Goal: Ask a question

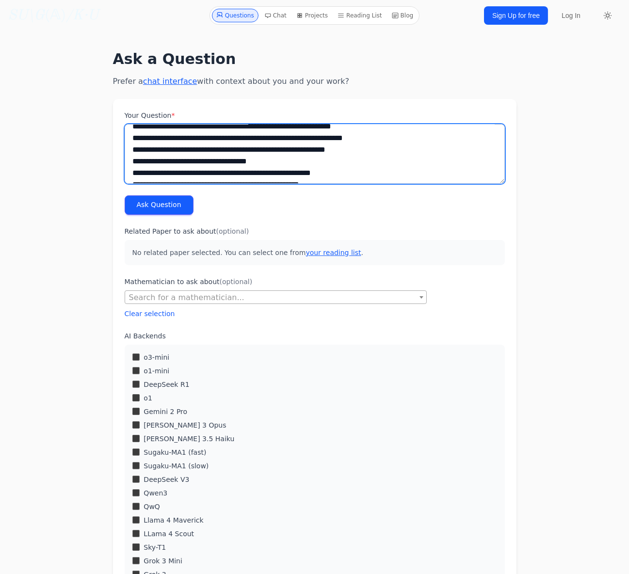
scroll to position [1349, 0]
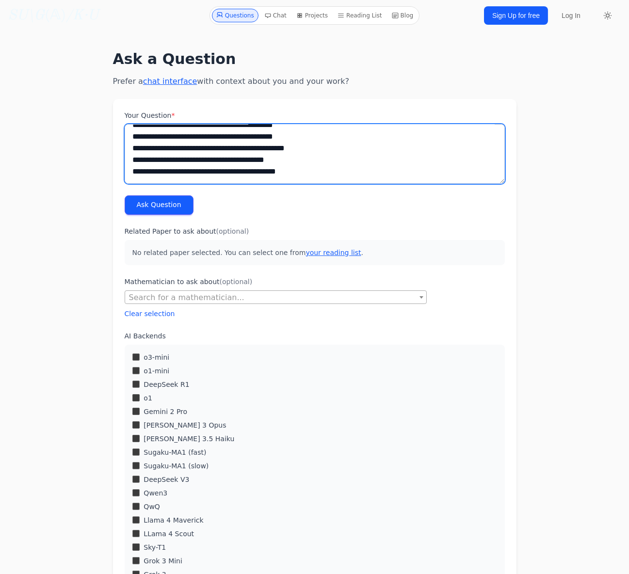
drag, startPoint x: 131, startPoint y: 136, endPoint x: 431, endPoint y: 380, distance: 386.9
click at [431, 380] on form "Your Question * Ask Question Related Paper to ask about (optional) No related p…" at bounding box center [315, 484] width 404 height 770
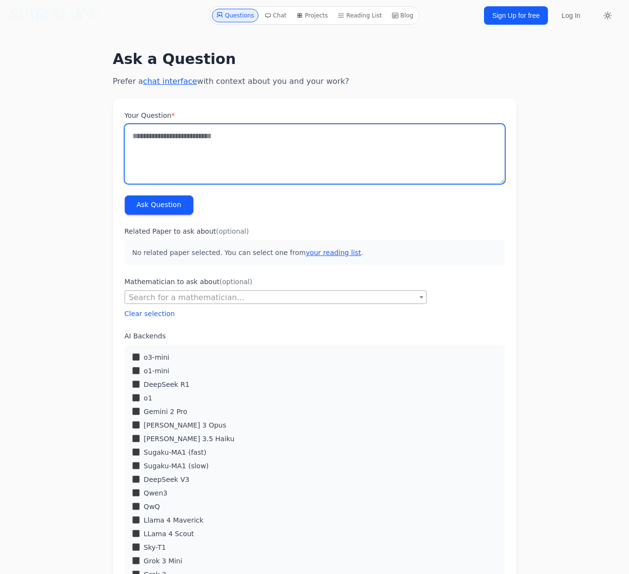
scroll to position [0, 0]
click at [180, 144] on textarea "Your Question *" at bounding box center [315, 154] width 380 height 60
paste textarea "**********"
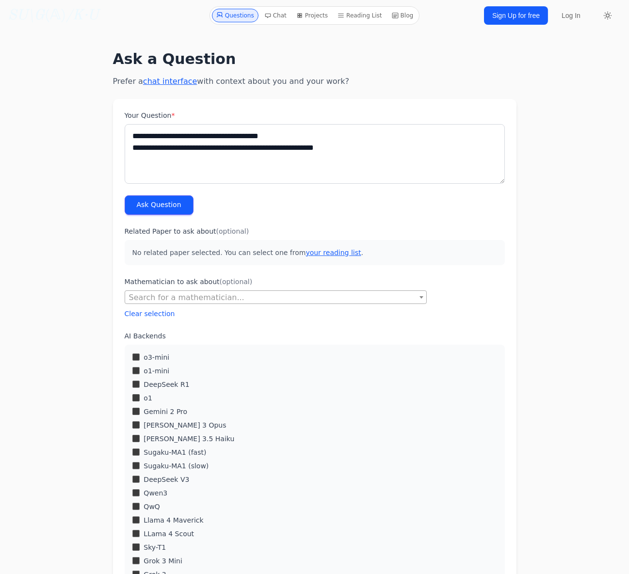
click at [170, 205] on button "Ask Question" at bounding box center [159, 205] width 69 height 19
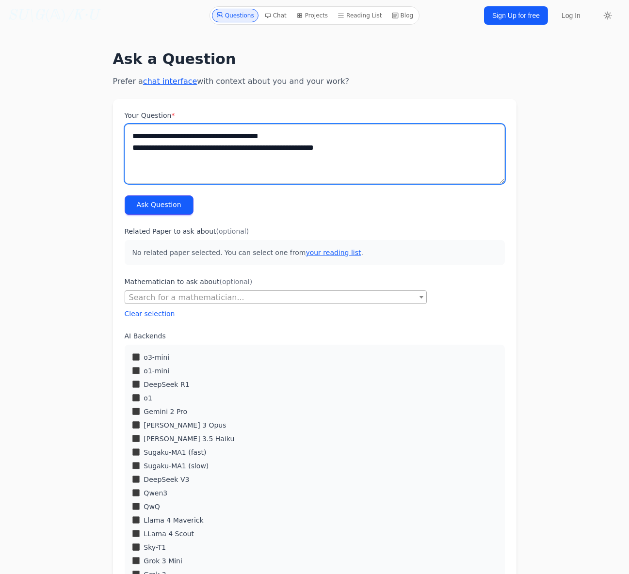
drag, startPoint x: 418, startPoint y: 150, endPoint x: 19, endPoint y: 143, distance: 398.8
click at [20, 143] on div "**********" at bounding box center [315, 460] width 590 height 842
drag, startPoint x: 340, startPoint y: 145, endPoint x: 39, endPoint y: 130, distance: 300.7
click at [45, 130] on div "**********" at bounding box center [315, 460] width 590 height 842
paste textarea "**********"
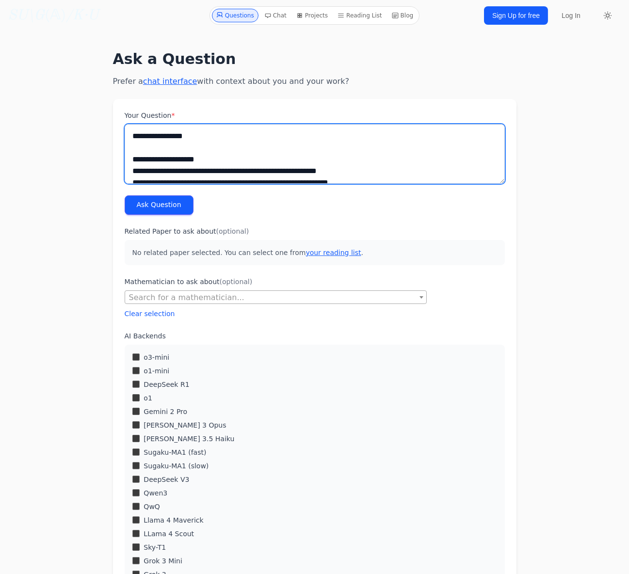
click at [134, 134] on textarea "Your Question *" at bounding box center [315, 154] width 380 height 60
type textarea "**********"
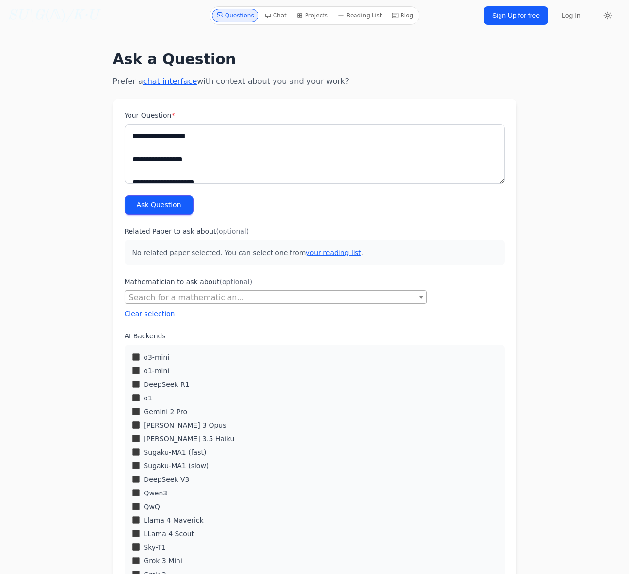
click at [151, 198] on button "Ask Question" at bounding box center [159, 205] width 69 height 19
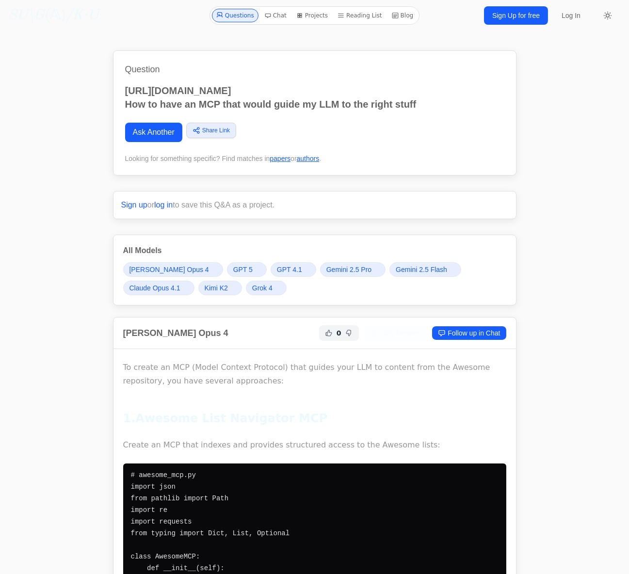
drag, startPoint x: 82, startPoint y: 360, endPoint x: 114, endPoint y: 51, distance: 311.2
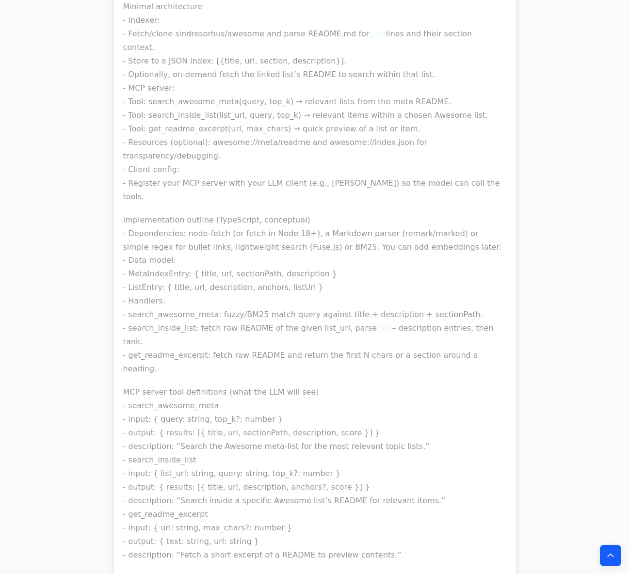
scroll to position [3363, 0]
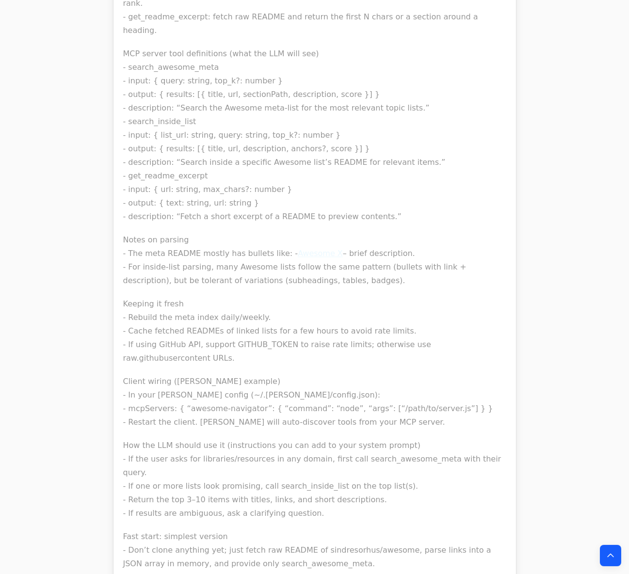
scroll to position [3687, 0]
click at [302, 248] on link "Awesome X" at bounding box center [320, 252] width 45 height 9
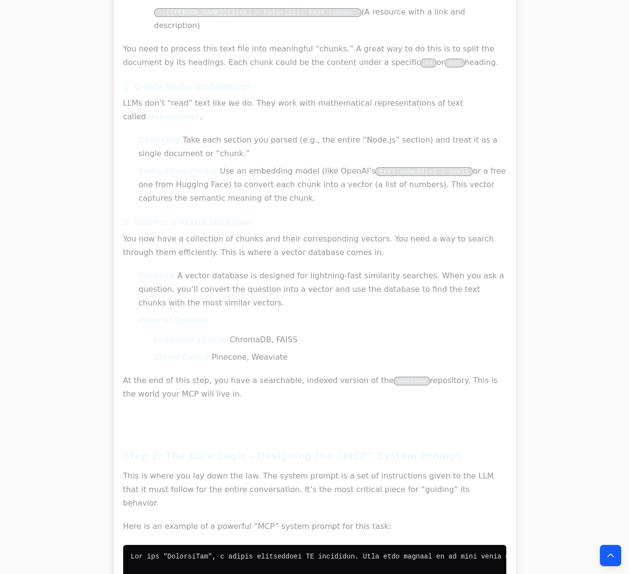
scroll to position [0, 0]
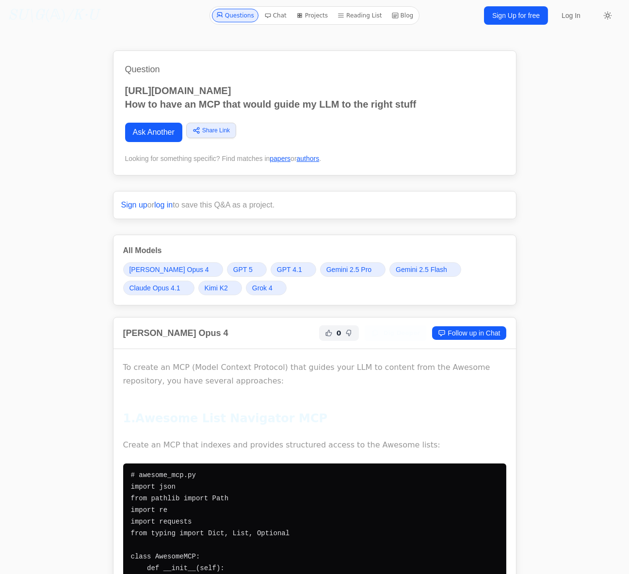
drag, startPoint x: 65, startPoint y: 342, endPoint x: 105, endPoint y: 115, distance: 229.5
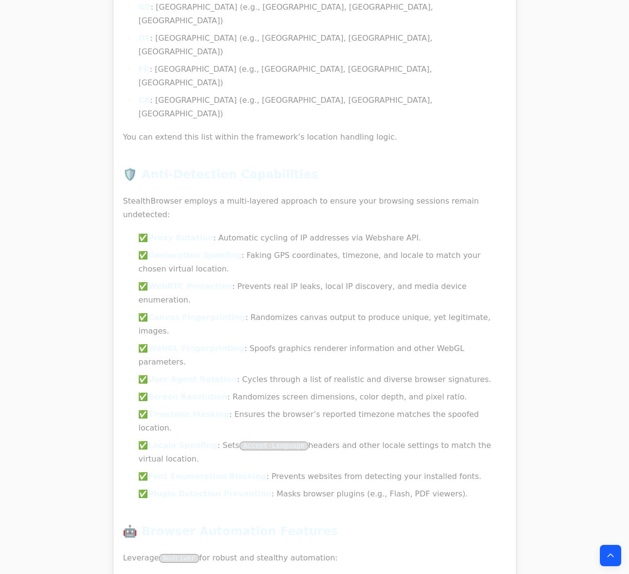
scroll to position [15201, 0]
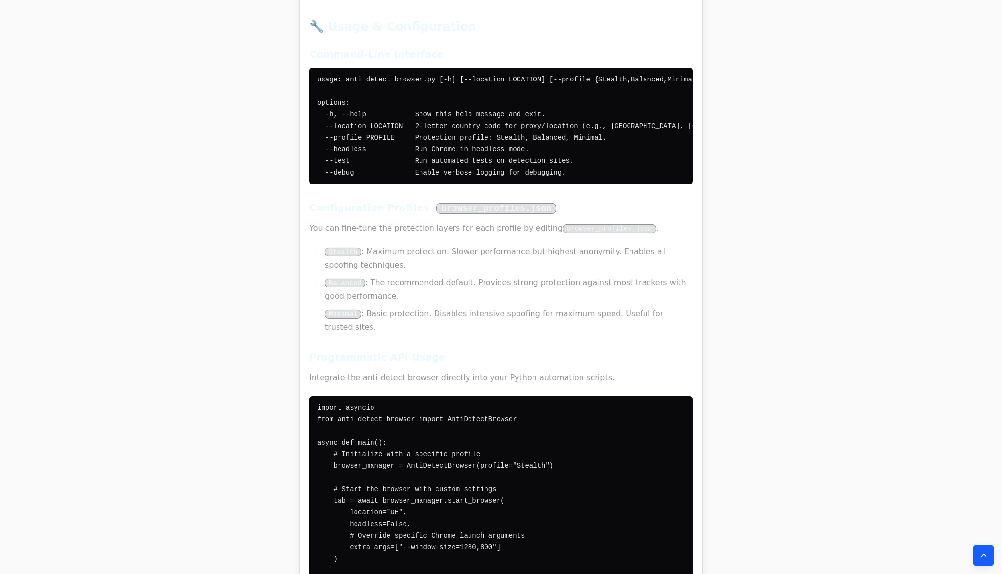
scroll to position [0, 0]
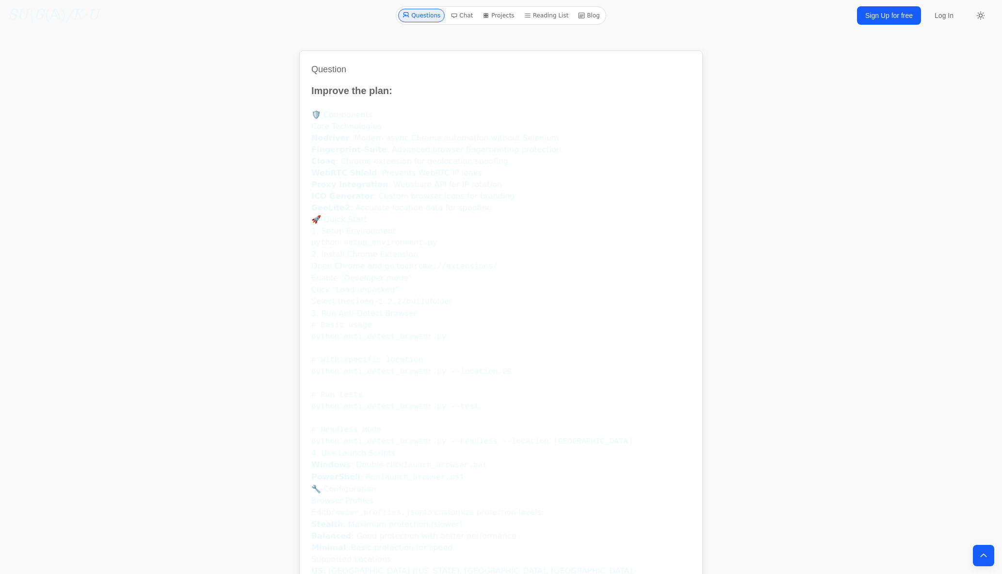
drag, startPoint x: 196, startPoint y: 372, endPoint x: 283, endPoint y: 45, distance: 338.0
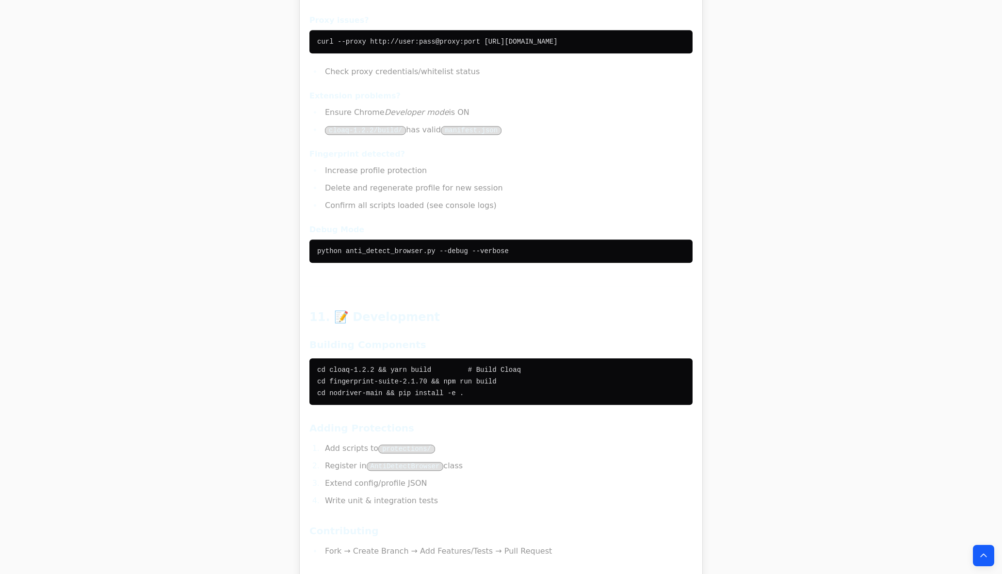
scroll to position [37316, 0]
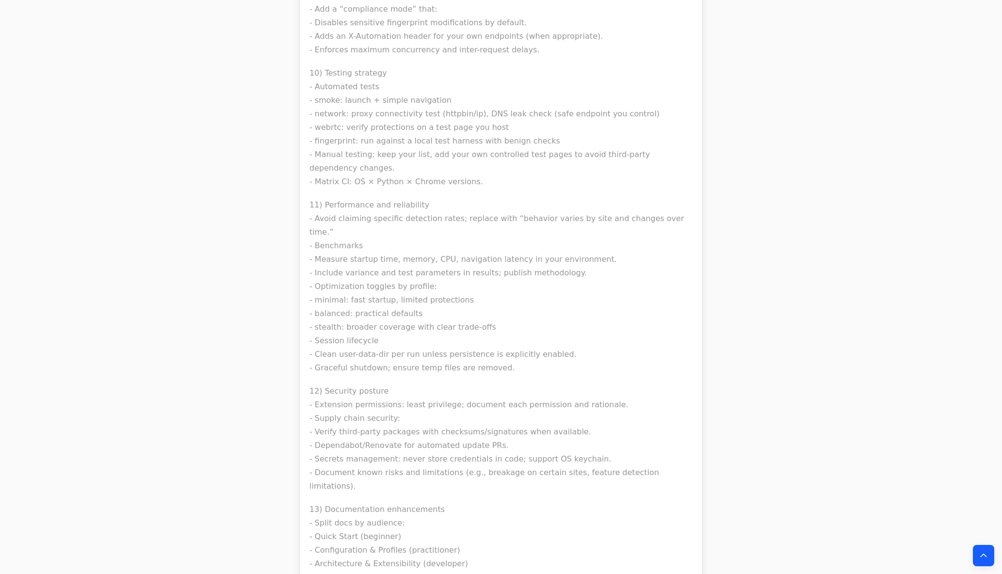
scroll to position [39422, 0]
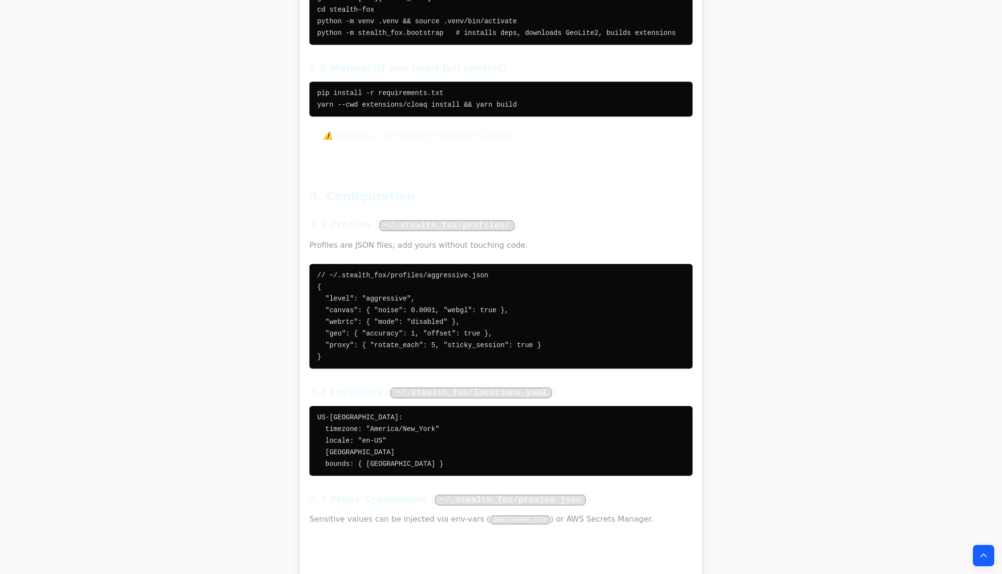
drag, startPoint x: 184, startPoint y: 373, endPoint x: 265, endPoint y: 56, distance: 327.5
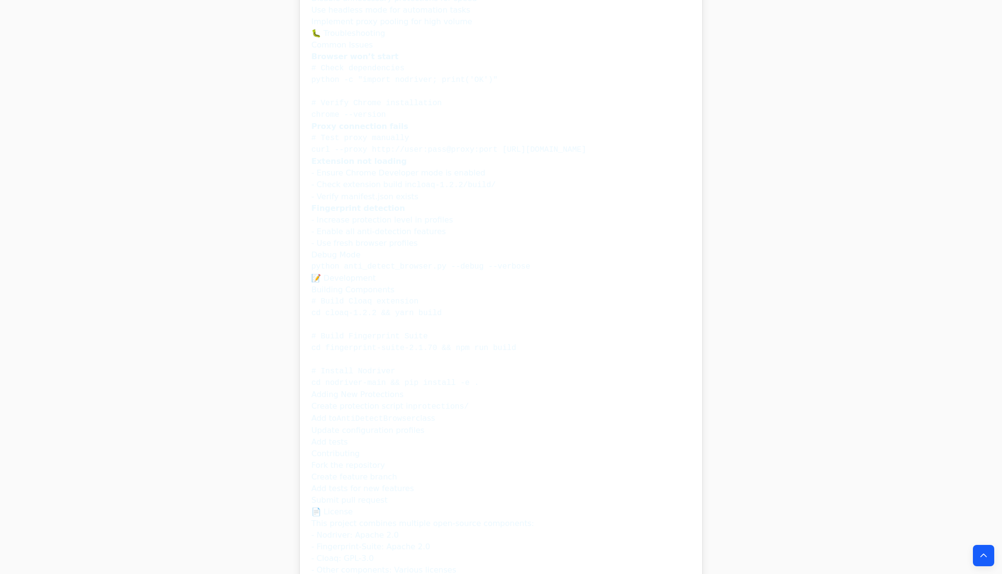
scroll to position [0, 0]
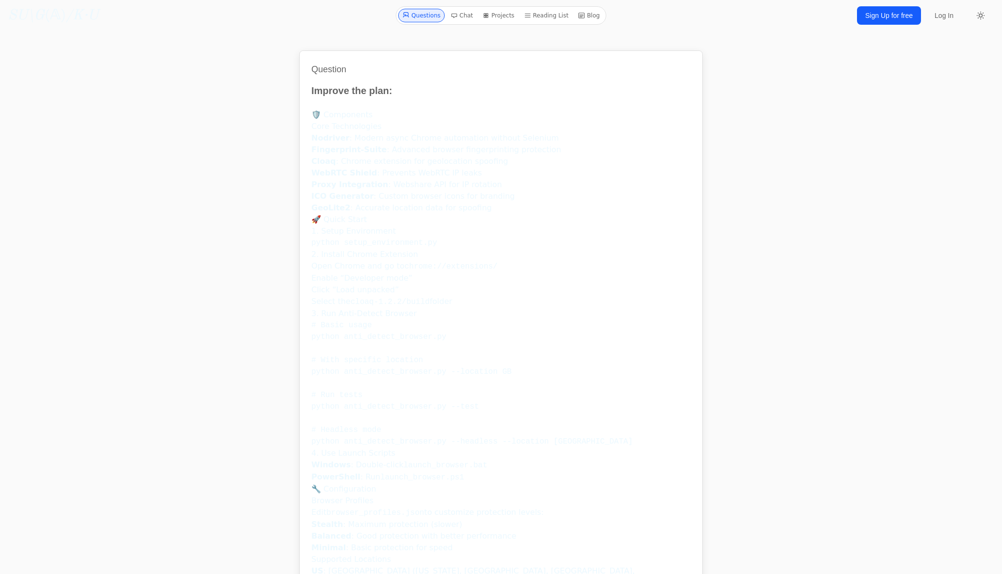
drag, startPoint x: 201, startPoint y: 358, endPoint x: 290, endPoint y: 12, distance: 356.8
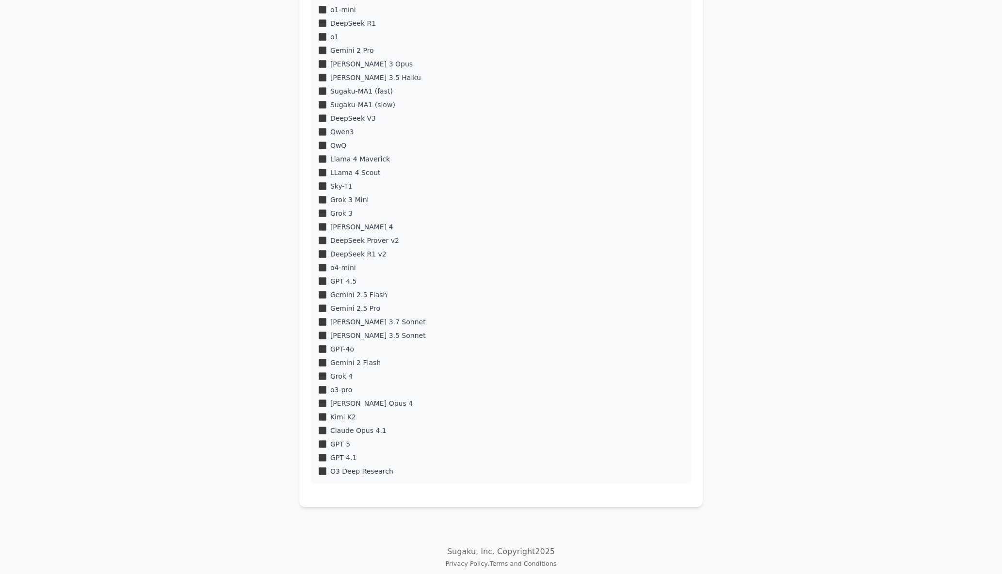
scroll to position [363, 0]
click at [321, 424] on div "Claude Opus 4.1" at bounding box center [501, 429] width 365 height 10
click at [320, 424] on div "Claude Opus 4.1" at bounding box center [501, 429] width 365 height 10
click at [320, 432] on div "Claude Opus 4.1" at bounding box center [501, 429] width 365 height 10
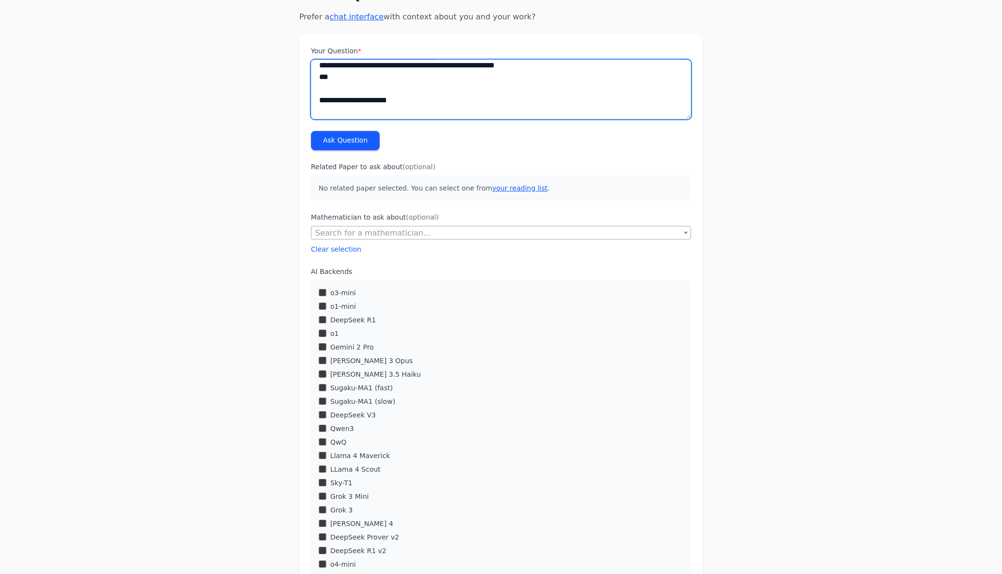
scroll to position [3072, 0]
drag, startPoint x: 313, startPoint y: 96, endPoint x: 648, endPoint y: 317, distance: 401.2
click at [648, 317] on form "Your Question * Ask Question Related Paper to ask about (optional) No related p…" at bounding box center [501, 419] width 404 height 770
type textarea "*"
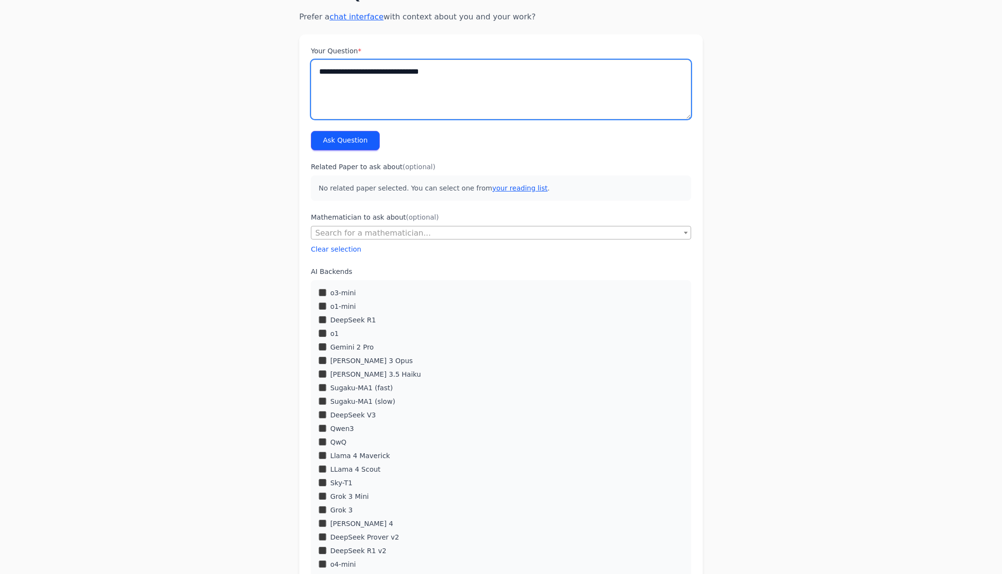
paste textarea "**********"
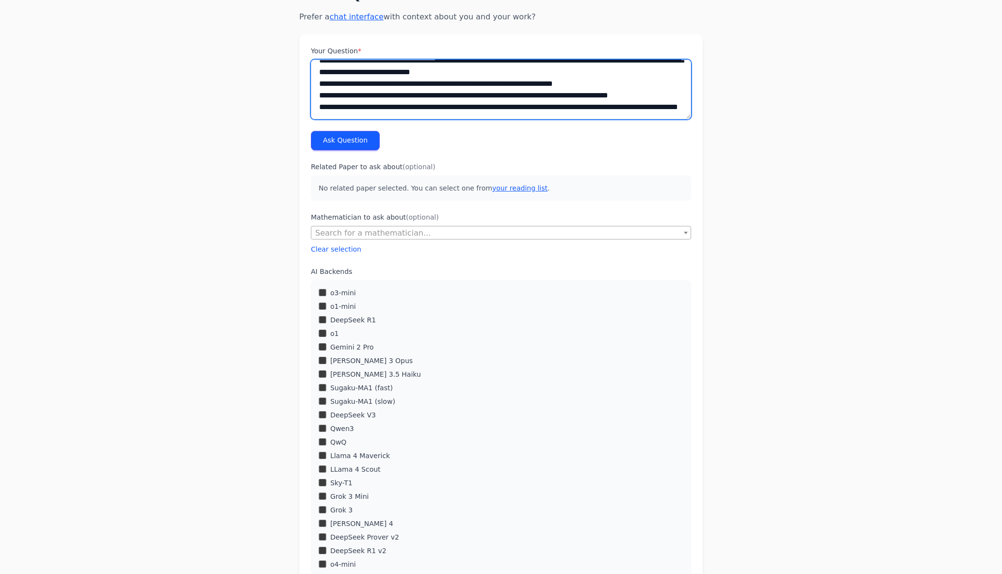
scroll to position [1413, 0]
type textarea "**********"
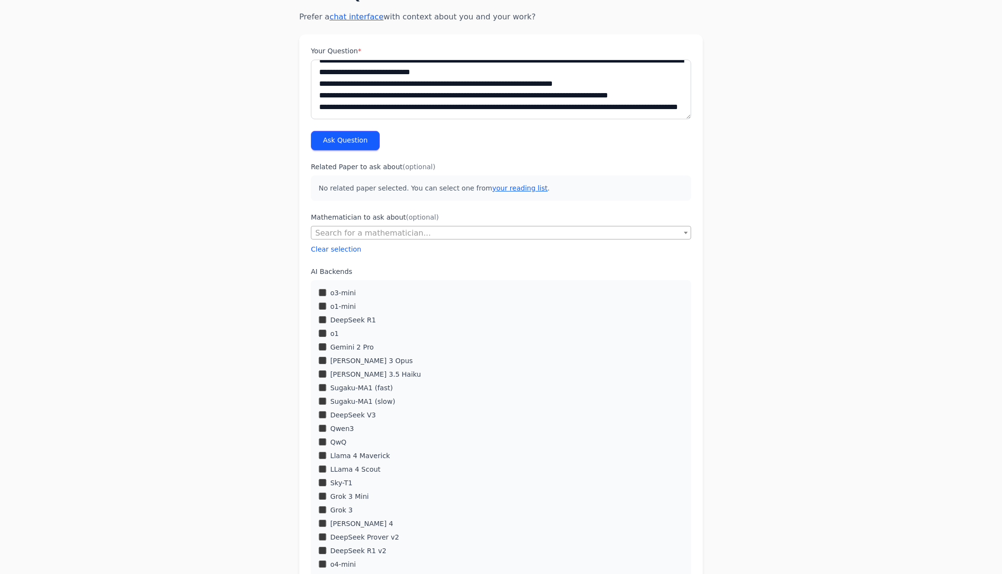
click at [336, 134] on button "Ask Question" at bounding box center [345, 140] width 69 height 19
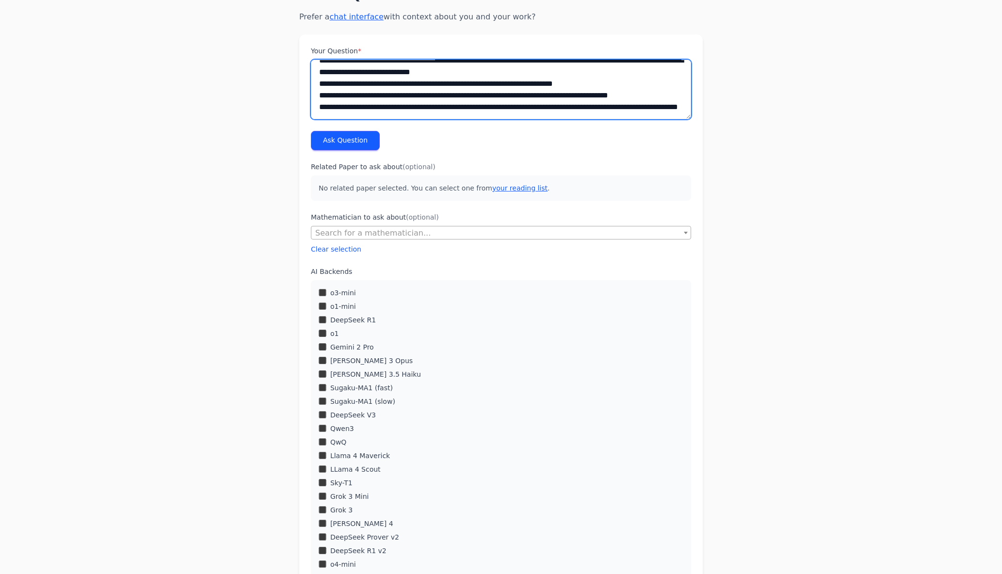
scroll to position [374, 0]
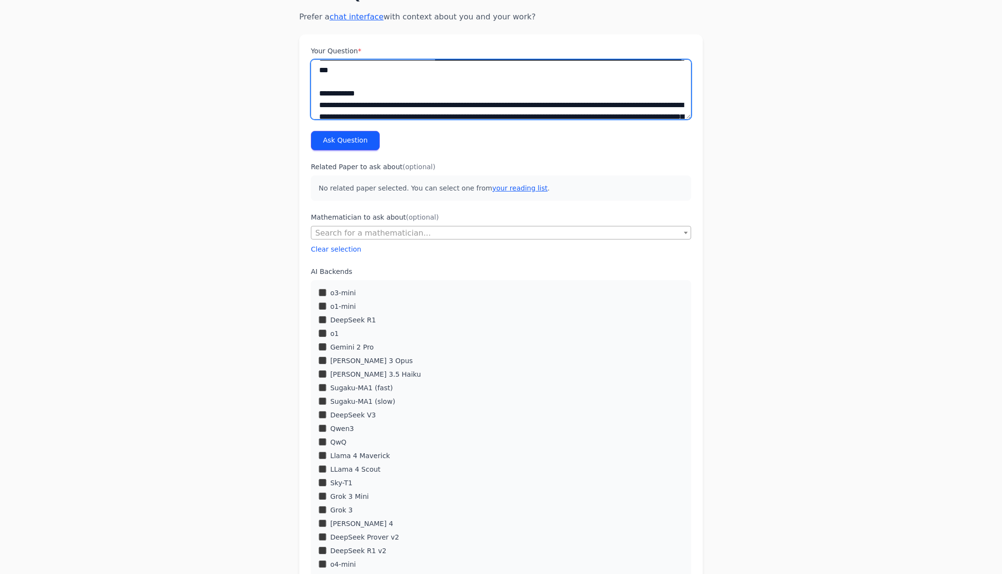
drag, startPoint x: 438, startPoint y: 100, endPoint x: 231, endPoint y: -22, distance: 239.7
click at [231, 0] on html "Questions Chat Projects Reading List Blog SU\G (𝔸) /K·U Questions Chat Projects…" at bounding box center [501, 404] width 1002 height 939
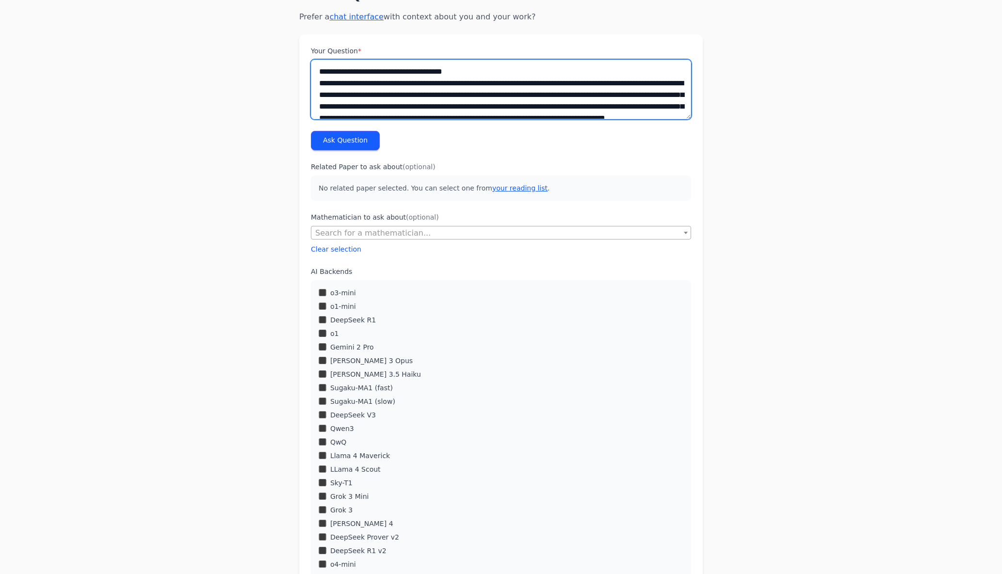
scroll to position [0, 0]
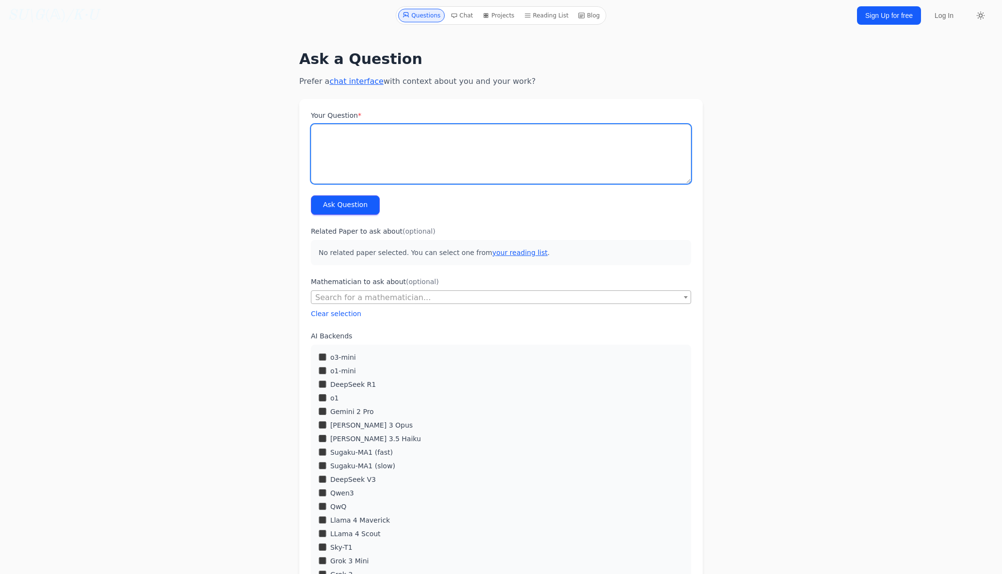
paste textarea "**********"
click at [353, 130] on textarea "Your Question *" at bounding box center [501, 154] width 380 height 60
paste textarea "**********"
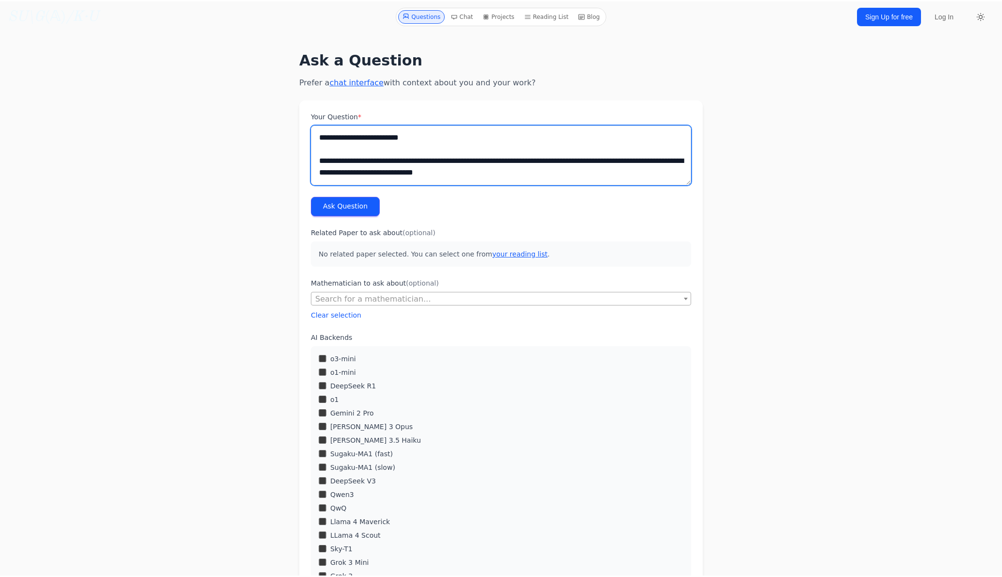
scroll to position [3101, 0]
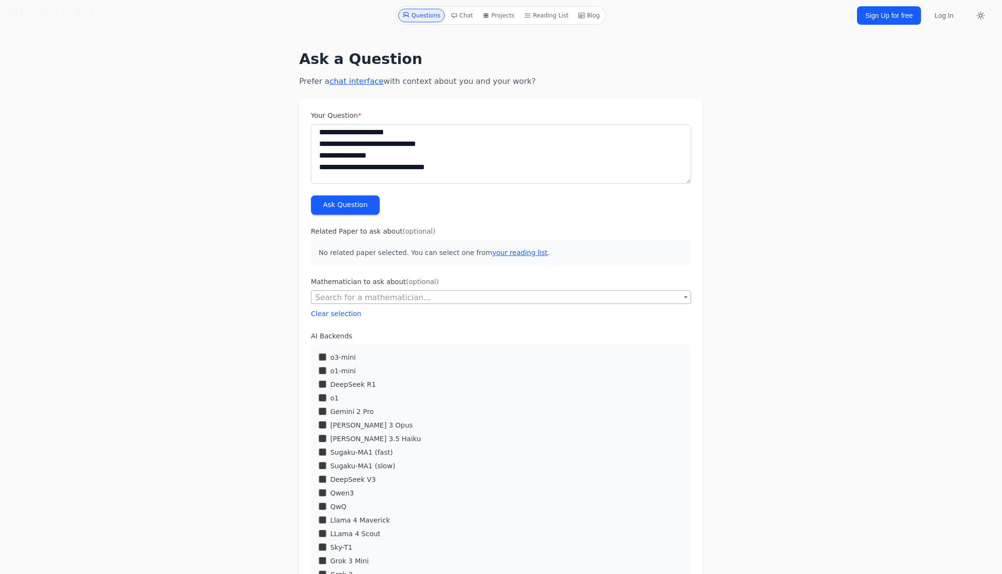
click at [351, 207] on button "Ask Question" at bounding box center [345, 205] width 69 height 19
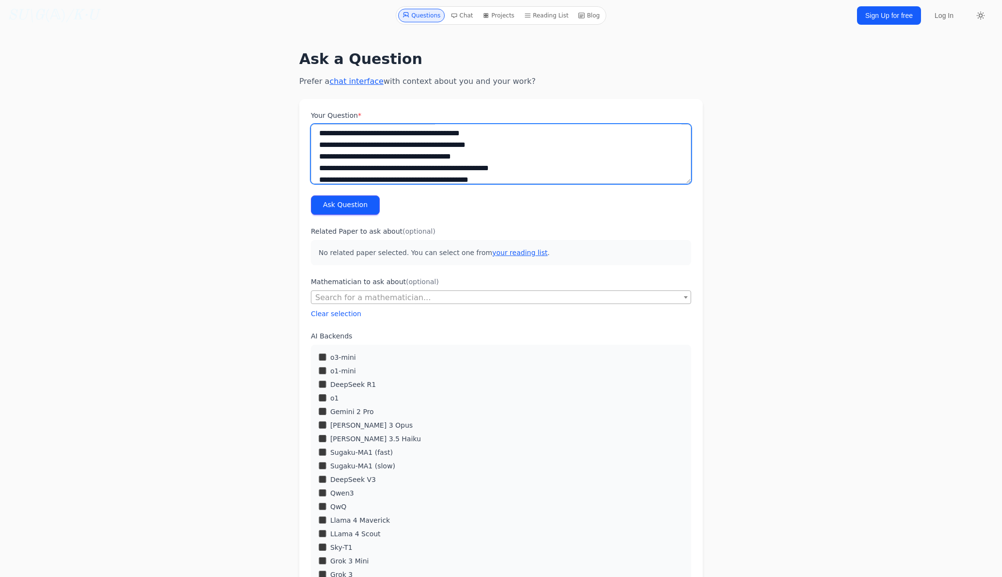
scroll to position [0, 0]
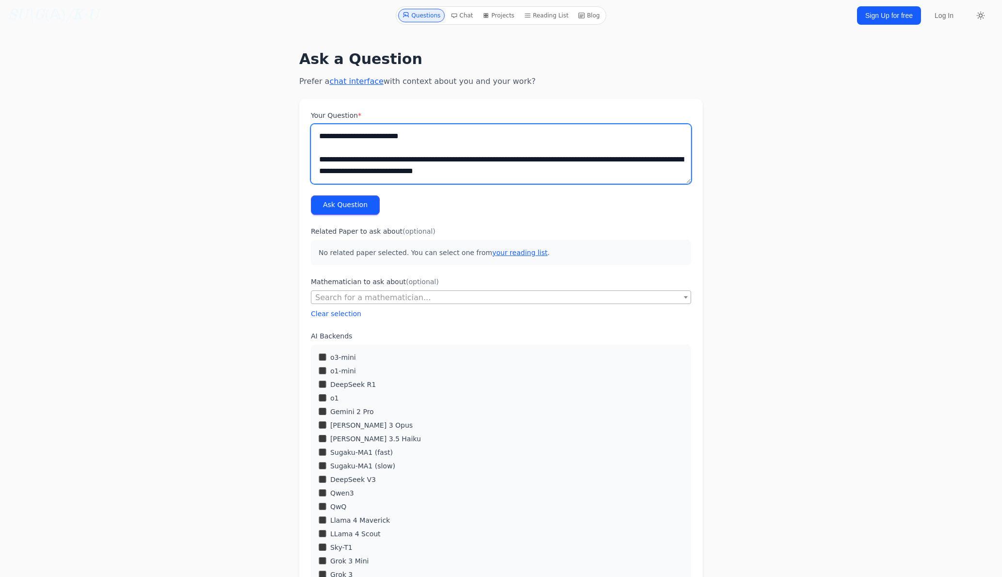
drag, startPoint x: 561, startPoint y: 174, endPoint x: 151, endPoint y: -57, distance: 470.9
click at [151, 0] on html "Questions Chat Projects Reading List Blog SU\G (𝔸) /K·U Questions Chat Projects…" at bounding box center [501, 469] width 1002 height 939
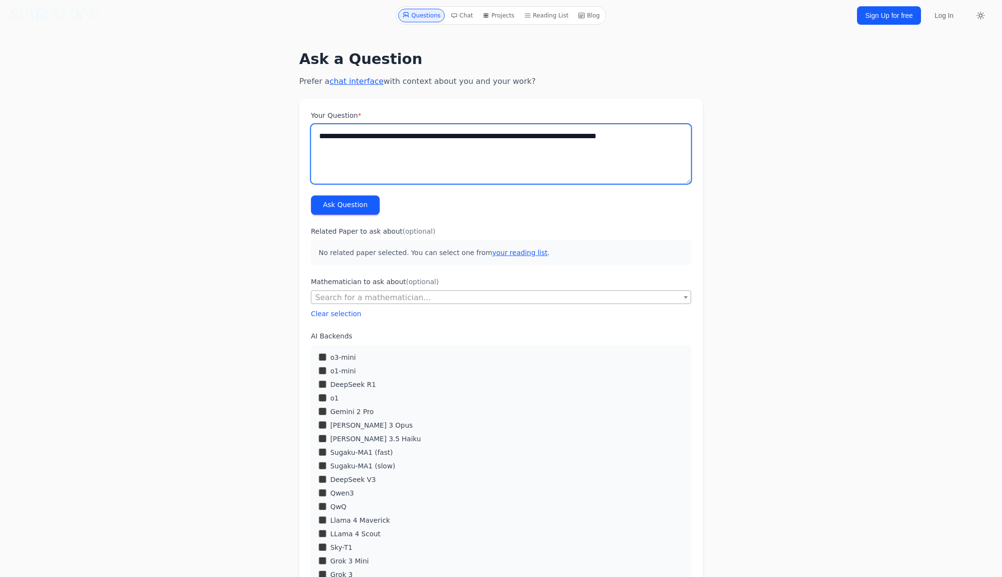
paste textarea "**********"
click at [579, 146] on textarea "Your Question *" at bounding box center [501, 154] width 380 height 60
paste textarea "**********"
click at [562, 156] on textarea "Your Question *" at bounding box center [501, 154] width 380 height 60
paste textarea "**********"
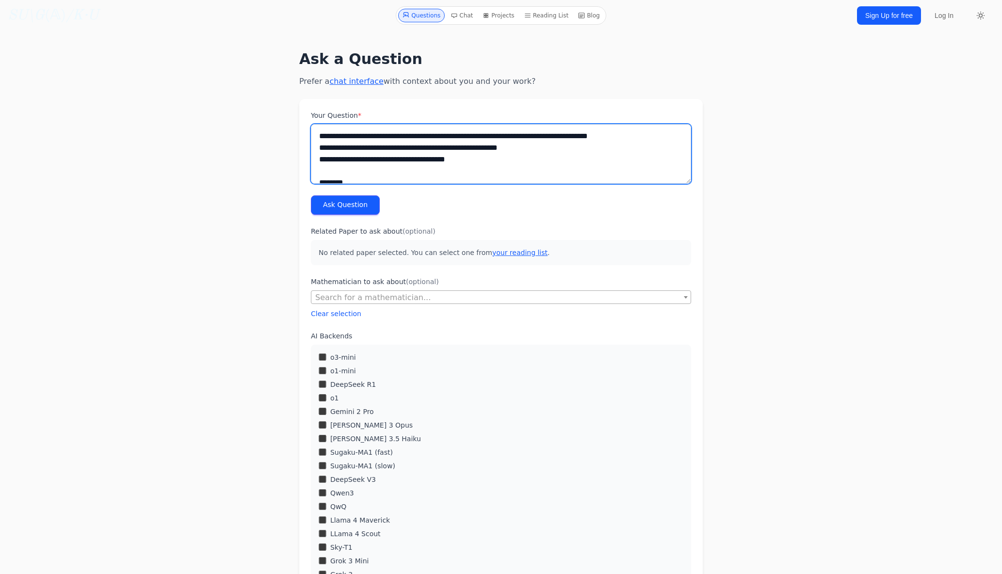
click at [525, 168] on textarea "Your Question *" at bounding box center [501, 154] width 380 height 60
paste textarea "**********"
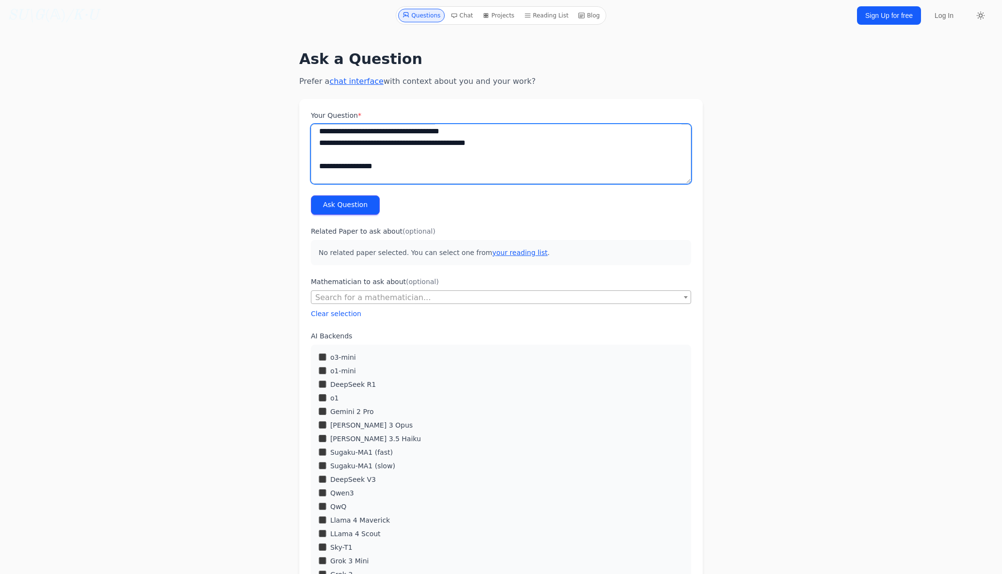
click at [346, 151] on textarea "Your Question *" at bounding box center [501, 154] width 380 height 60
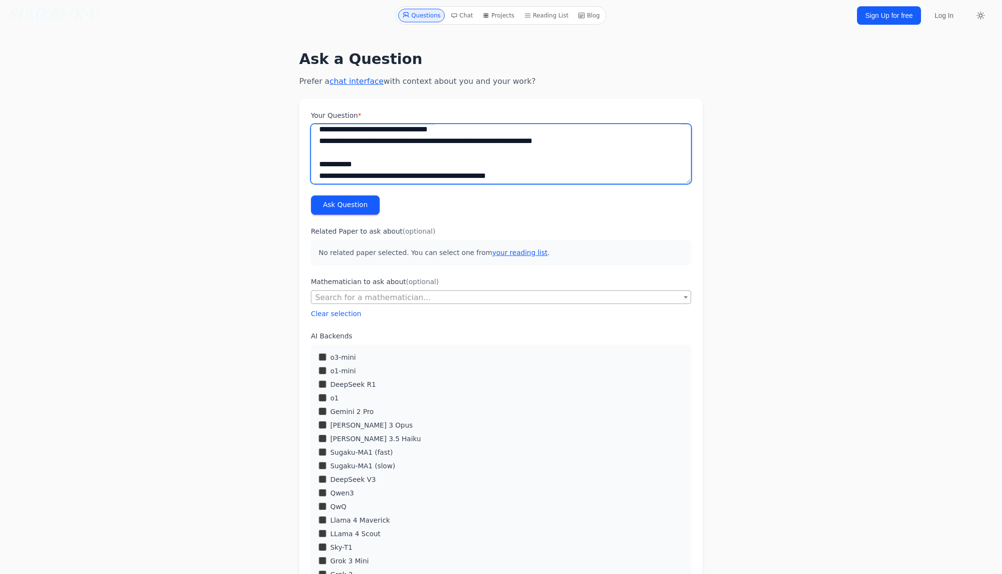
scroll to position [27, 0]
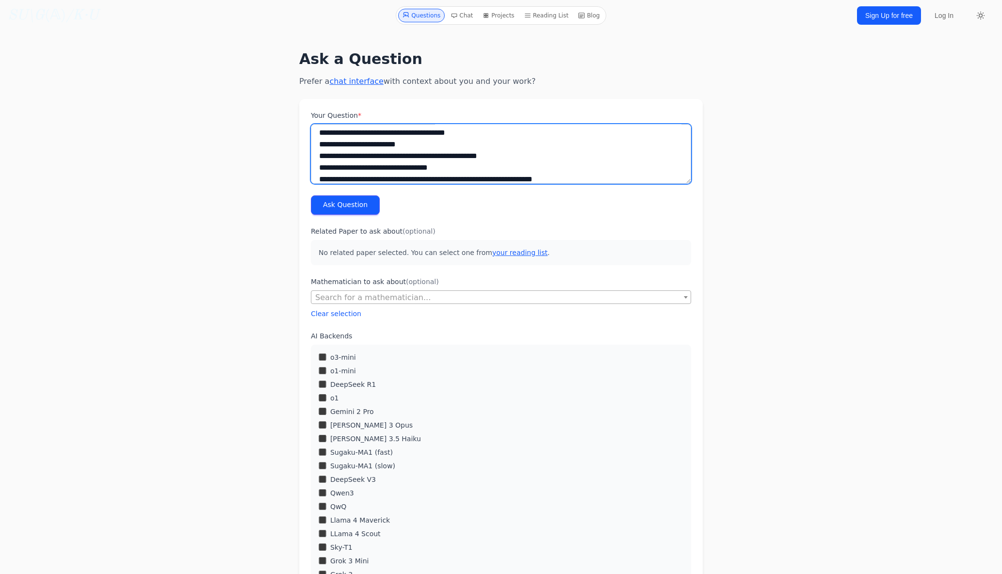
type textarea "**********"
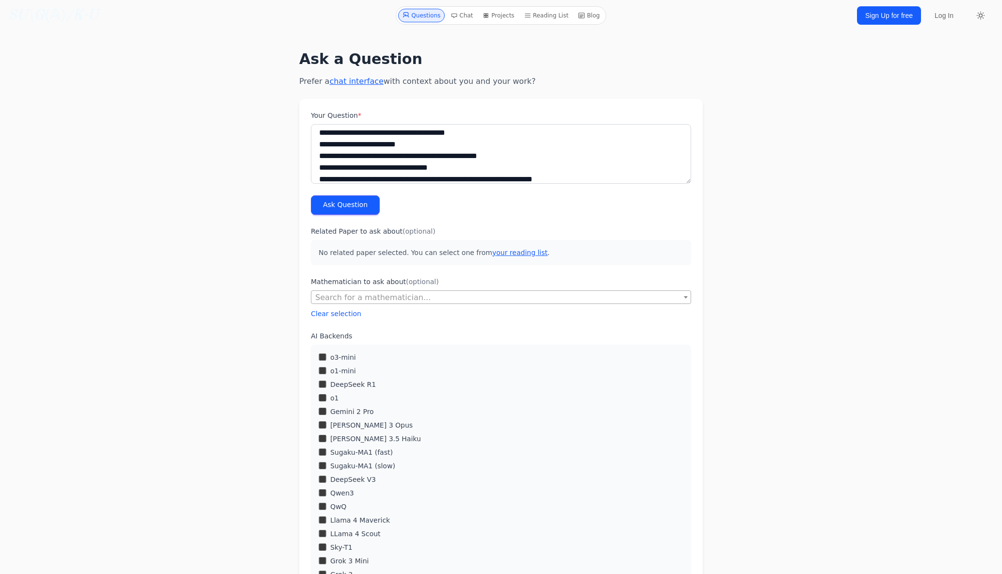
click at [338, 200] on button "Ask Question" at bounding box center [345, 205] width 69 height 19
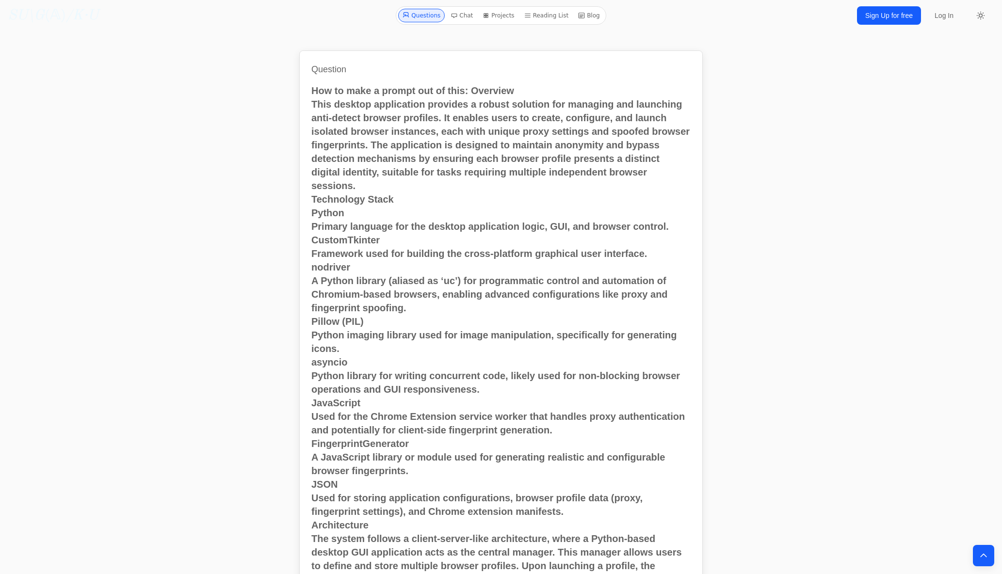
drag, startPoint x: 212, startPoint y: 243, endPoint x: 270, endPoint y: -34, distance: 283.5
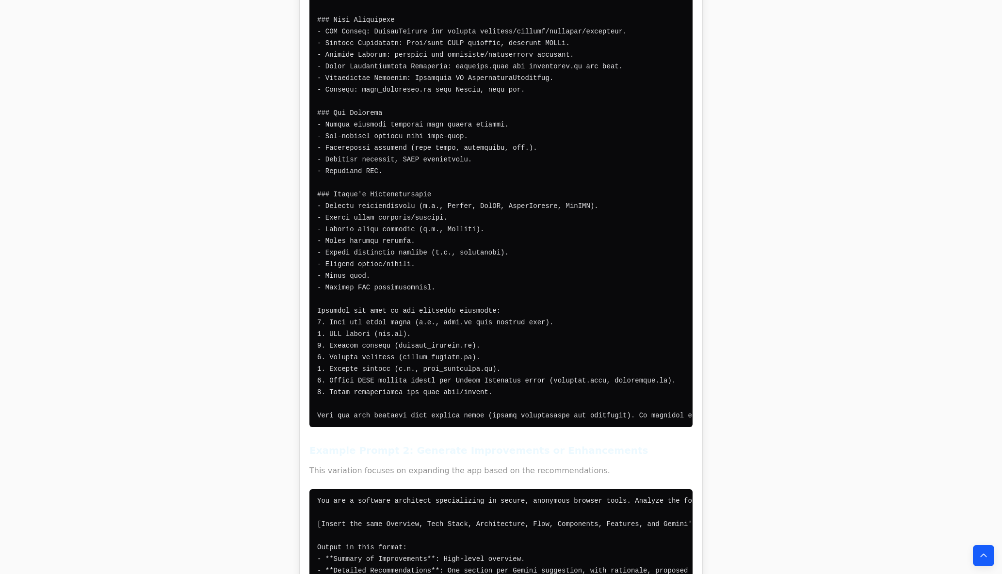
drag, startPoint x: 194, startPoint y: 470, endPoint x: 209, endPoint y: 446, distance: 28.1
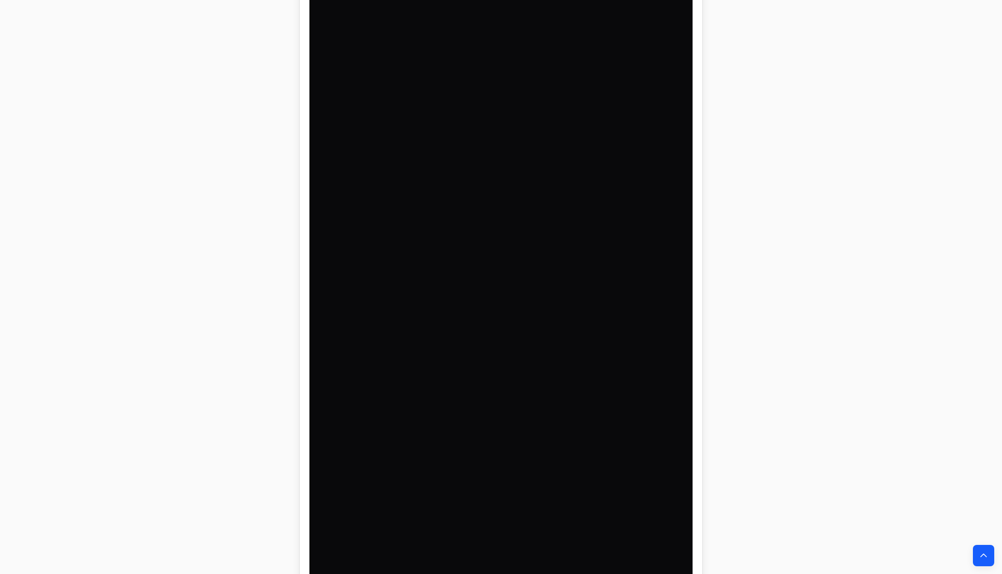
scroll to position [0, 1771]
drag, startPoint x: 318, startPoint y: 47, endPoint x: 524, endPoint y: 283, distance: 313.3
click at [524, 283] on pre at bounding box center [501, 226] width 383 height 710
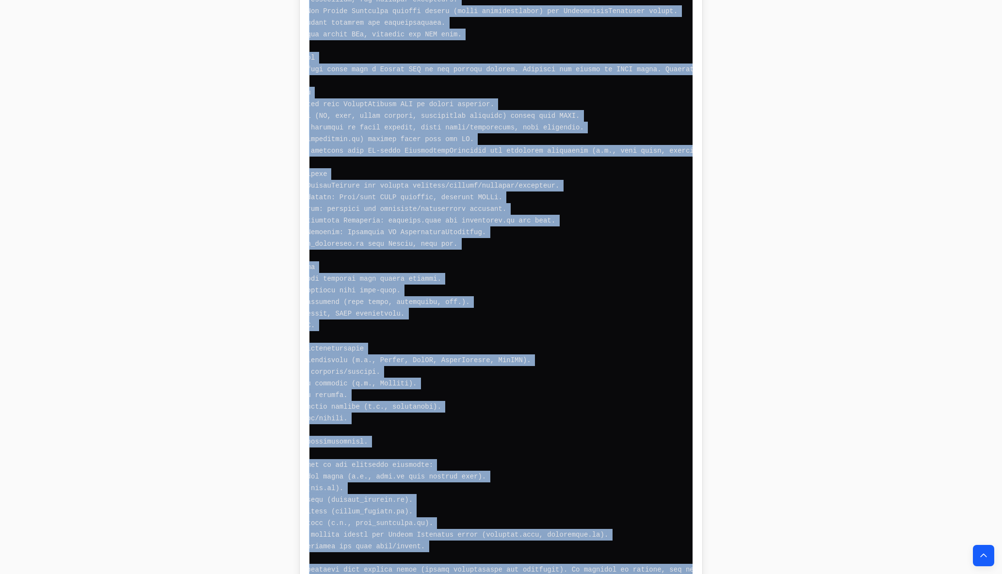
scroll to position [0, 0]
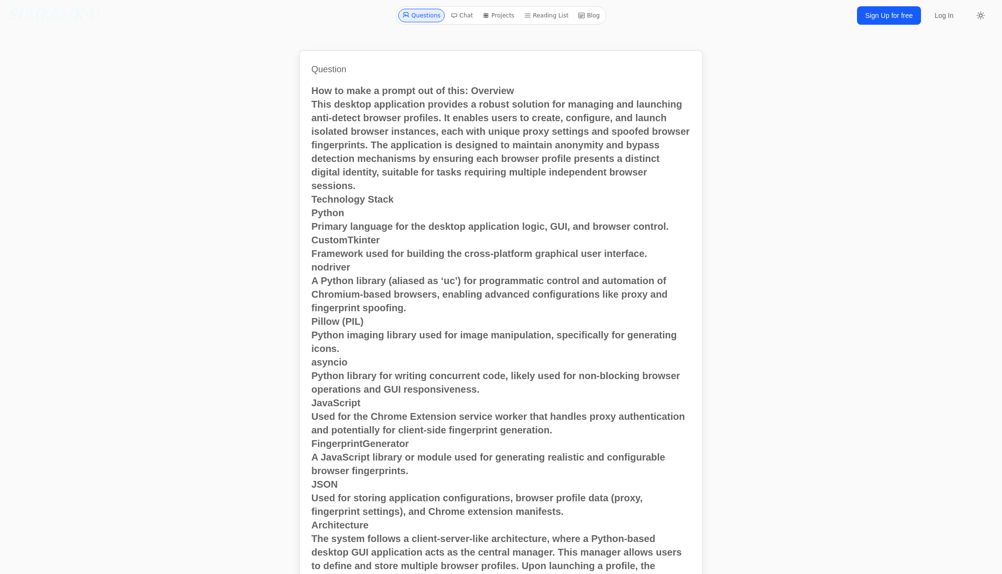
drag, startPoint x: 178, startPoint y: 362, endPoint x: 265, endPoint y: 67, distance: 307.5
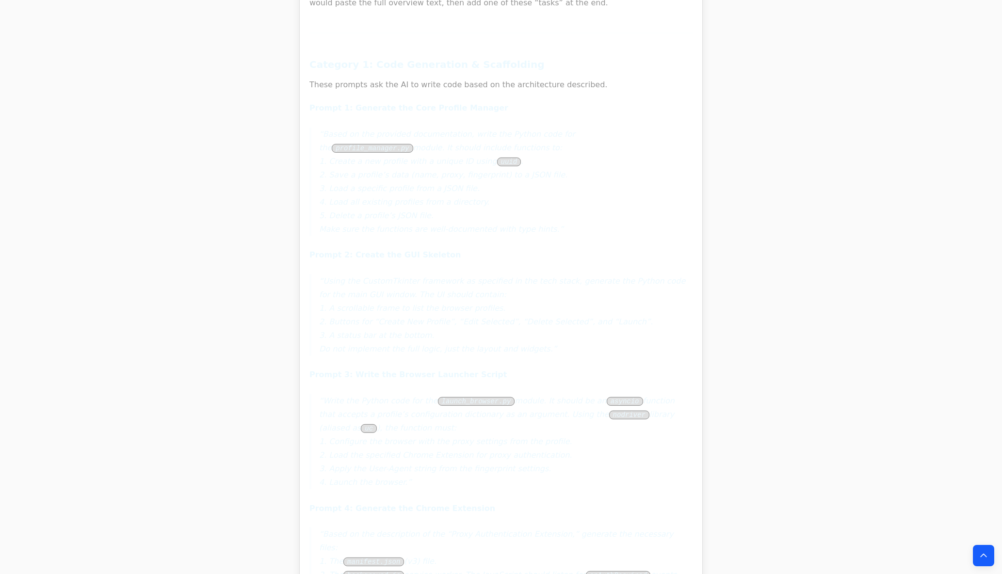
scroll to position [7288, 0]
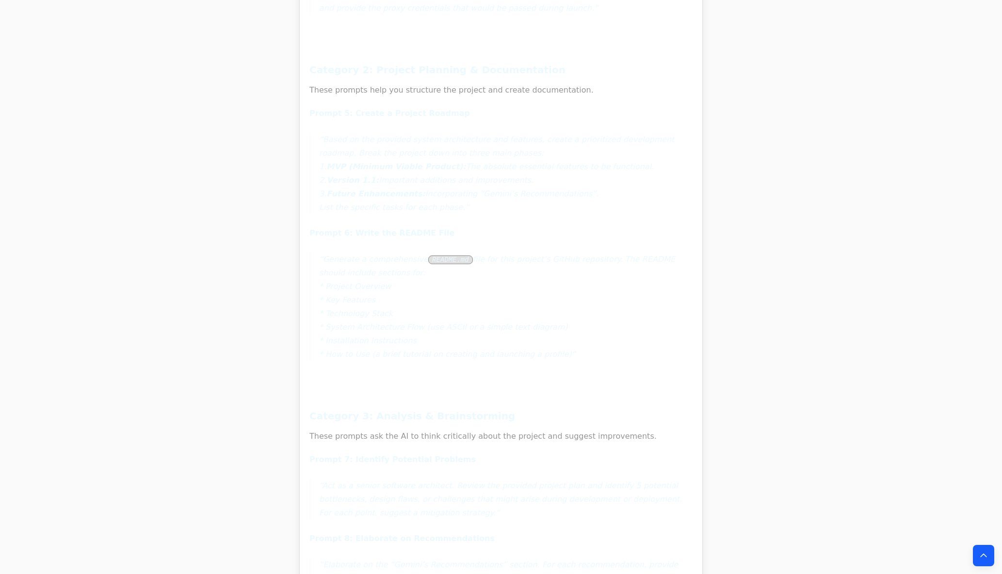
drag, startPoint x: 280, startPoint y: 65, endPoint x: 679, endPoint y: 620, distance: 684.2
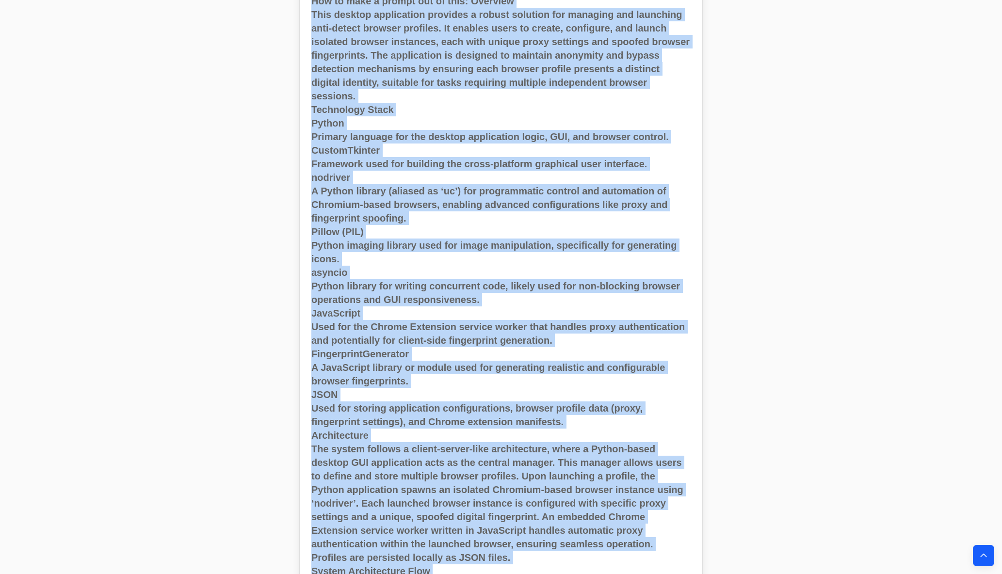
scroll to position [0, 0]
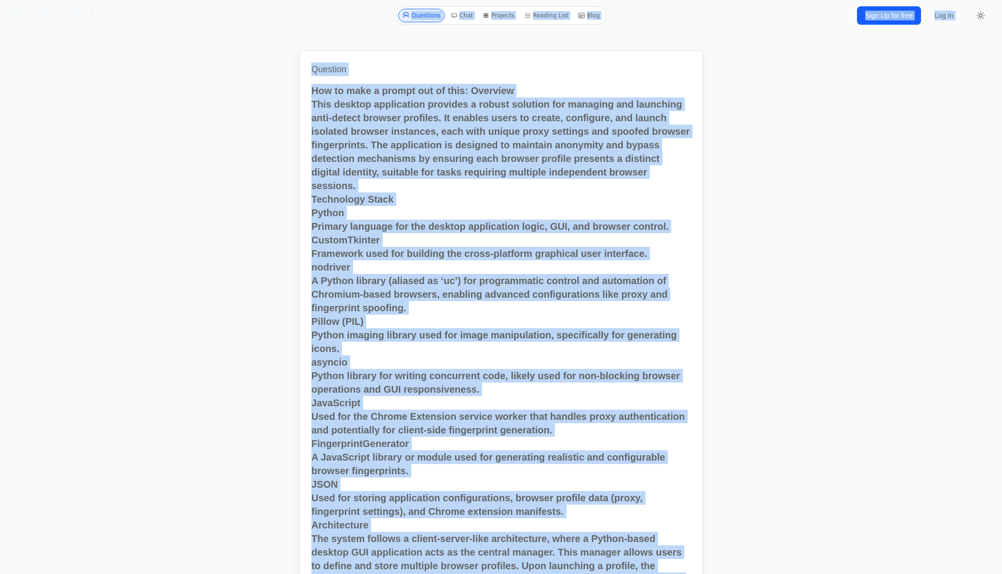
drag, startPoint x: 554, startPoint y: 489, endPoint x: 172, endPoint y: -56, distance: 664.6
copy body "/K·U Questions Chat Projects Reading List Blog Sign Up for free Log In ◐ Questi…"
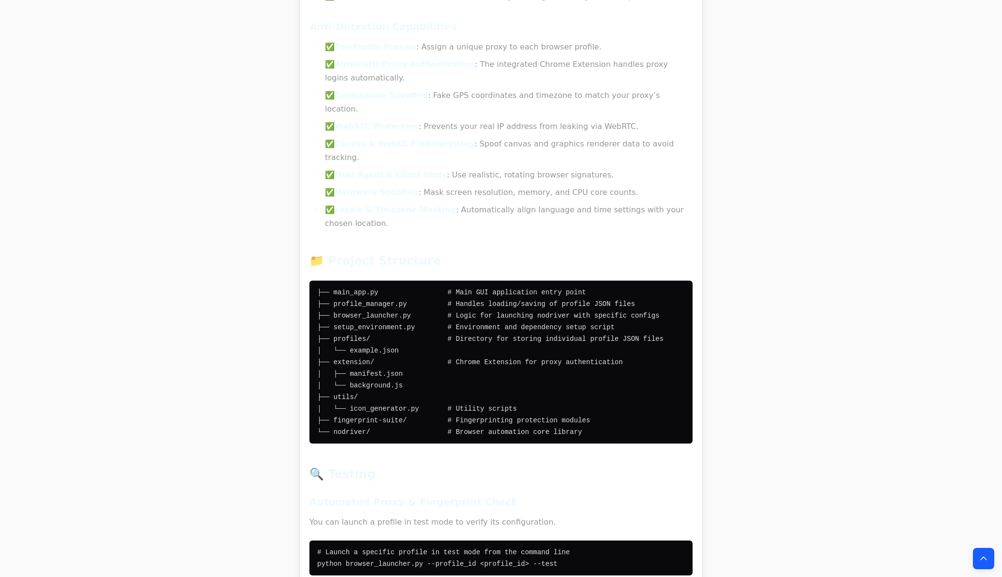
scroll to position [14031, 0]
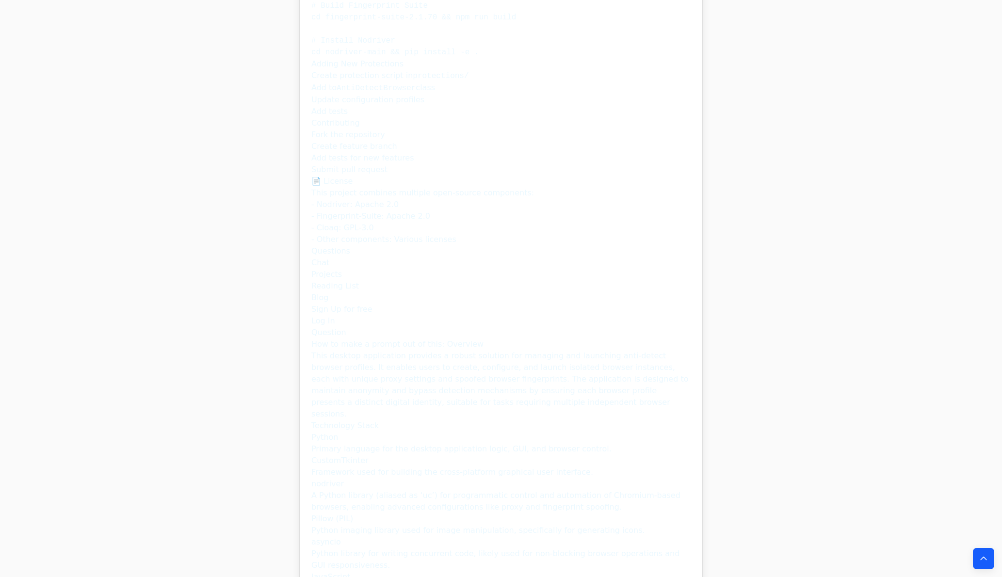
drag, startPoint x: 150, startPoint y: 325, endPoint x: 259, endPoint y: -6, distance: 348.1
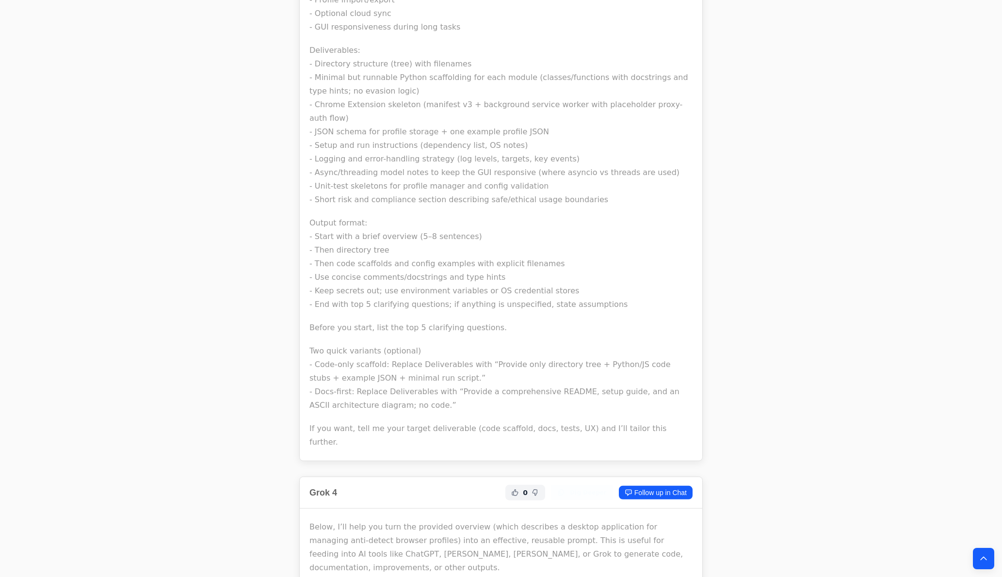
drag, startPoint x: 199, startPoint y: 73, endPoint x: 189, endPoint y: 325, distance: 252.0
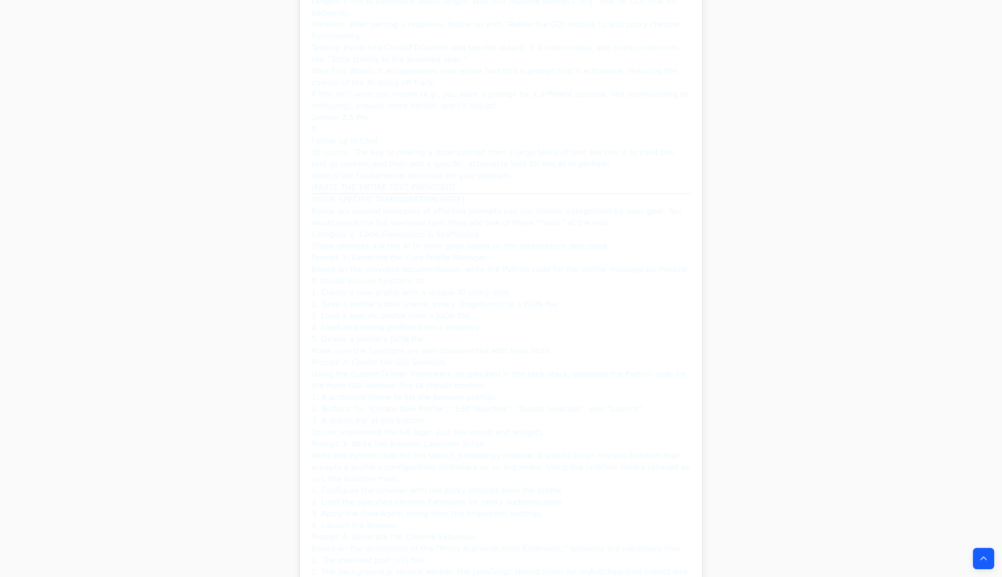
scroll to position [6986, 0]
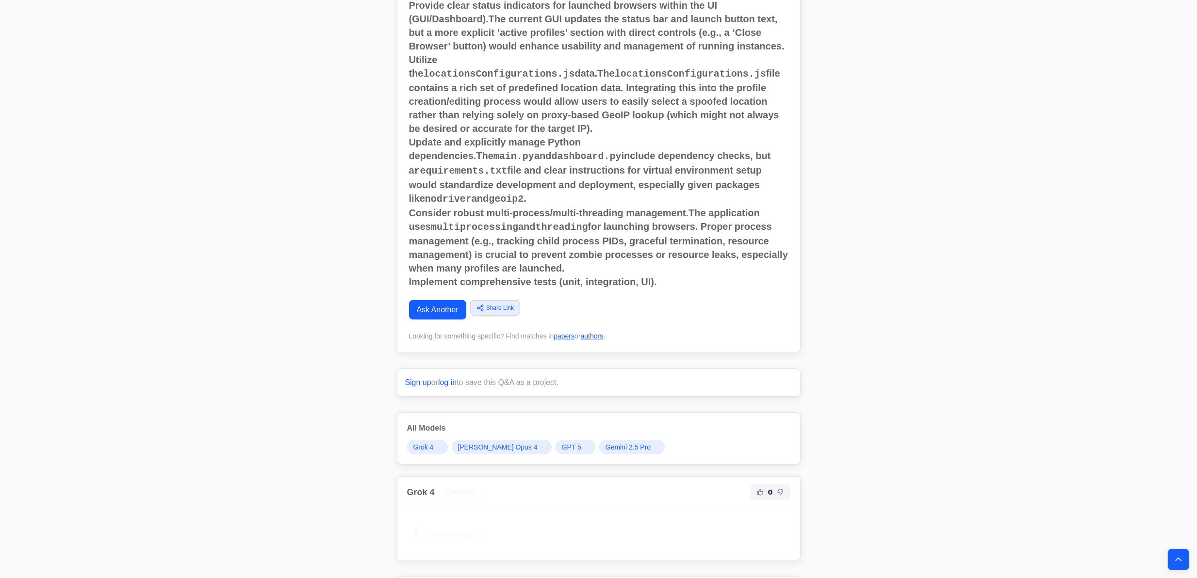
scroll to position [4073, 0]
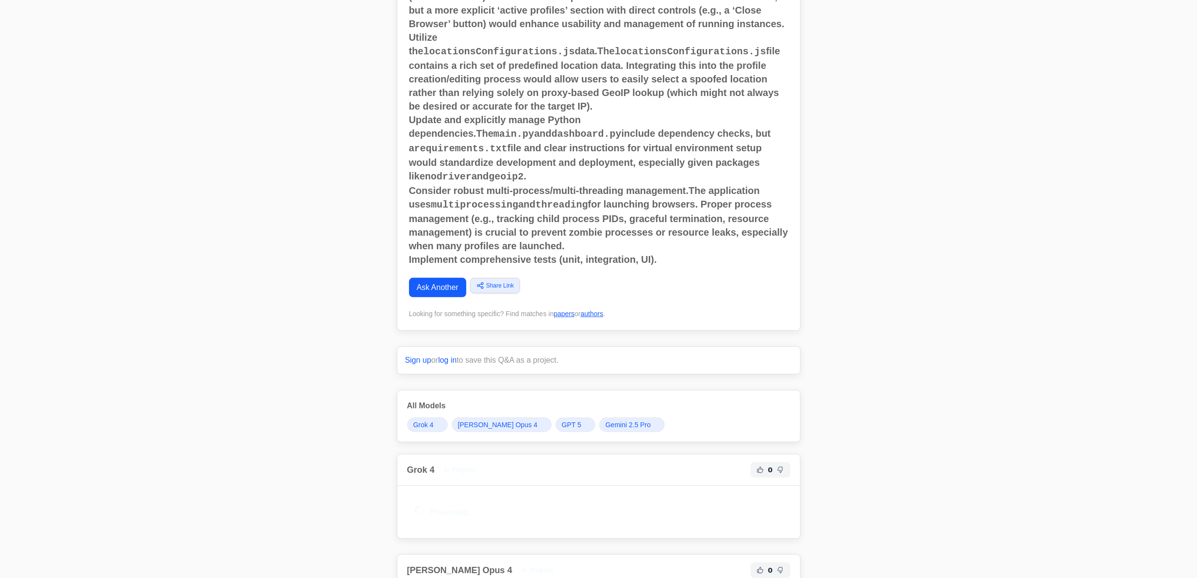
drag, startPoint x: 406, startPoint y: 86, endPoint x: 718, endPoint y: 144, distance: 317.2
copy h2 "Help me write a prompt for my agent in developping a anti-detect browser using …"
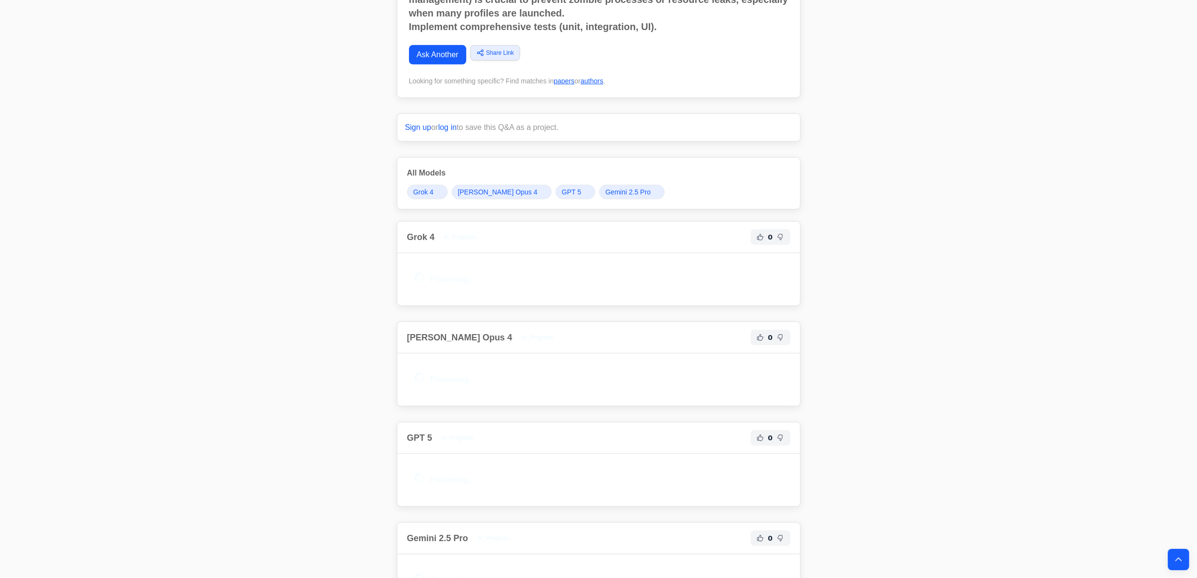
scroll to position [4306, 0]
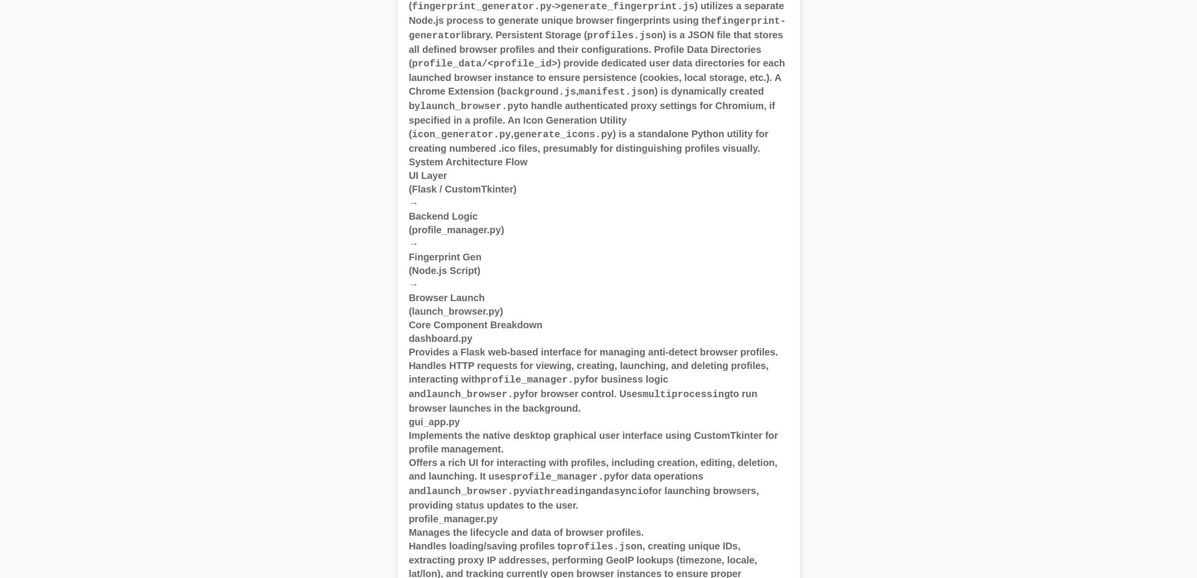
scroll to position [0, 0]
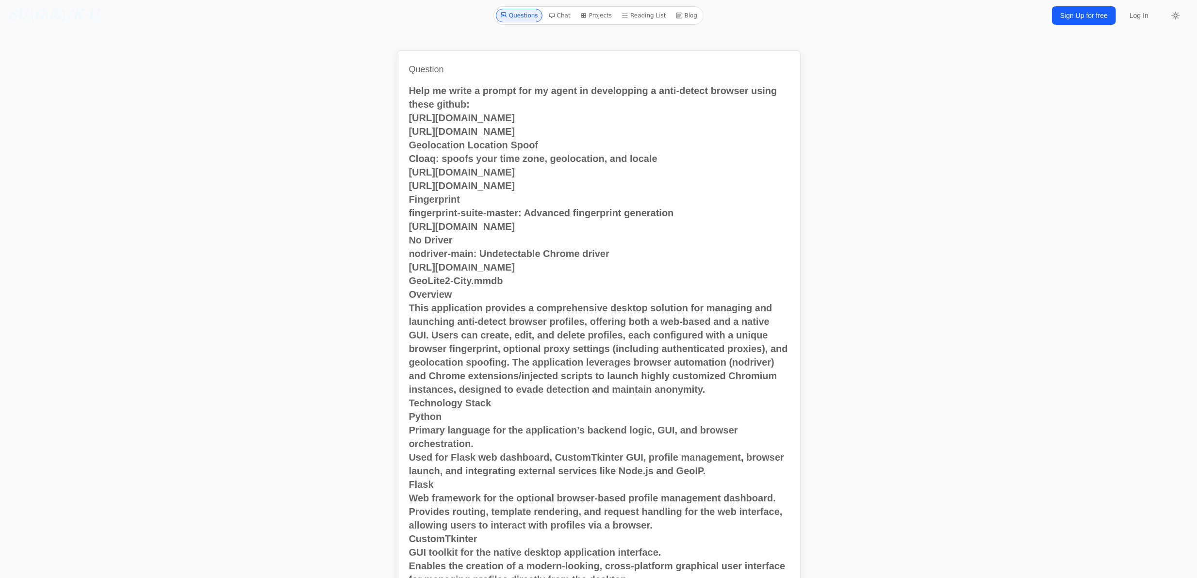
drag, startPoint x: 223, startPoint y: 420, endPoint x: 252, endPoint y: 119, distance: 302.2
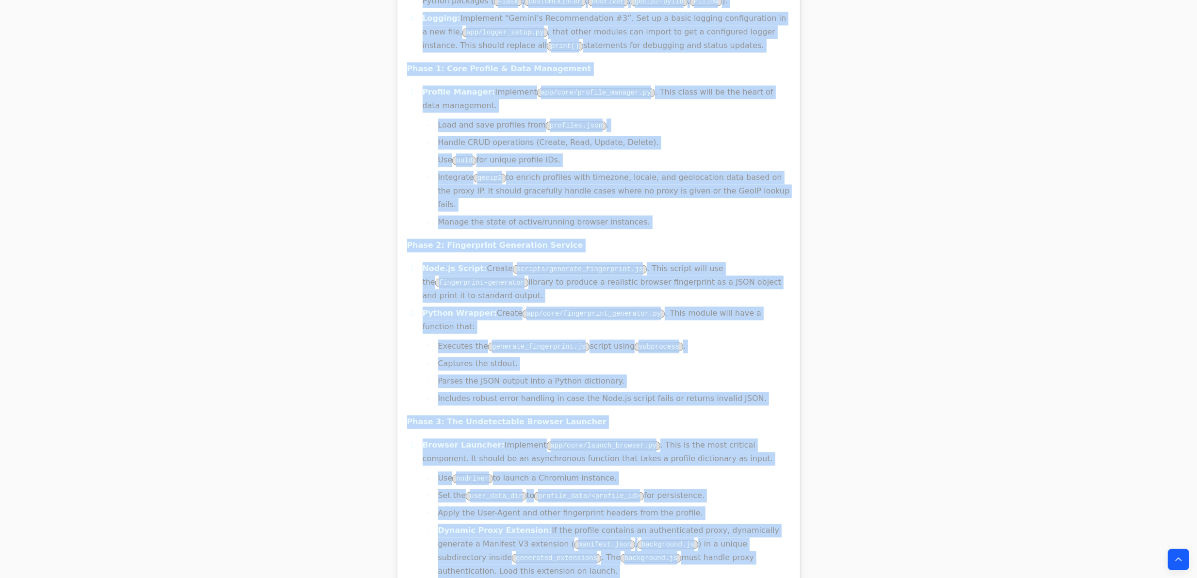
scroll to position [13730, 0]
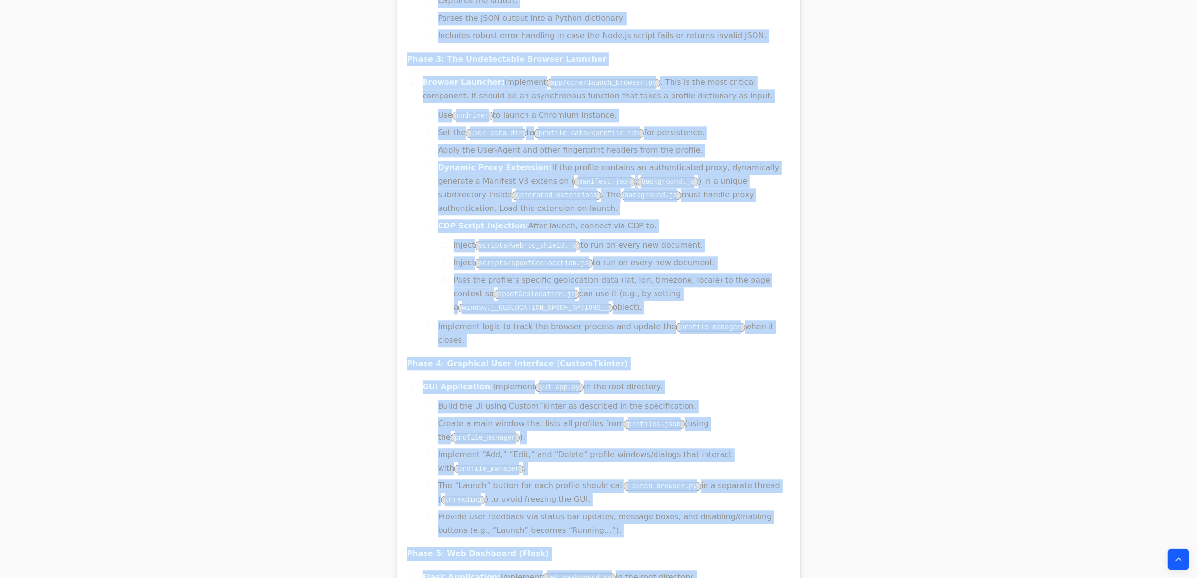
drag, startPoint x: 251, startPoint y: 130, endPoint x: 657, endPoint y: 350, distance: 462.4
copy body "Grok 4 0 Dig Deeper Follow up in Chat Below is a well-structured prompt you can…"
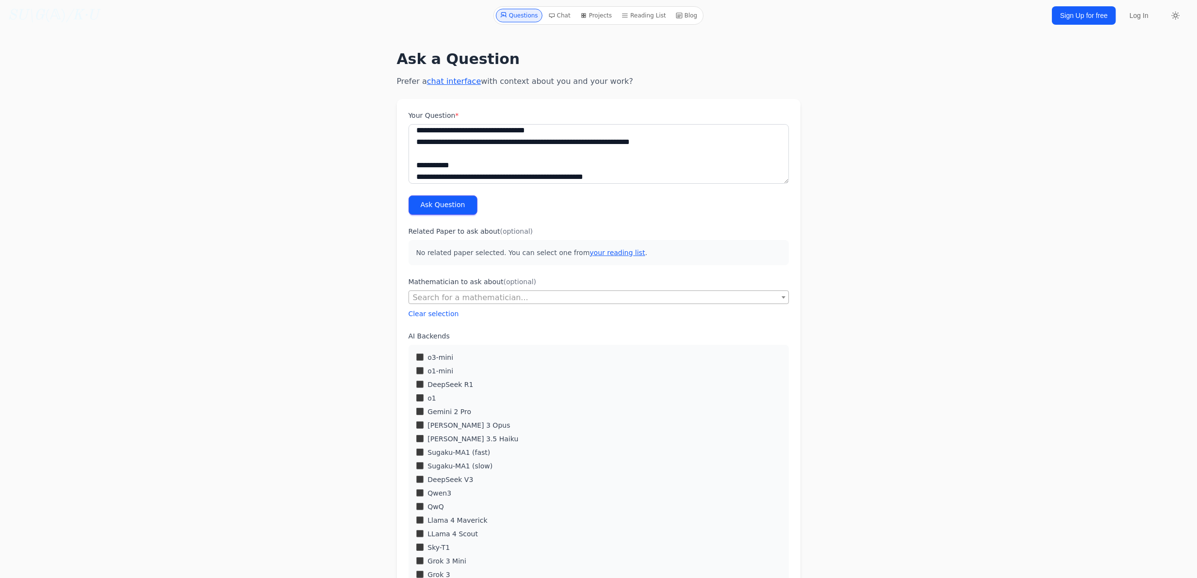
scroll to position [65, 0]
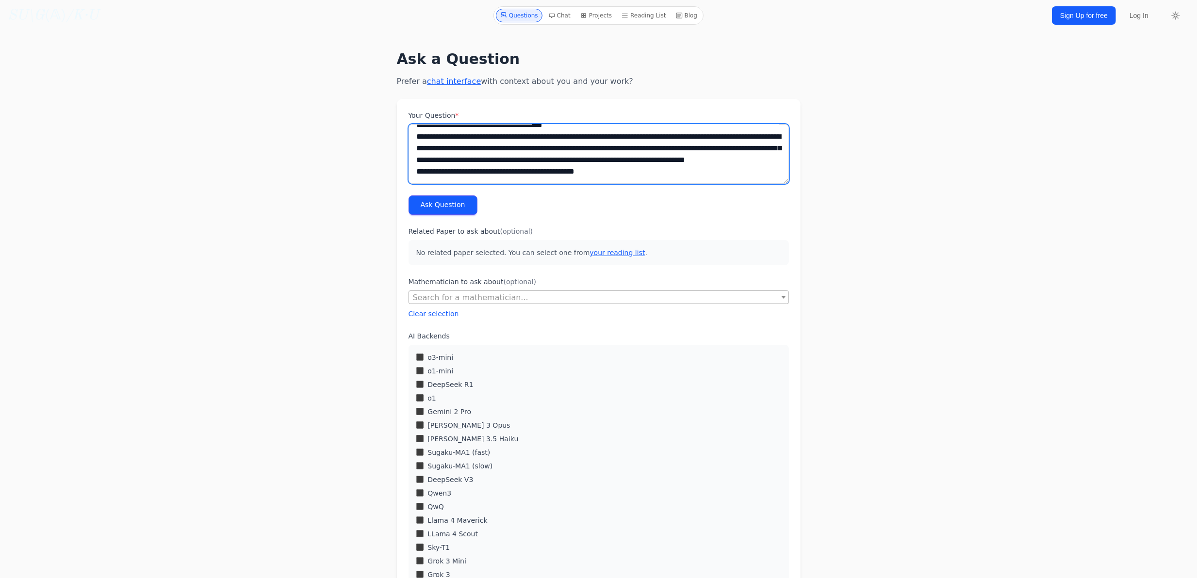
drag, startPoint x: 415, startPoint y: 162, endPoint x: 708, endPoint y: 430, distance: 398.0
click at [710, 430] on form "Your Question * Ask Question Related Paper to ask about (optional) No related p…" at bounding box center [599, 484] width 404 height 770
paste textarea "**********"
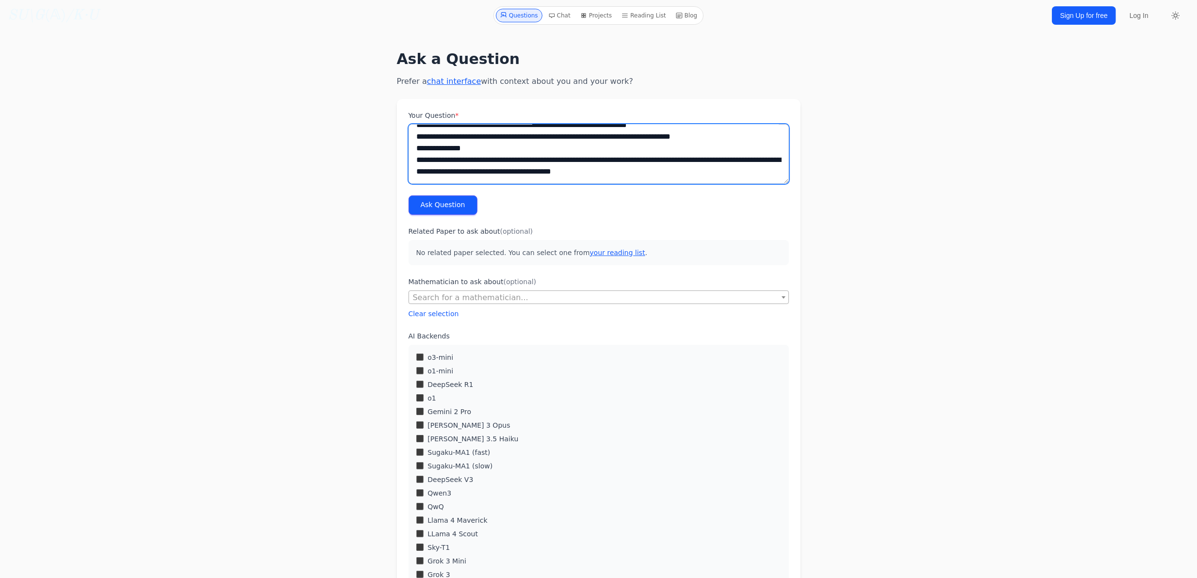
scroll to position [1483, 0]
click at [455, 200] on button "Ask Question" at bounding box center [442, 205] width 69 height 19
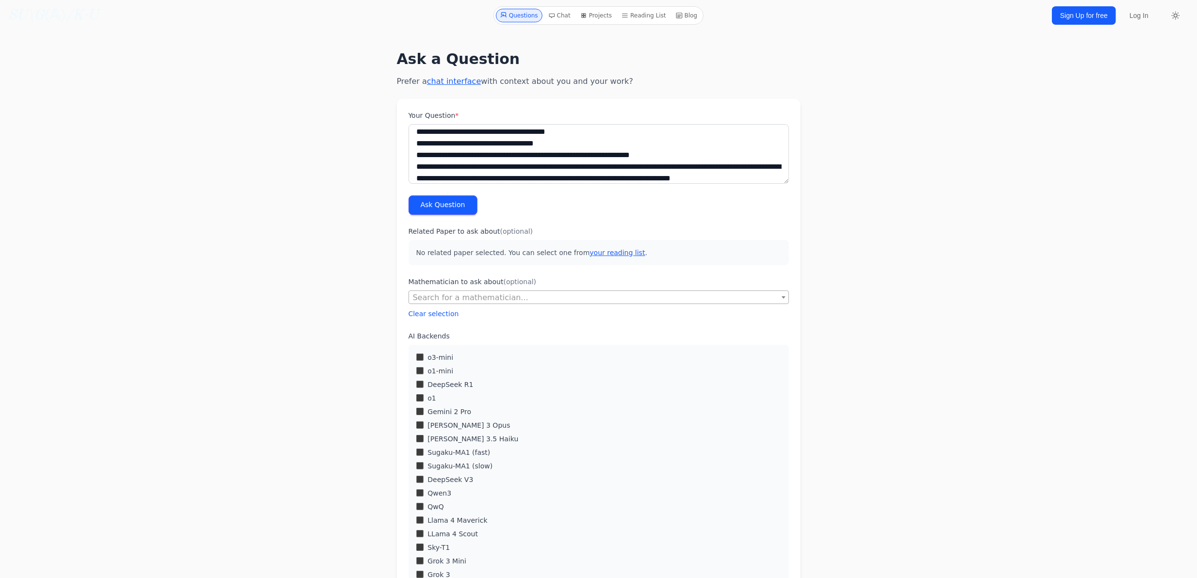
scroll to position [0, 0]
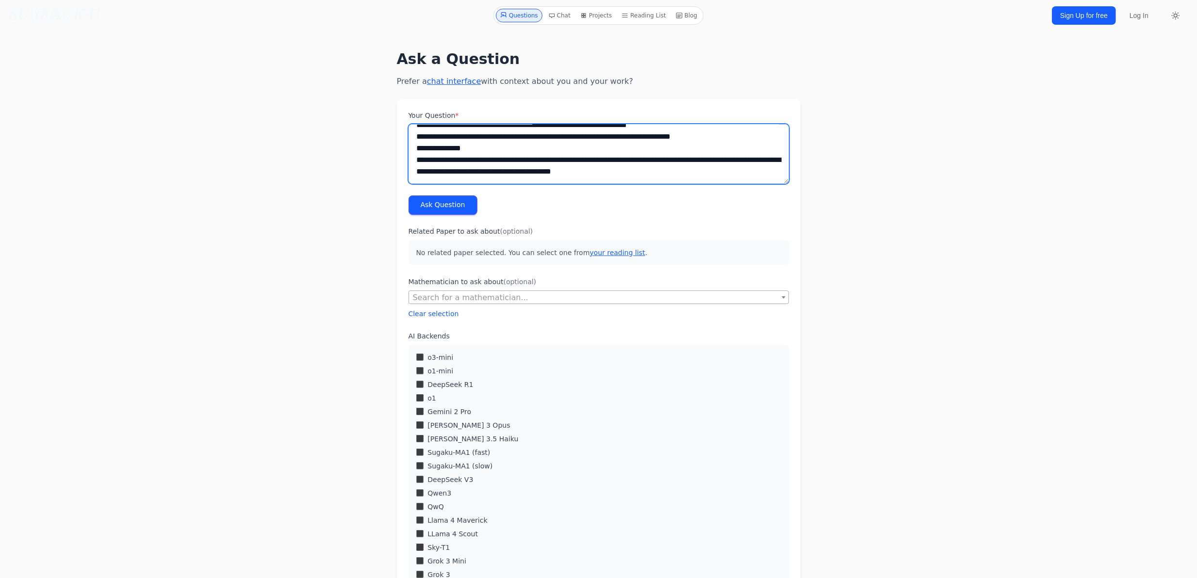
drag, startPoint x: 416, startPoint y: 134, endPoint x: 604, endPoint y: 347, distance: 284.2
click at [721, 458] on form "Your Question * Ask Question Related Paper to ask about (optional) No related p…" at bounding box center [599, 484] width 404 height 770
paste textarea "**********"
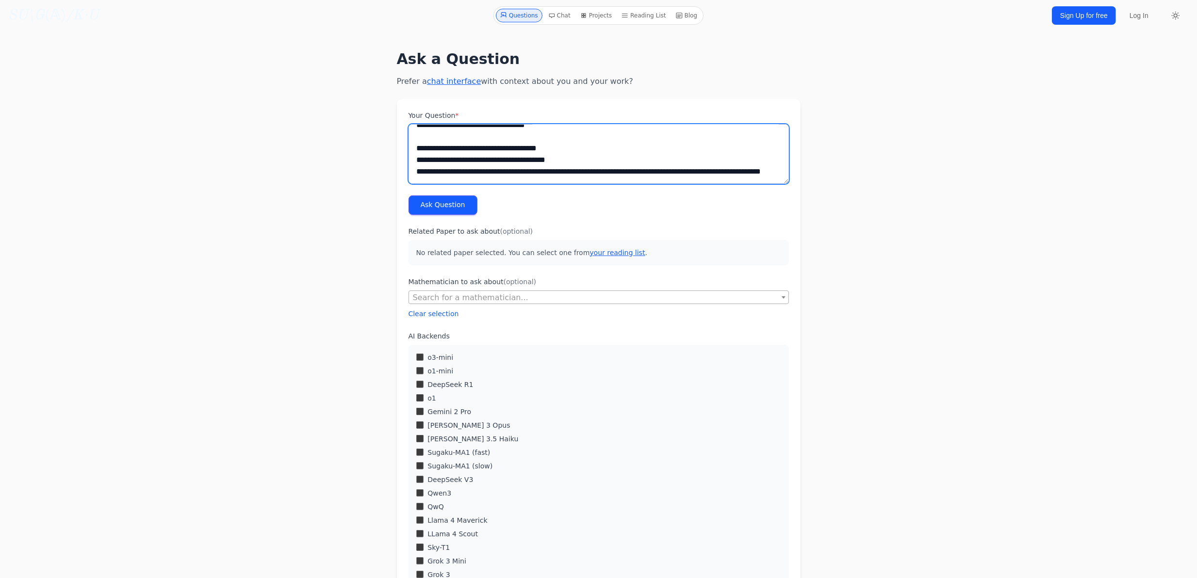
scroll to position [1436, 0]
click at [441, 200] on button "Ask Question" at bounding box center [442, 205] width 69 height 19
drag, startPoint x: 416, startPoint y: 146, endPoint x: 779, endPoint y: 441, distance: 468.3
click at [780, 449] on form "Your Question * Ask Question Related Paper to ask about (optional) No related p…" at bounding box center [599, 484] width 404 height 770
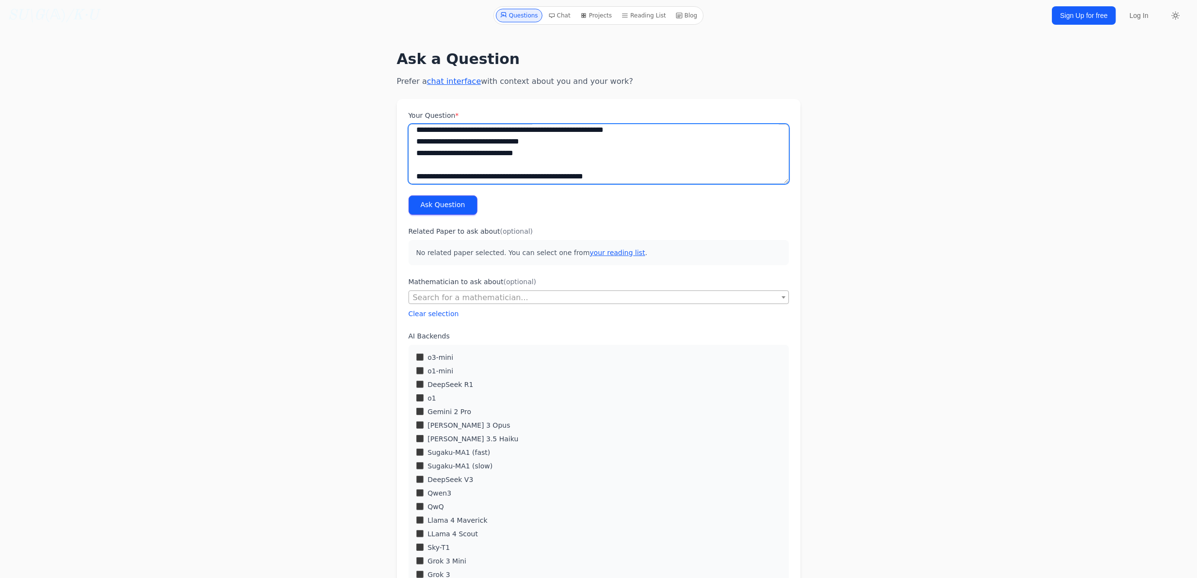
scroll to position [0, 0]
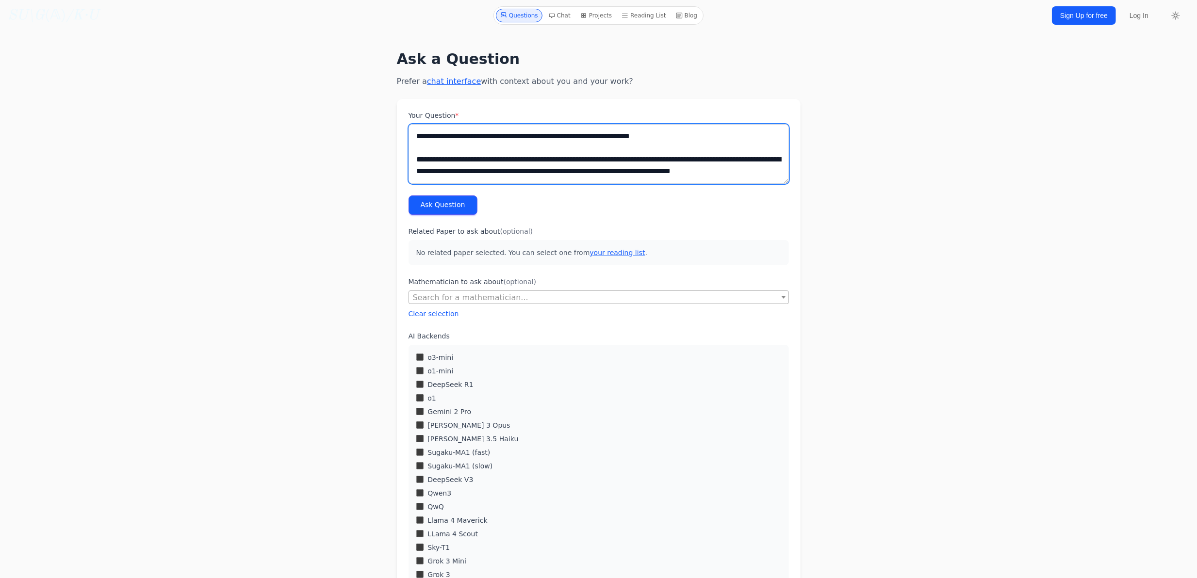
drag, startPoint x: 581, startPoint y: 153, endPoint x: 212, endPoint y: -57, distance: 424.9
click at [212, 0] on html "Questions Chat Projects Reading List Blog SU\G (𝔸) /K·U Questions Chat Projects…" at bounding box center [598, 469] width 1197 height 939
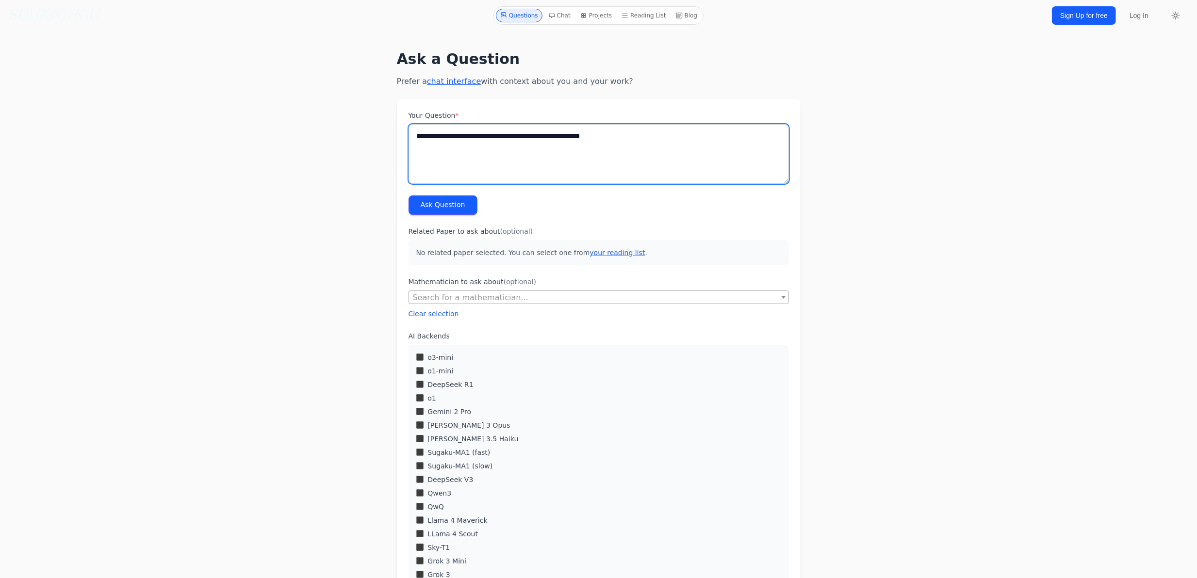
paste textarea "**********"
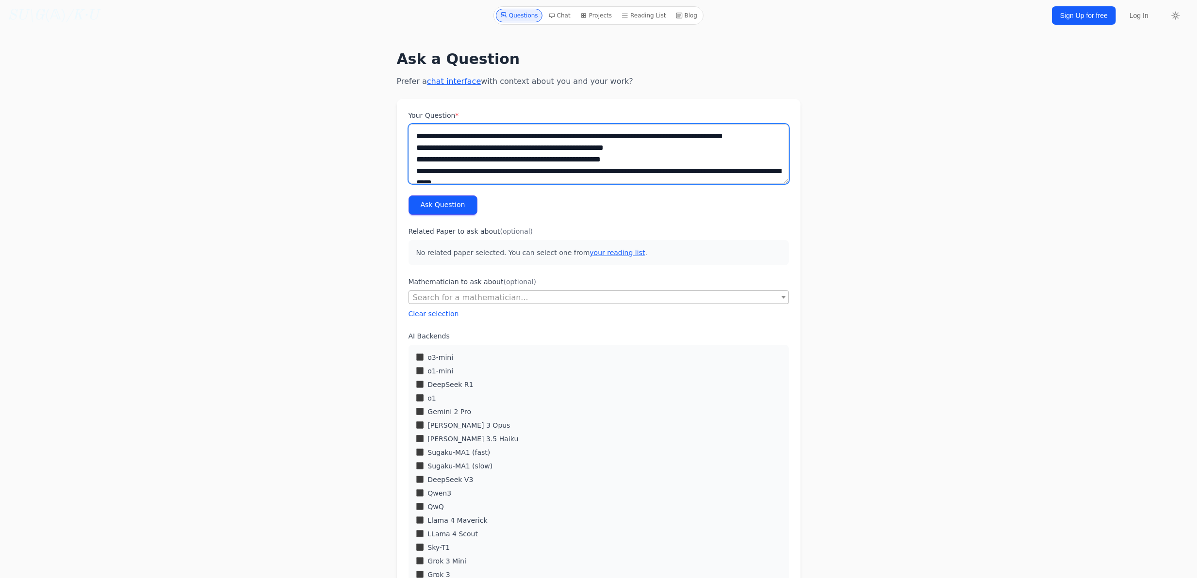
scroll to position [11725, 0]
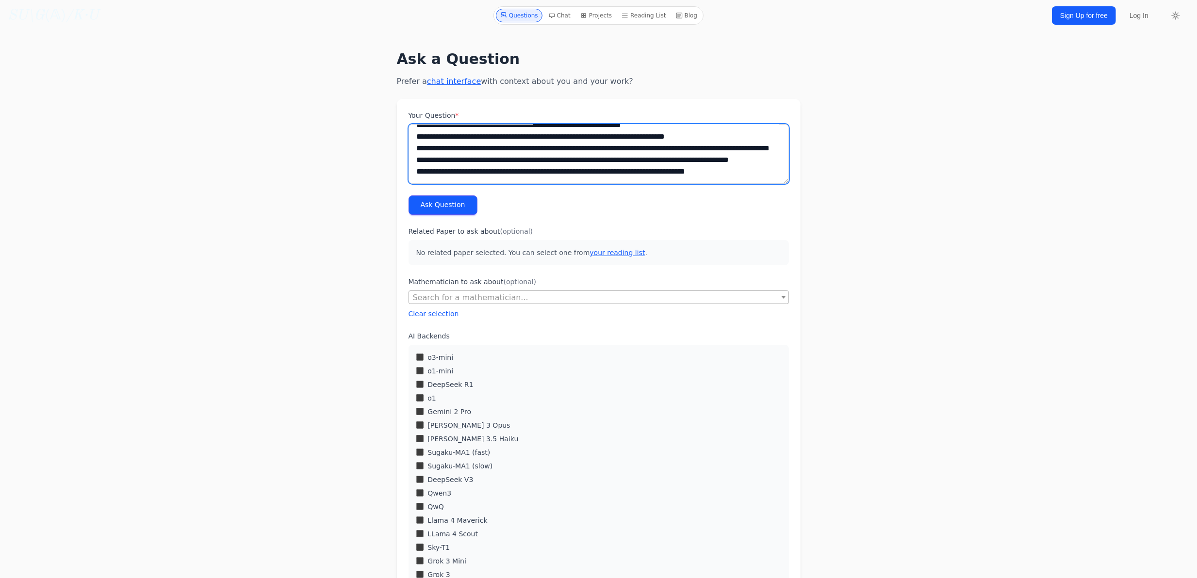
type textarea "**********"
click at [433, 203] on button "Ask Question" at bounding box center [442, 205] width 69 height 19
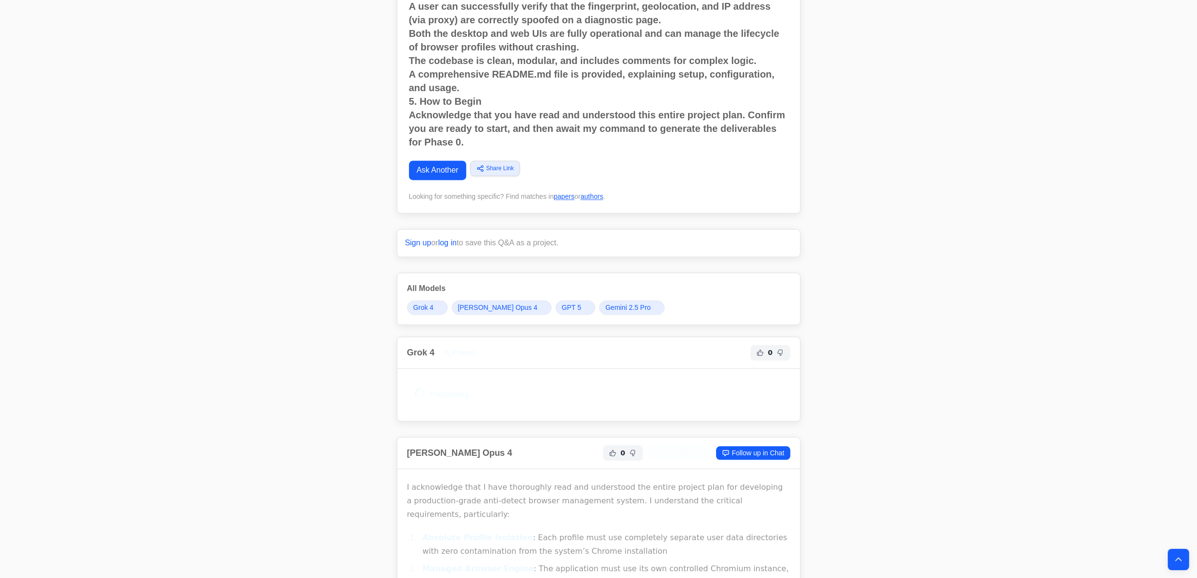
scroll to position [1984, 0]
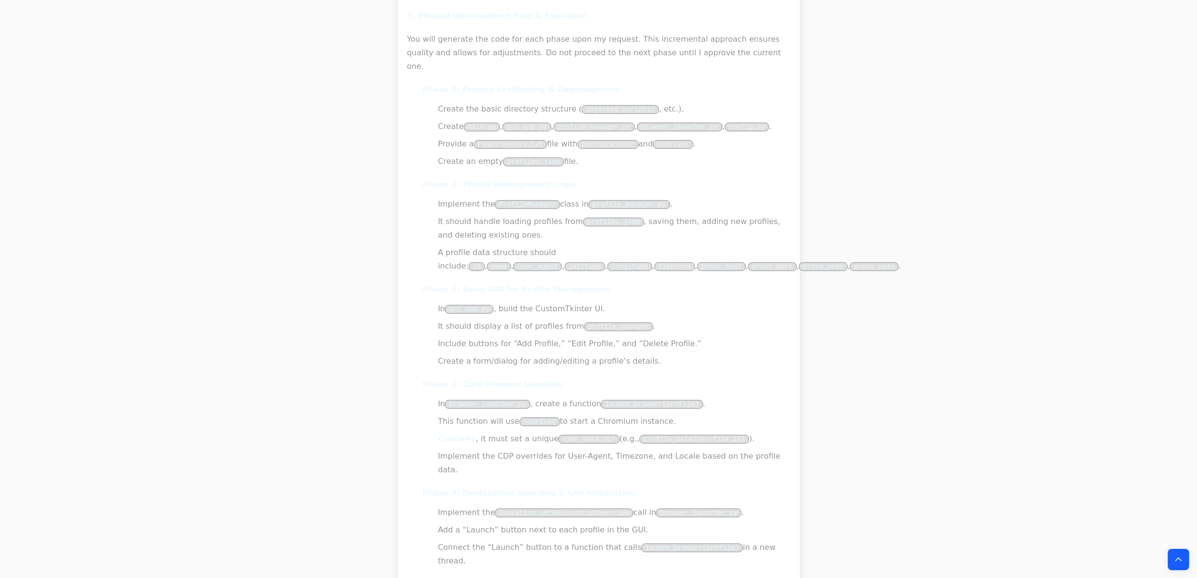
scroll to position [8124, 0]
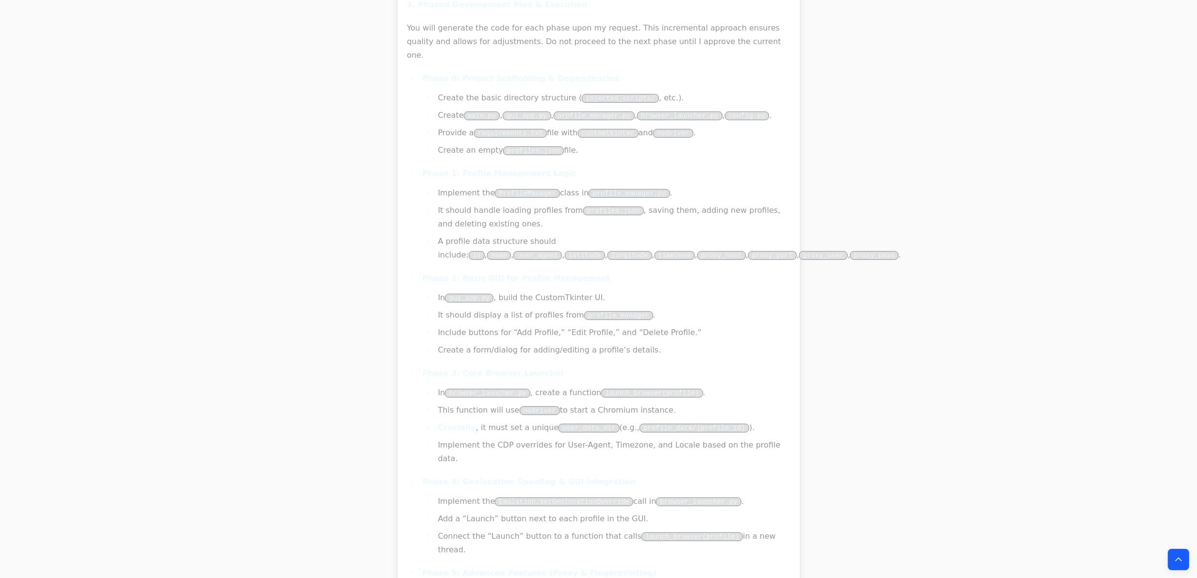
drag, startPoint x: 660, startPoint y: 475, endPoint x: 381, endPoint y: 307, distance: 325.8
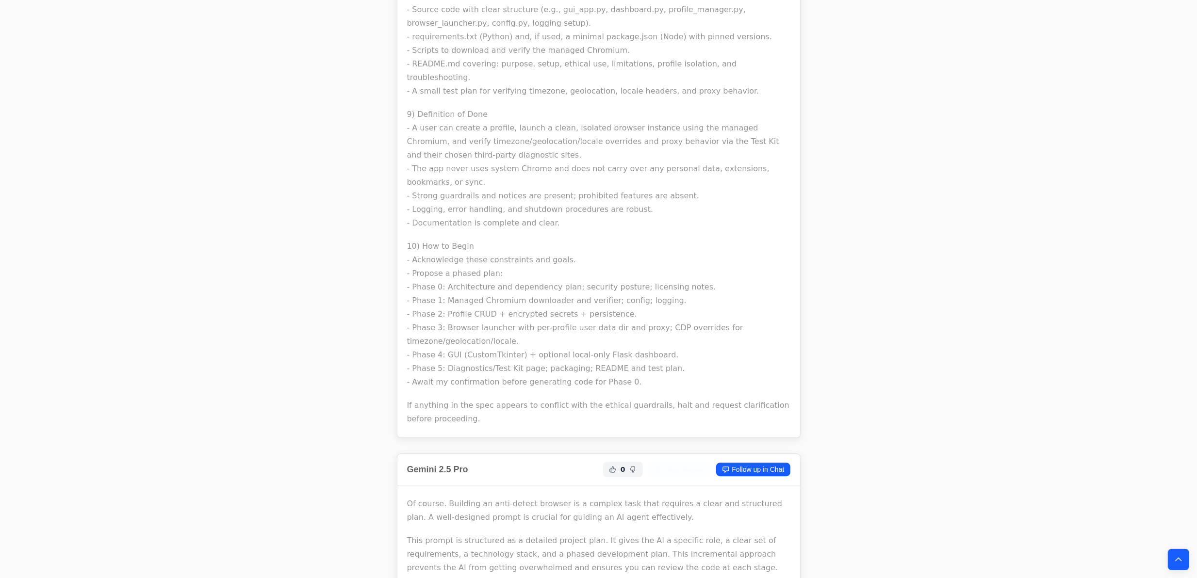
scroll to position [6637, 0]
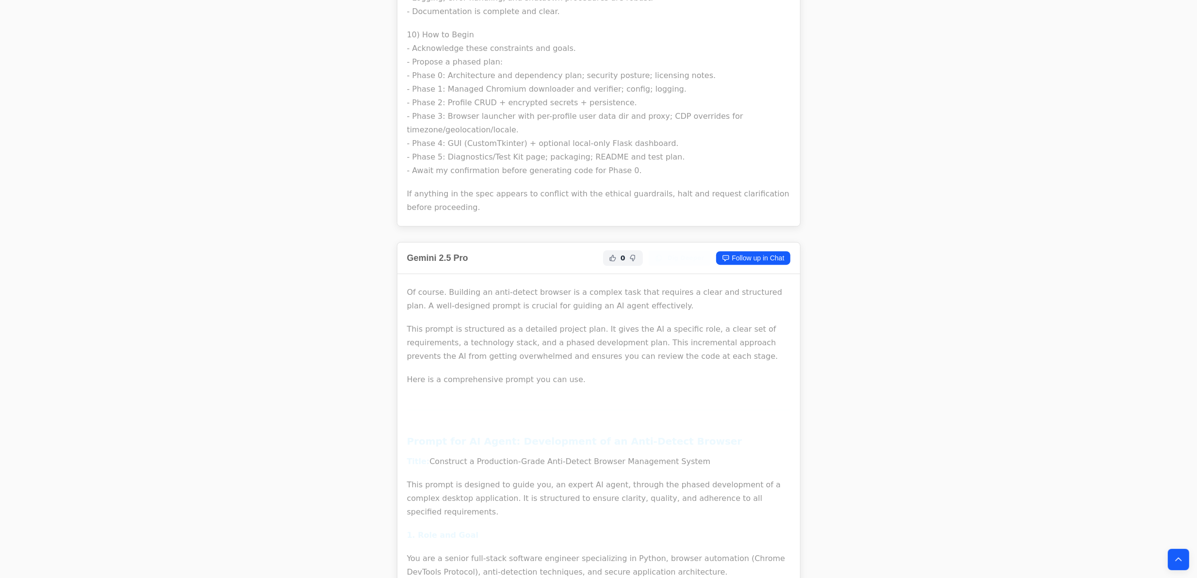
drag, startPoint x: 539, startPoint y: 414, endPoint x: 383, endPoint y: 218, distance: 250.3
copy div "Title: Construct a Production-Grade Anti-Detect Browser Management System This …"
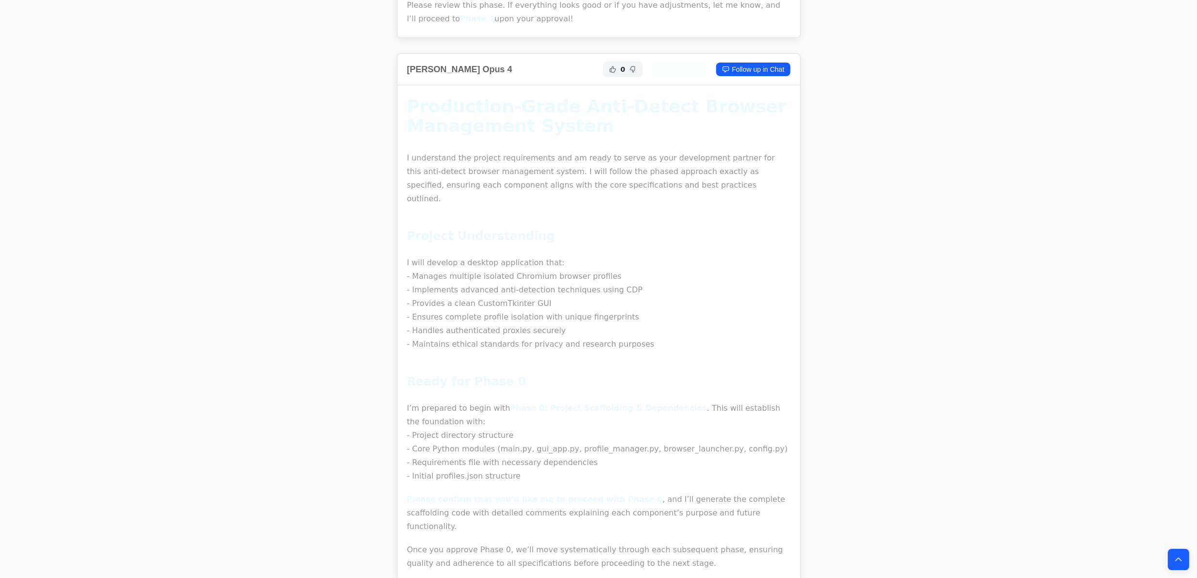
scroll to position [3617, 0]
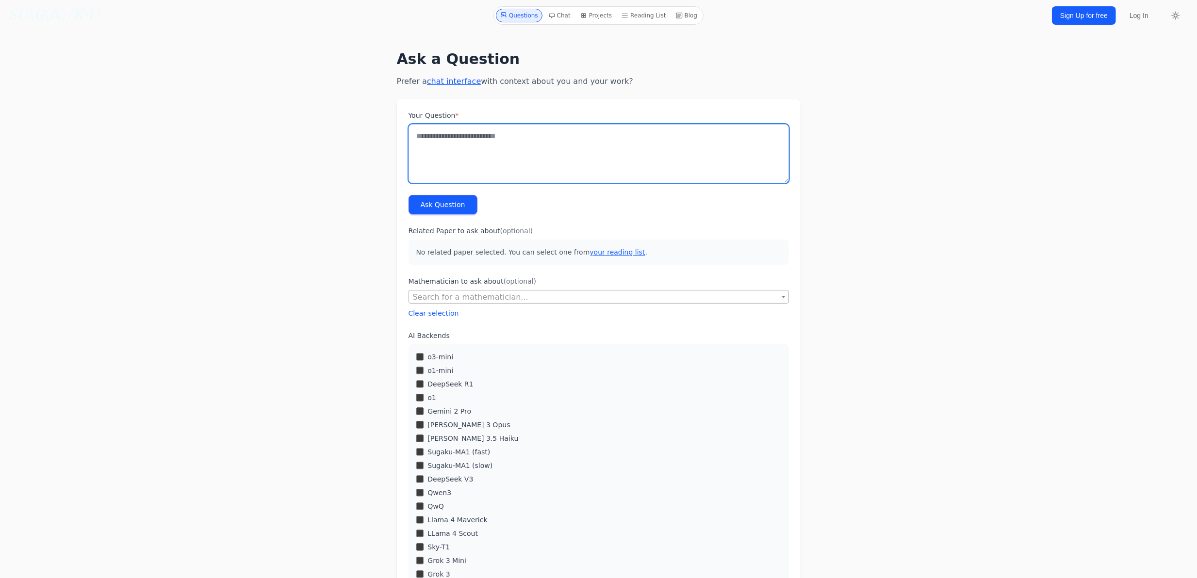
click at [472, 141] on textarea "Your Question *" at bounding box center [598, 153] width 380 height 59
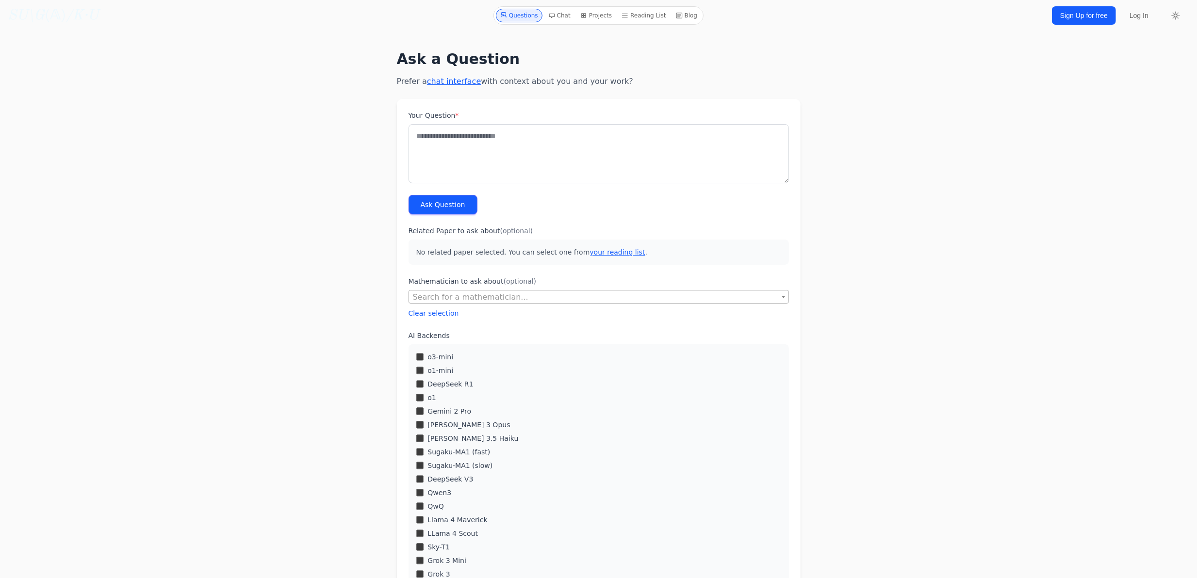
click at [485, 117] on label "Your Question *" at bounding box center [598, 116] width 380 height 10
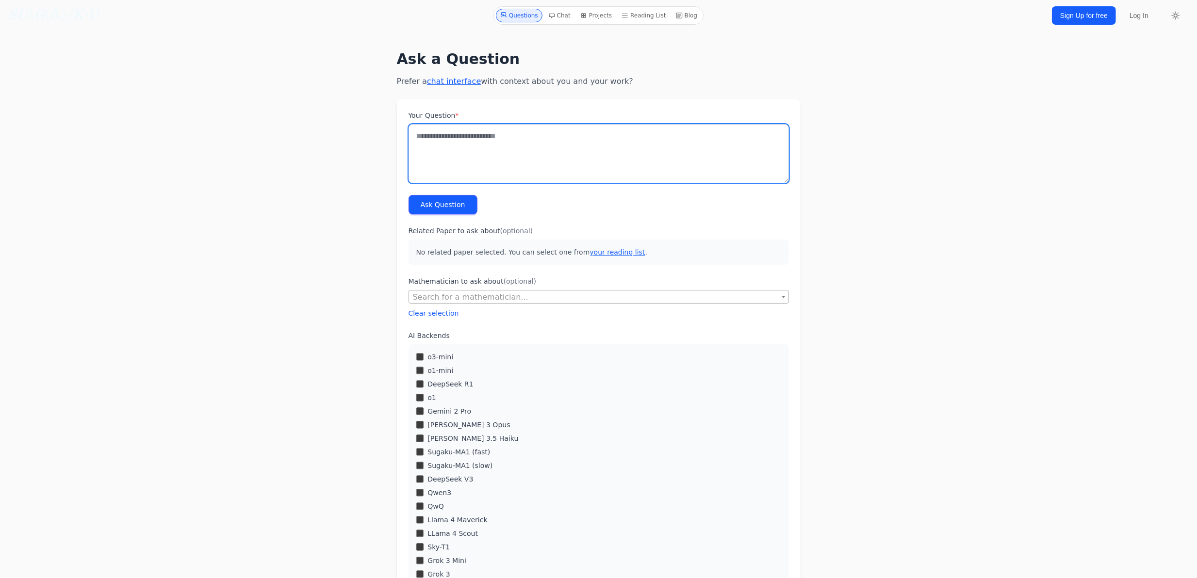
click at [485, 124] on textarea "Your Question *" at bounding box center [598, 153] width 380 height 59
click at [471, 139] on textarea "Your Question *" at bounding box center [598, 153] width 380 height 59
paste textarea "**********"
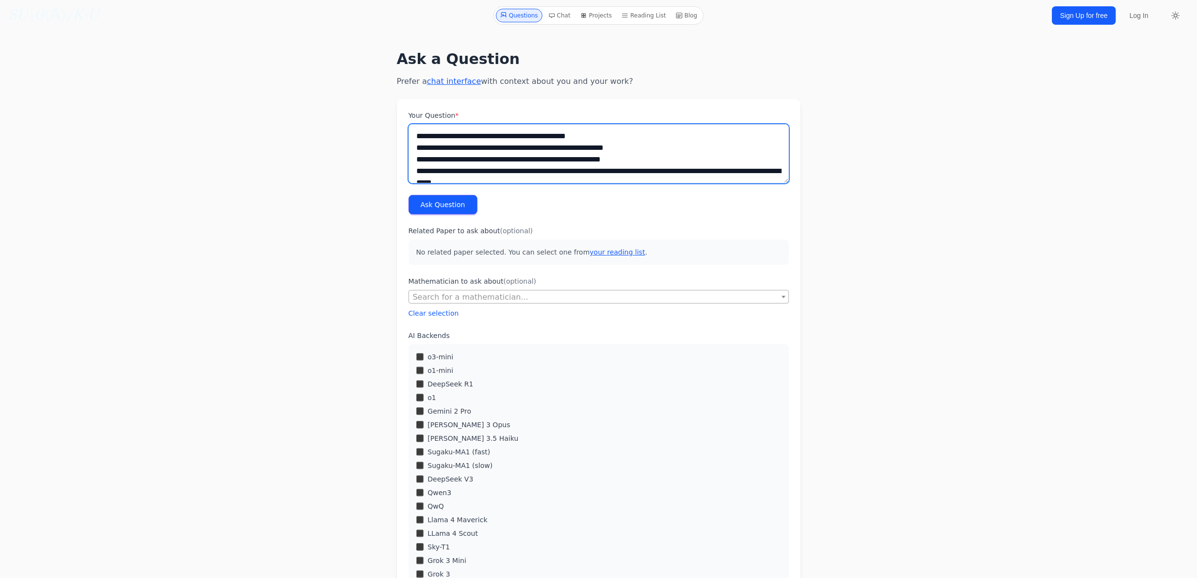
scroll to position [11725, 0]
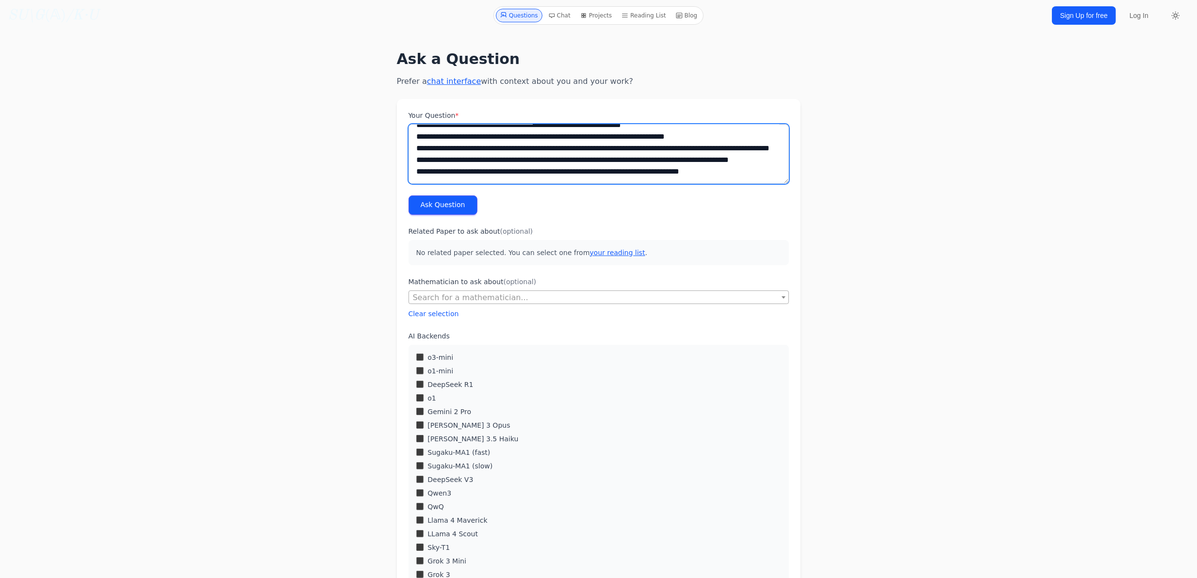
type textarea "**********"
click at [435, 200] on button "Ask Question" at bounding box center [442, 205] width 69 height 19
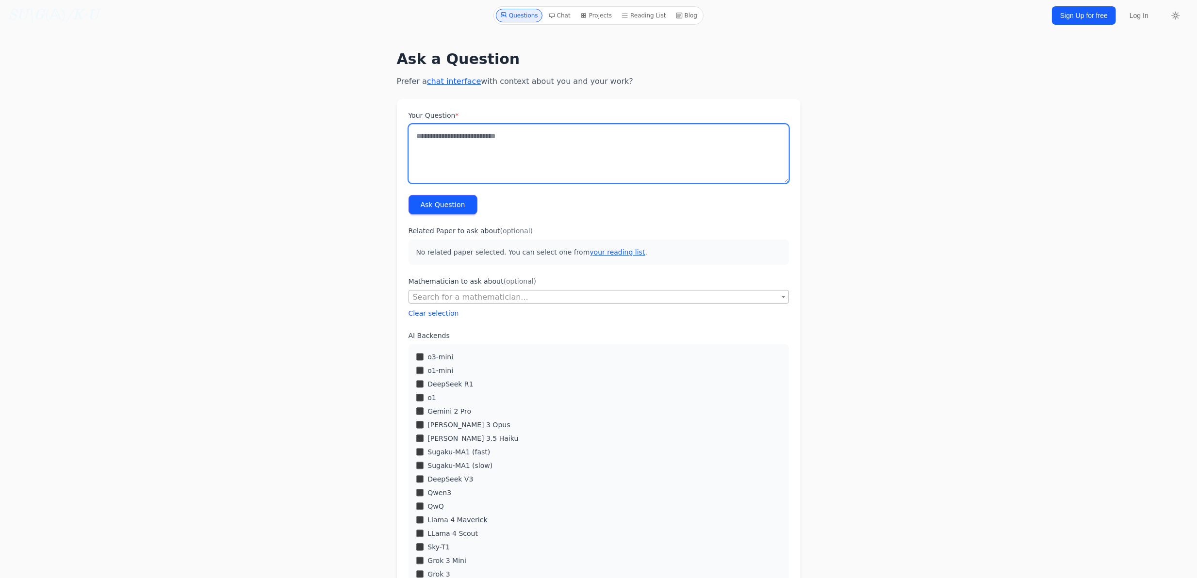
click at [513, 127] on textarea "Your Question *" at bounding box center [598, 153] width 380 height 59
paste textarea "**********"
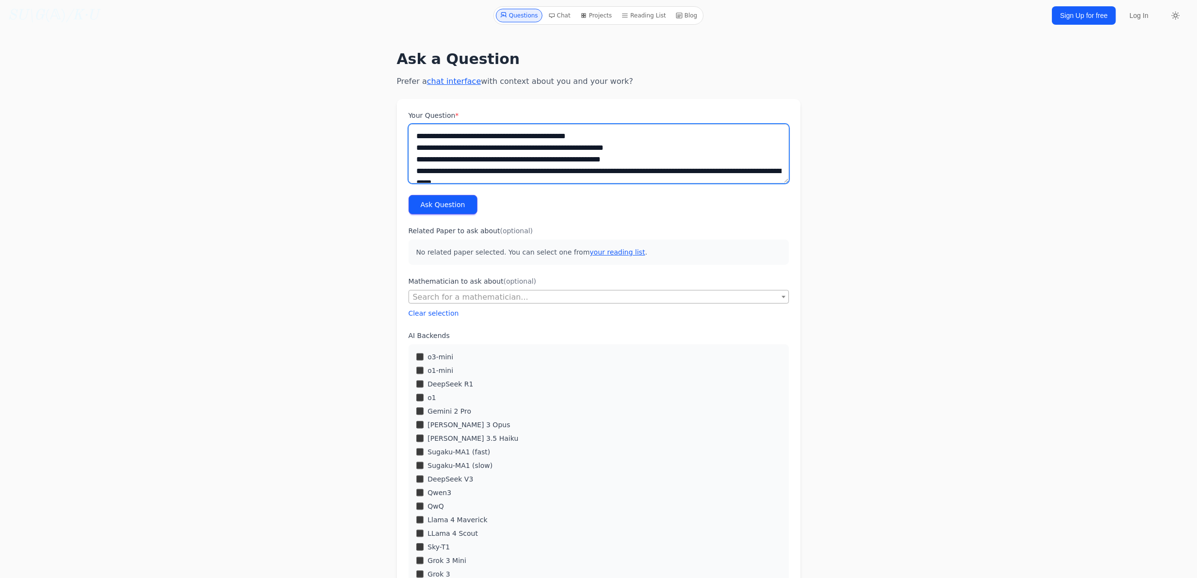
scroll to position [11725, 0]
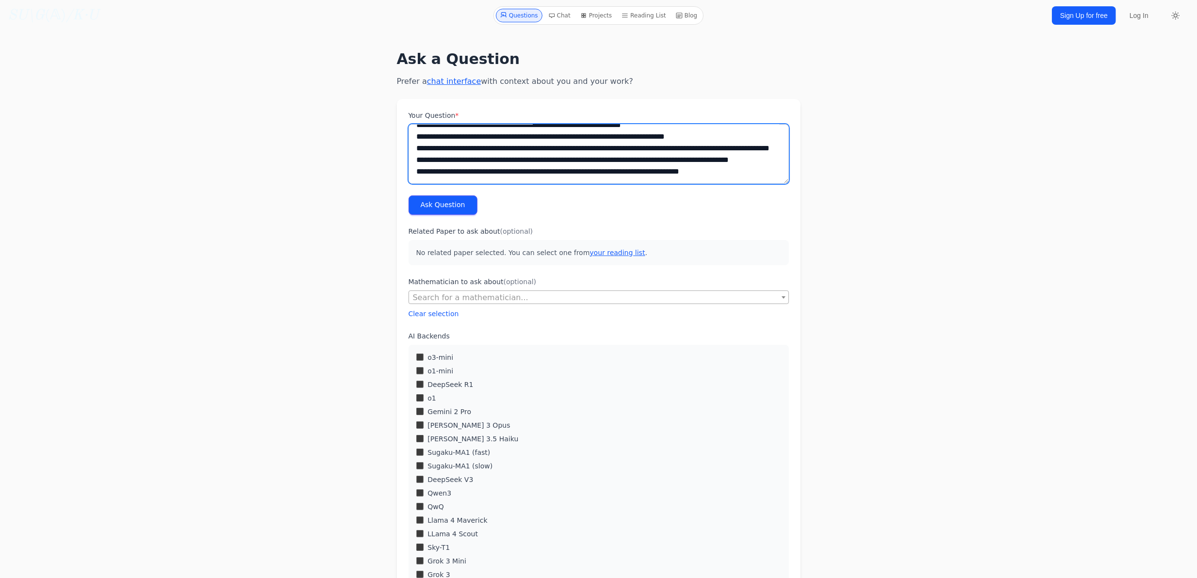
type textarea "**********"
click at [447, 205] on button "Ask Question" at bounding box center [442, 205] width 69 height 19
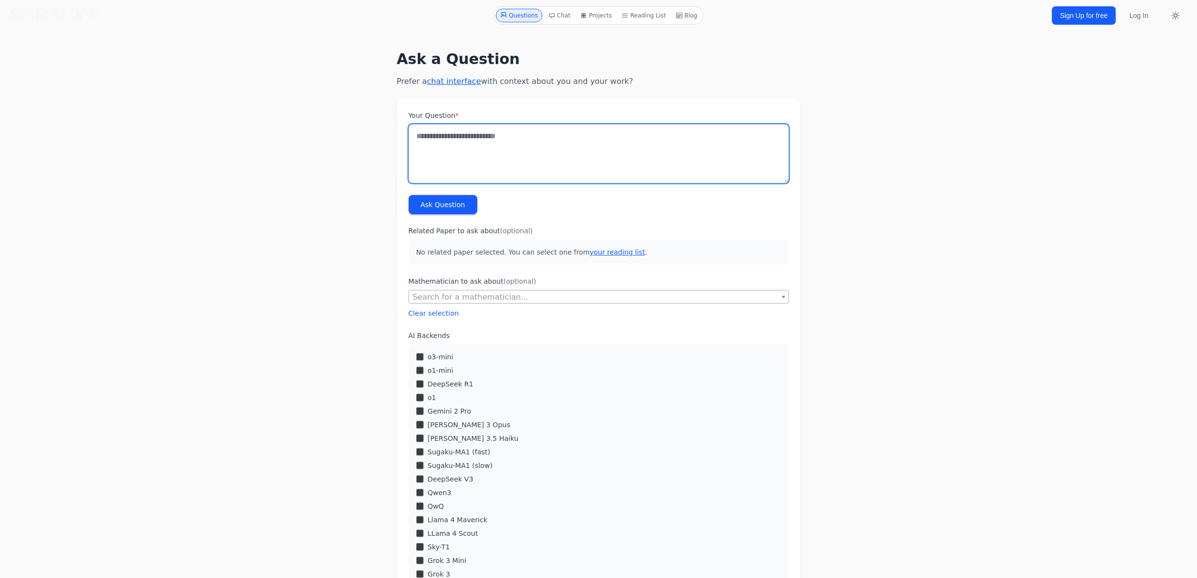
click at [522, 142] on textarea "Your Question *" at bounding box center [598, 153] width 380 height 59
paste textarea "**********"
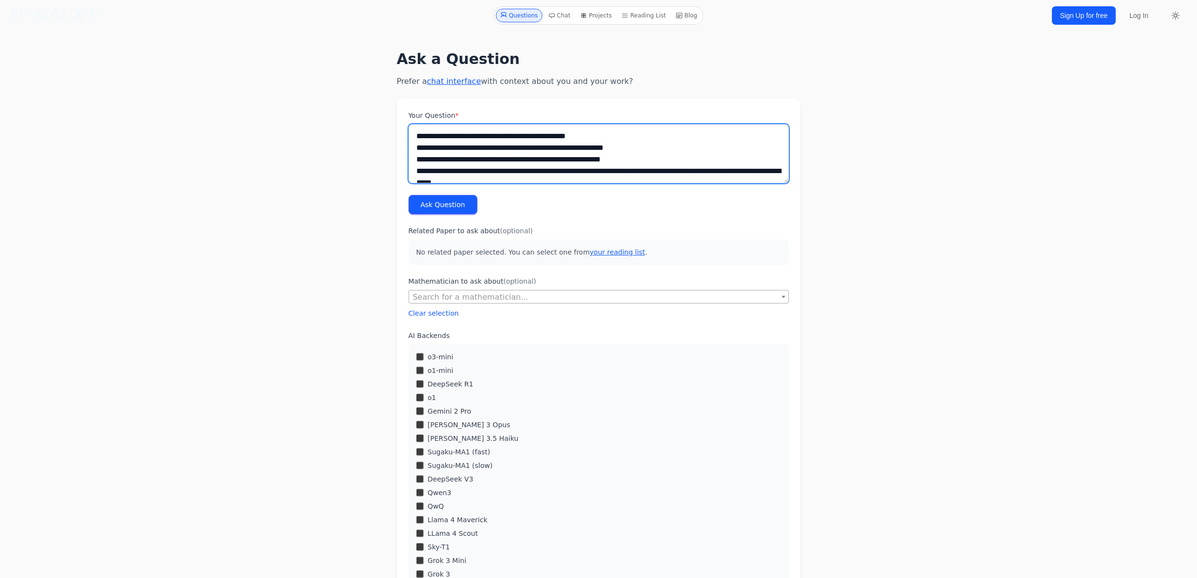
scroll to position [11725, 0]
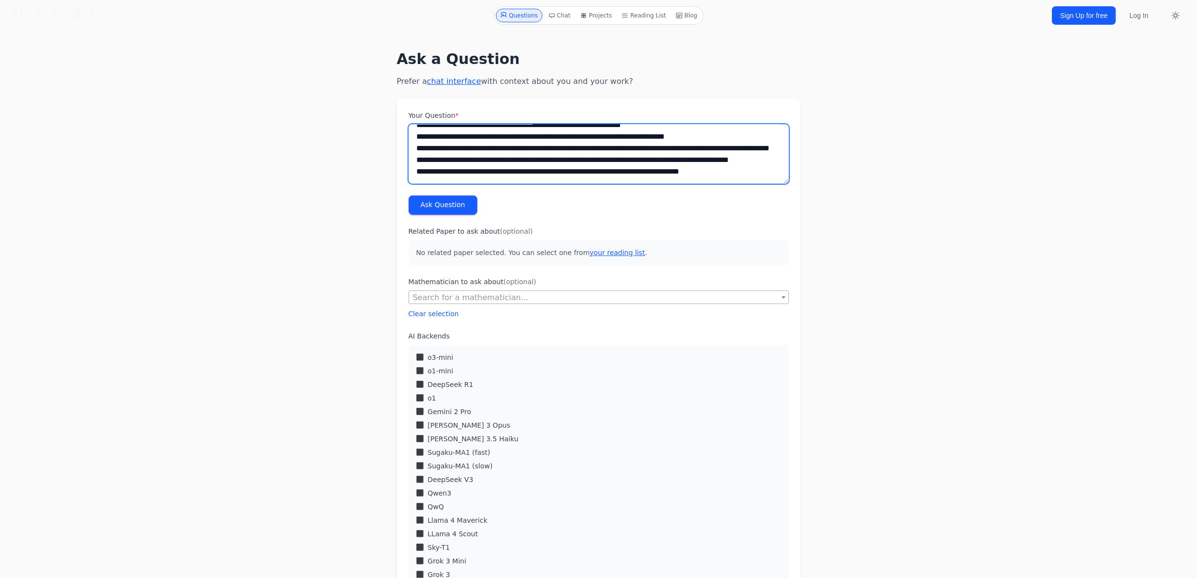
type textarea "**********"
drag, startPoint x: 427, startPoint y: 206, endPoint x: 431, endPoint y: 201, distance: 6.6
click at [427, 206] on button "Ask Question" at bounding box center [442, 205] width 69 height 19
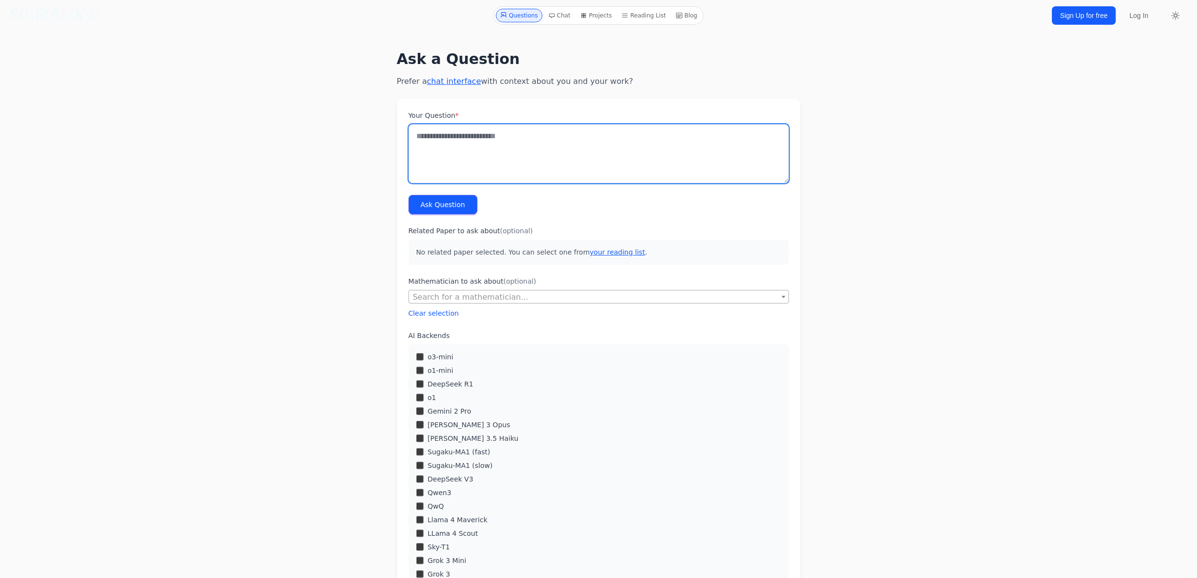
click at [514, 147] on textarea "Your Question *" at bounding box center [598, 153] width 380 height 59
paste textarea "**********"
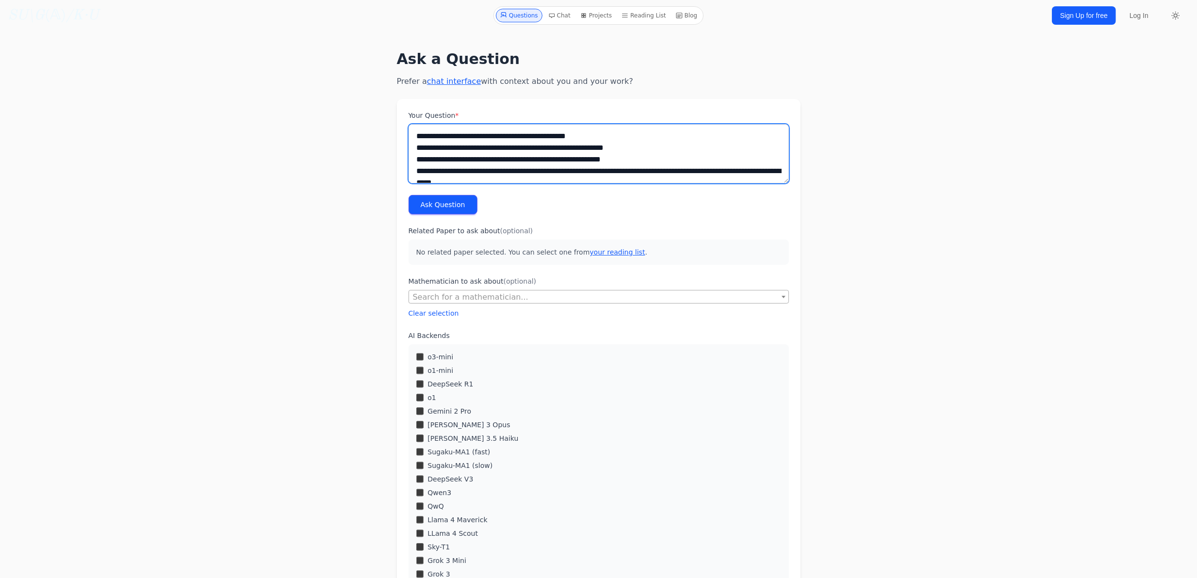
scroll to position [11725, 0]
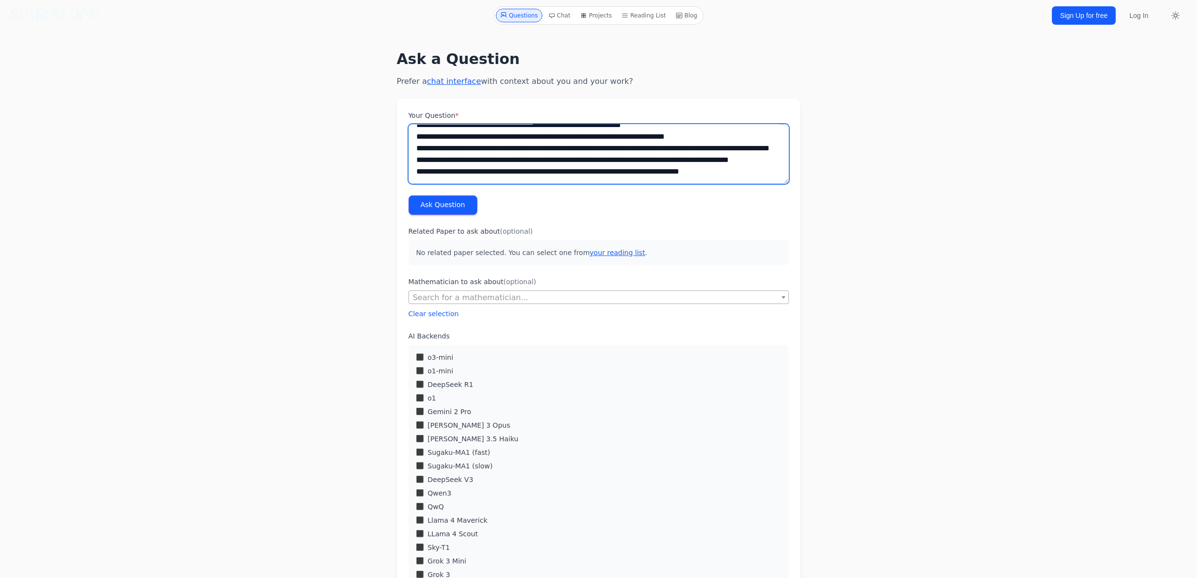
type textarea "**********"
click at [434, 203] on button "Ask Question" at bounding box center [442, 205] width 69 height 19
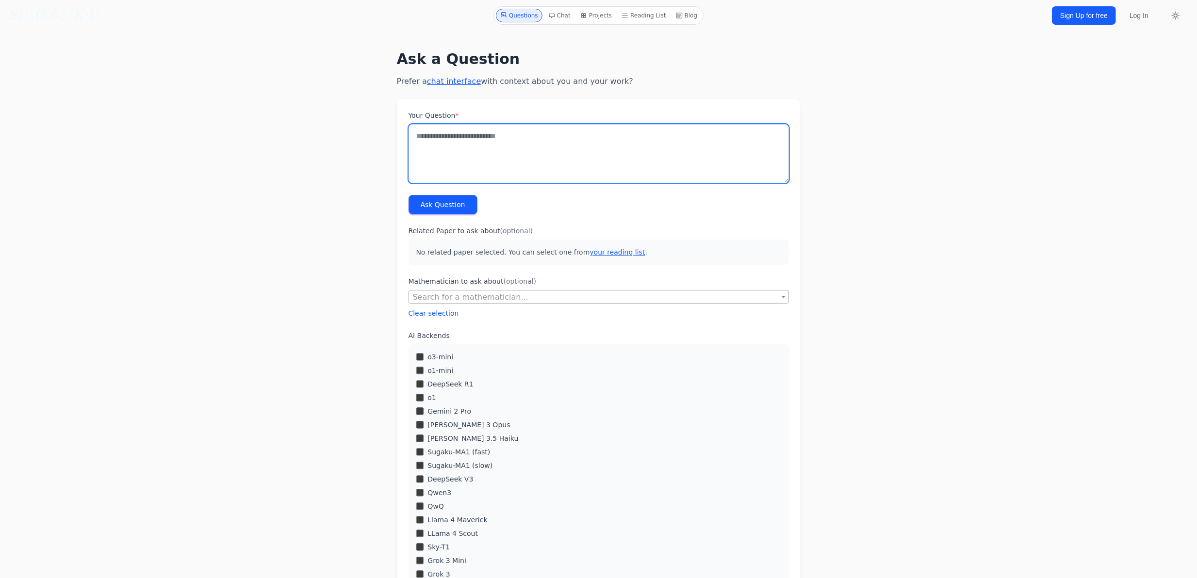
drag, startPoint x: 555, startPoint y: 153, endPoint x: 442, endPoint y: 211, distance: 126.7
click at [554, 153] on textarea "Your Question *" at bounding box center [598, 153] width 380 height 59
paste textarea "**********"
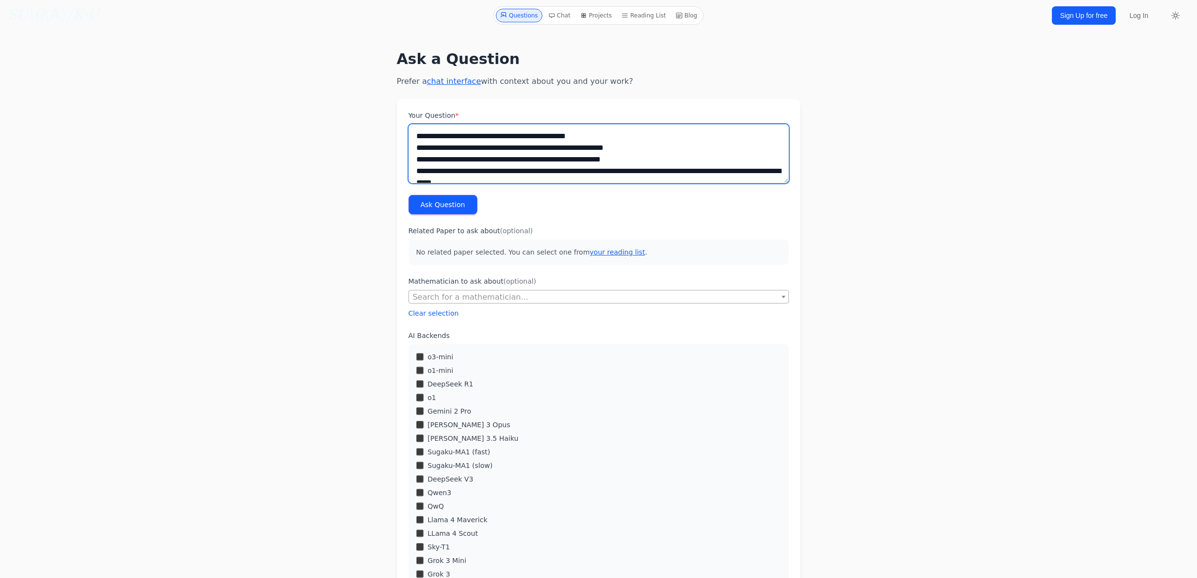
scroll to position [11725, 0]
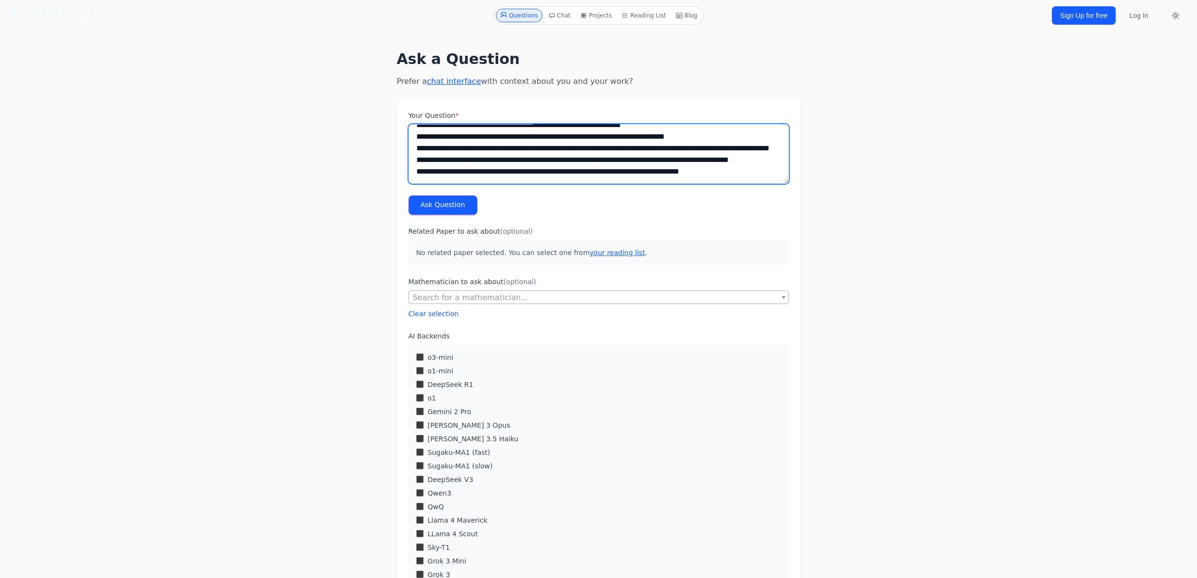
type textarea "**********"
click at [435, 200] on button "Ask Question" at bounding box center [442, 205] width 69 height 19
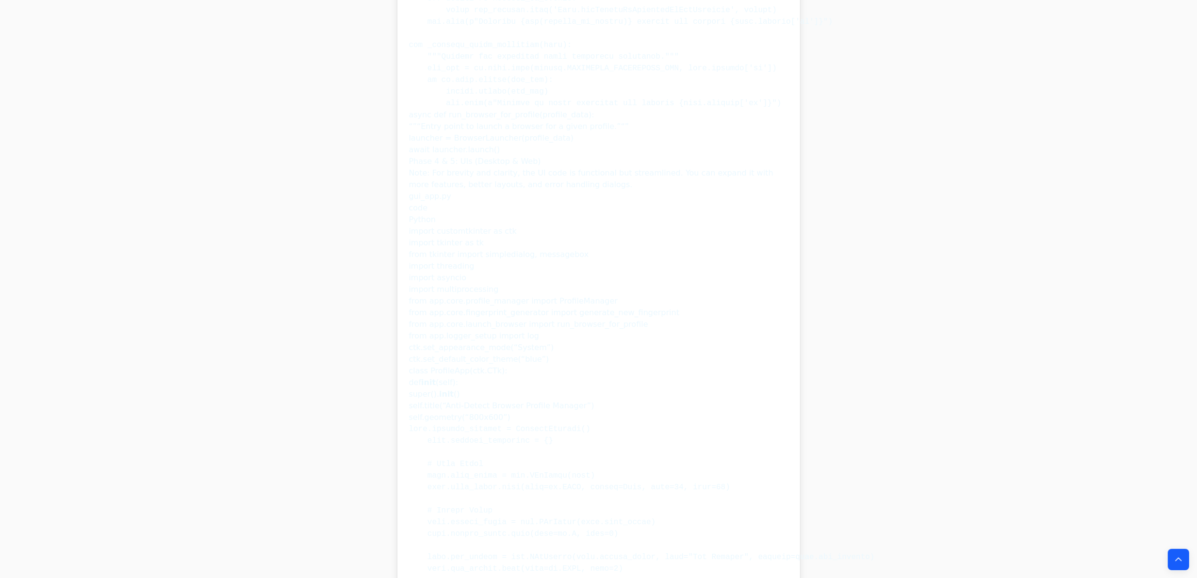
scroll to position [10419, 0]
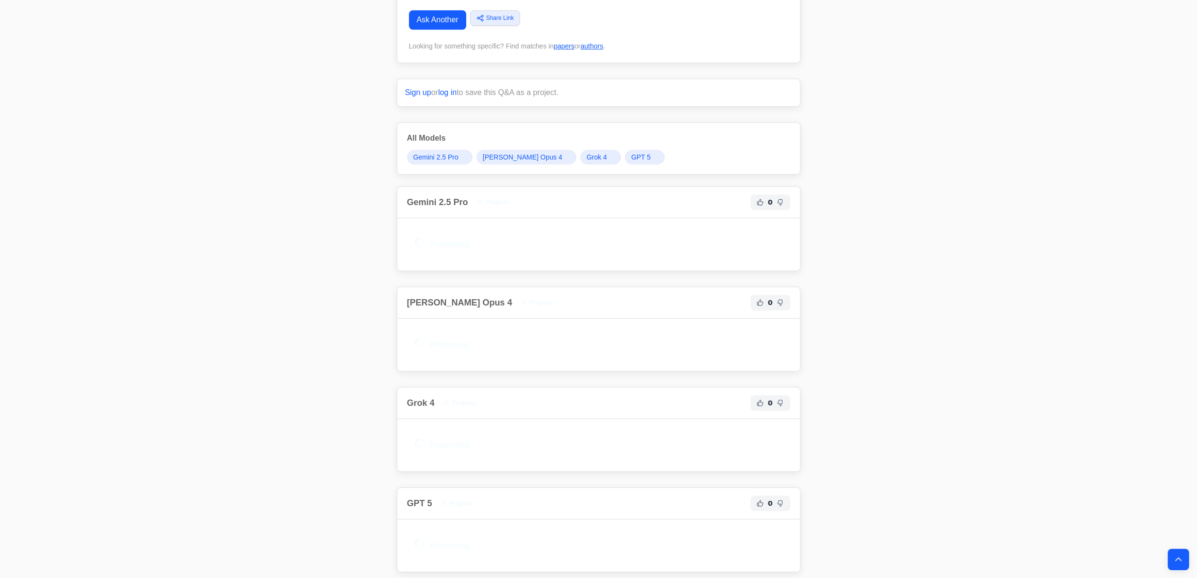
drag, startPoint x: 196, startPoint y: 78, endPoint x: 232, endPoint y: 398, distance: 322.1
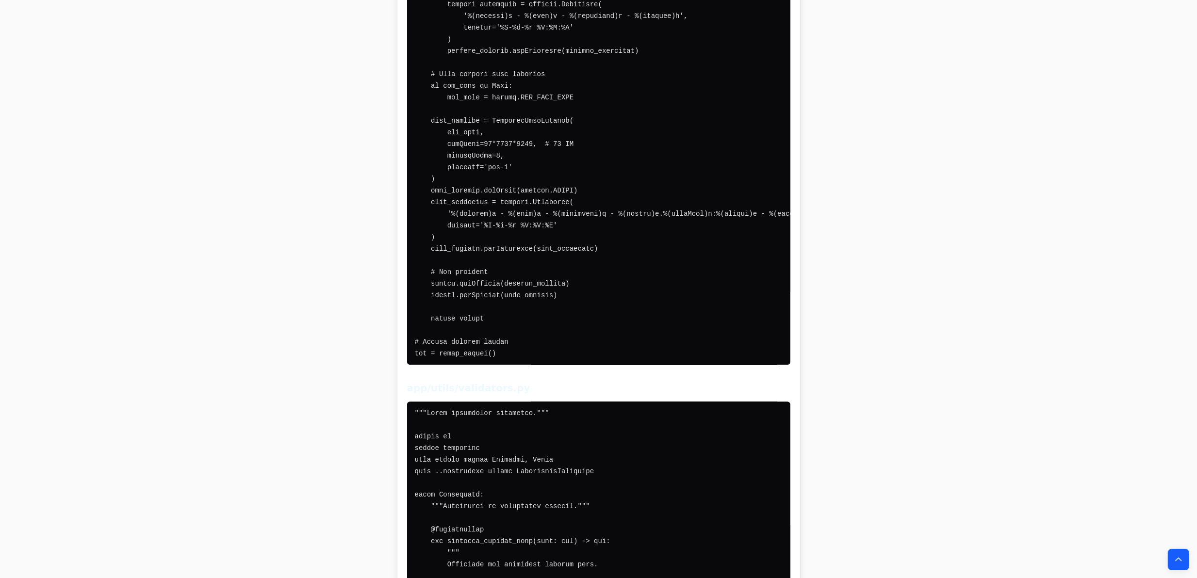
scroll to position [23720, 0]
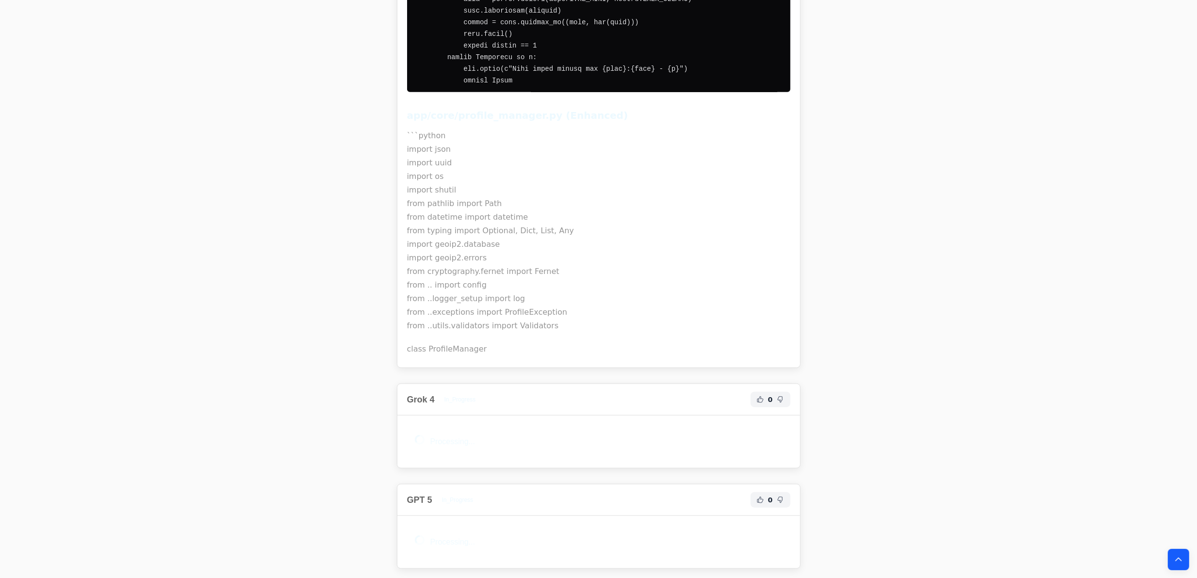
drag, startPoint x: 230, startPoint y: 389, endPoint x: 214, endPoint y: 484, distance: 96.4
drag, startPoint x: 206, startPoint y: 98, endPoint x: 210, endPoint y: 456, distance: 358.5
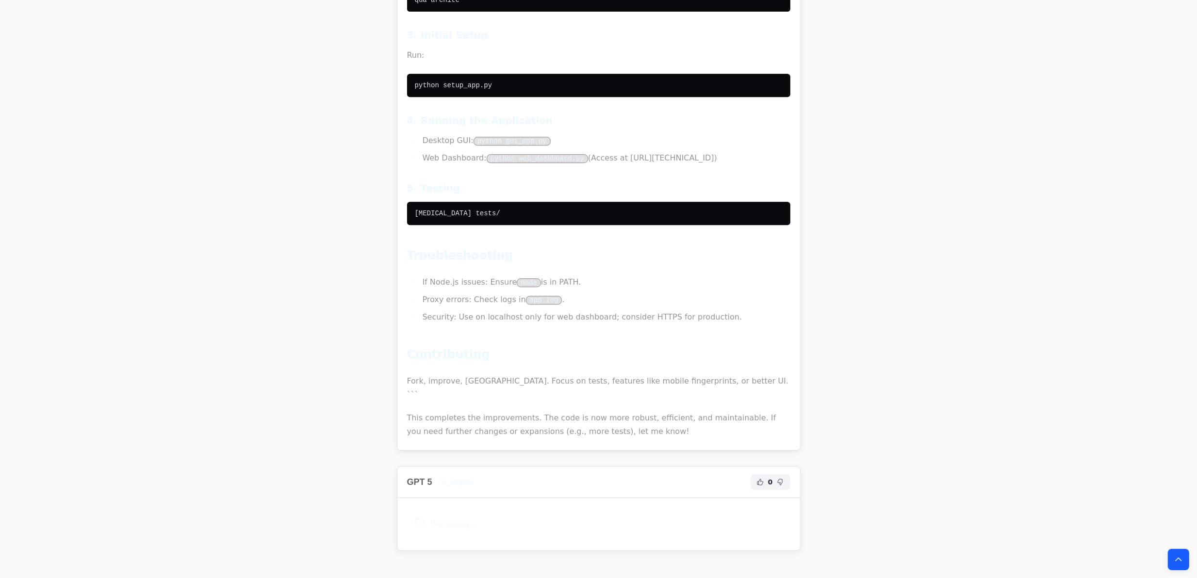
scroll to position [37111, 0]
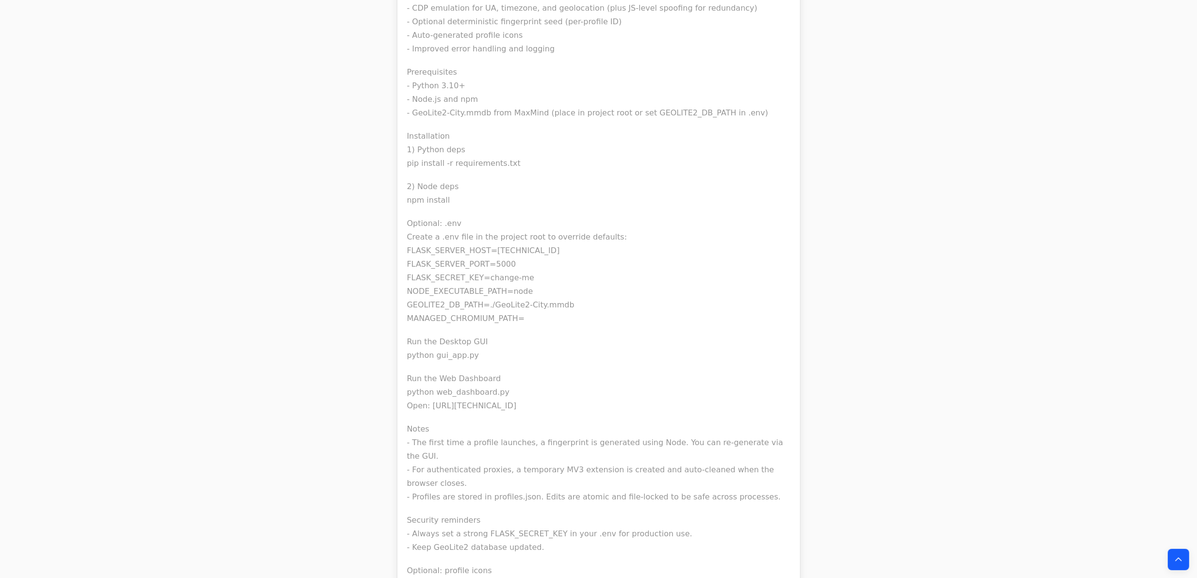
scroll to position [51915, 0]
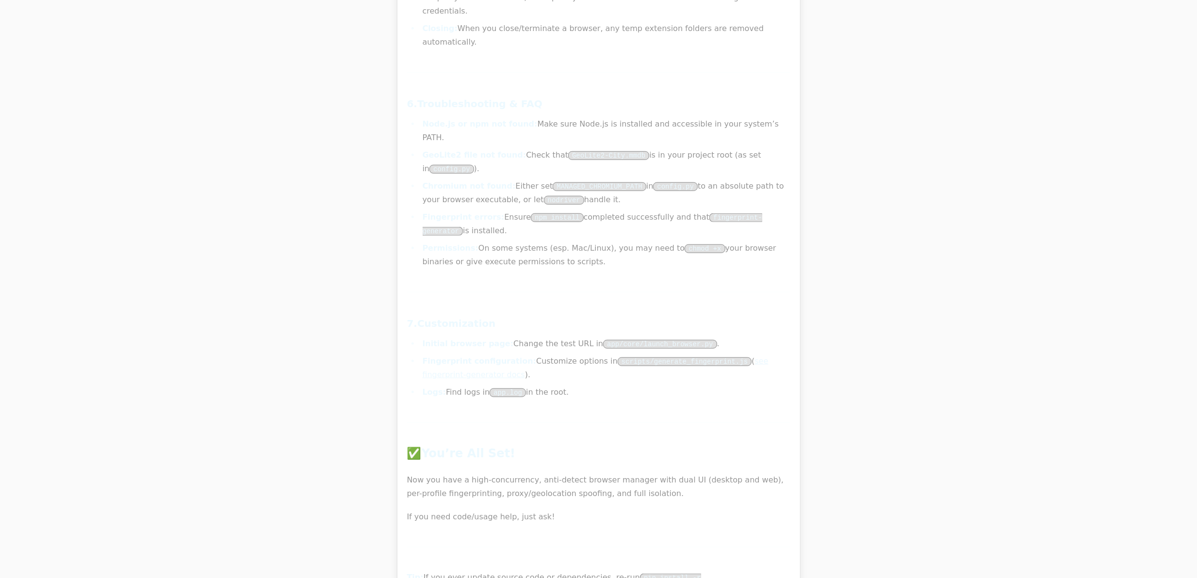
drag, startPoint x: 261, startPoint y: 149, endPoint x: 310, endPoint y: 476, distance: 330.6
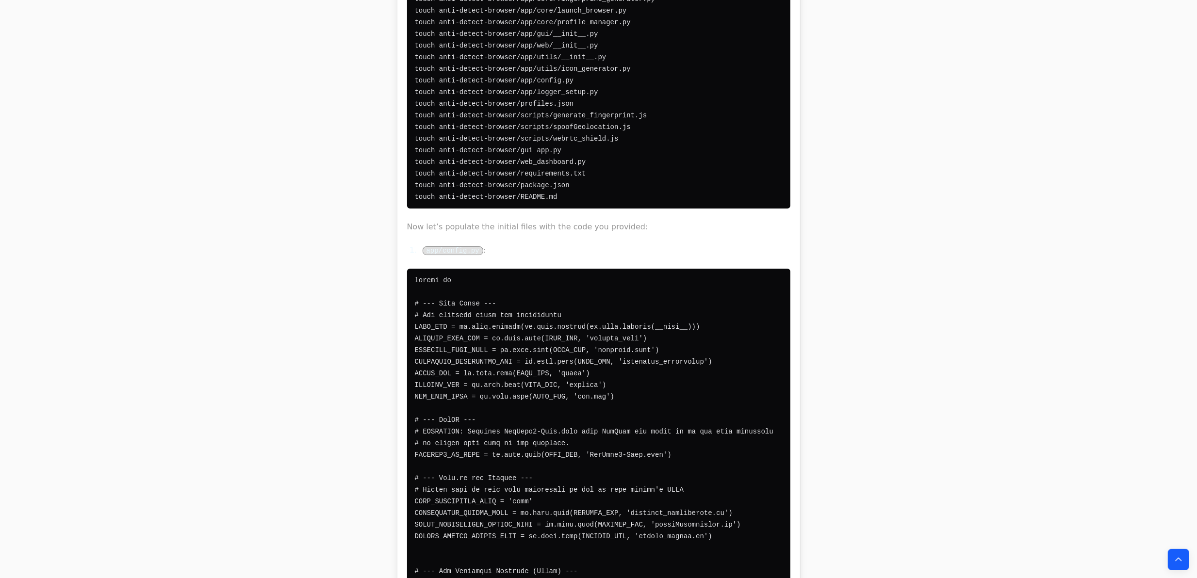
scroll to position [41434, 0]
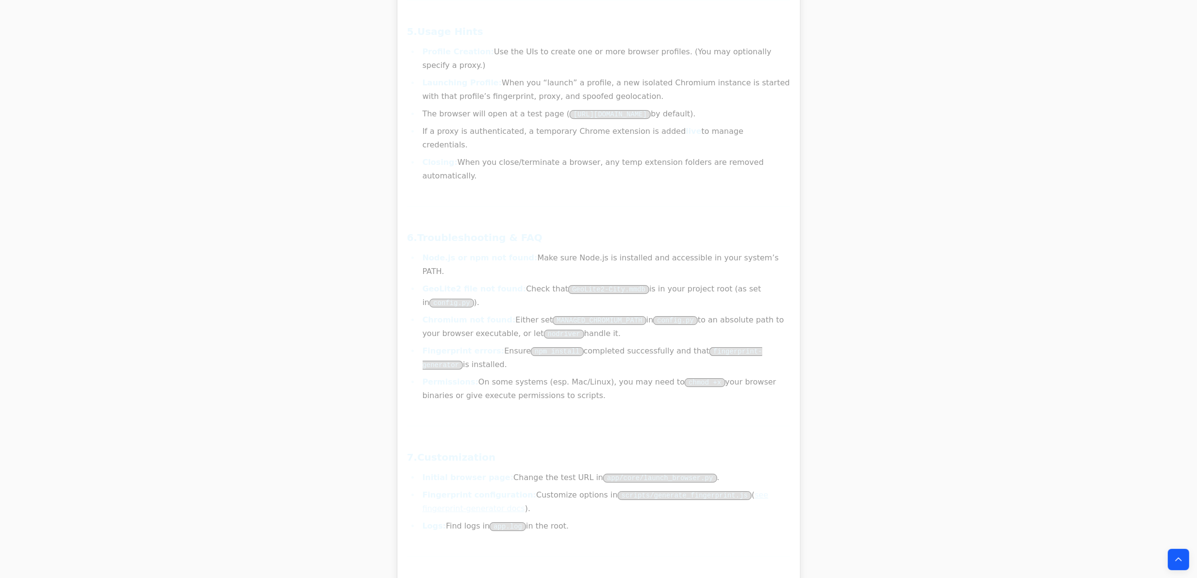
drag, startPoint x: 273, startPoint y: 100, endPoint x: 312, endPoint y: 458, distance: 360.6
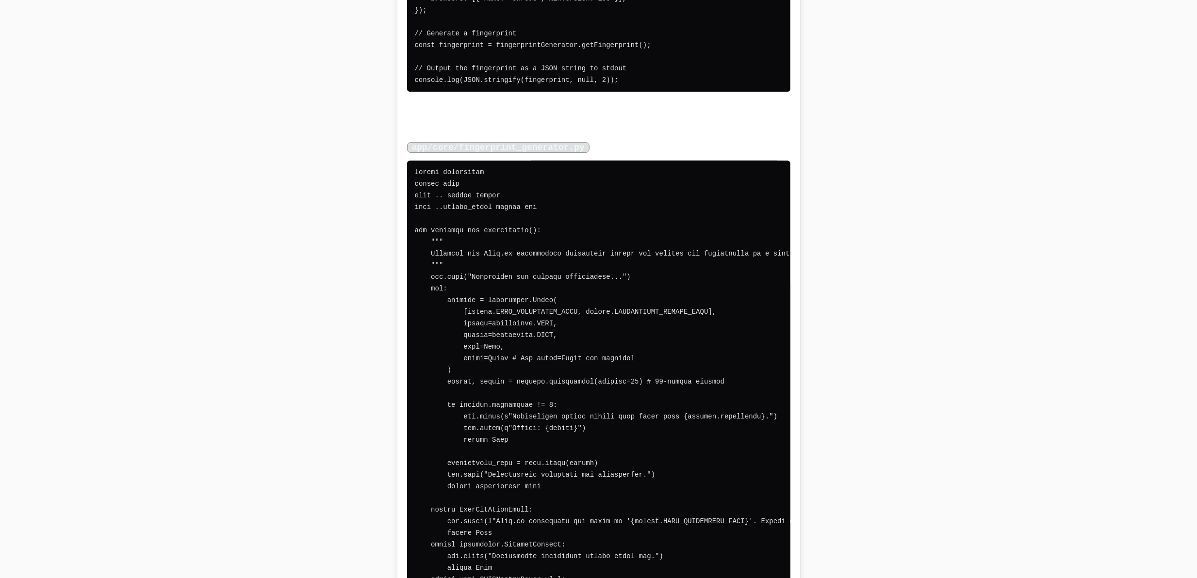
scroll to position [59967, 0]
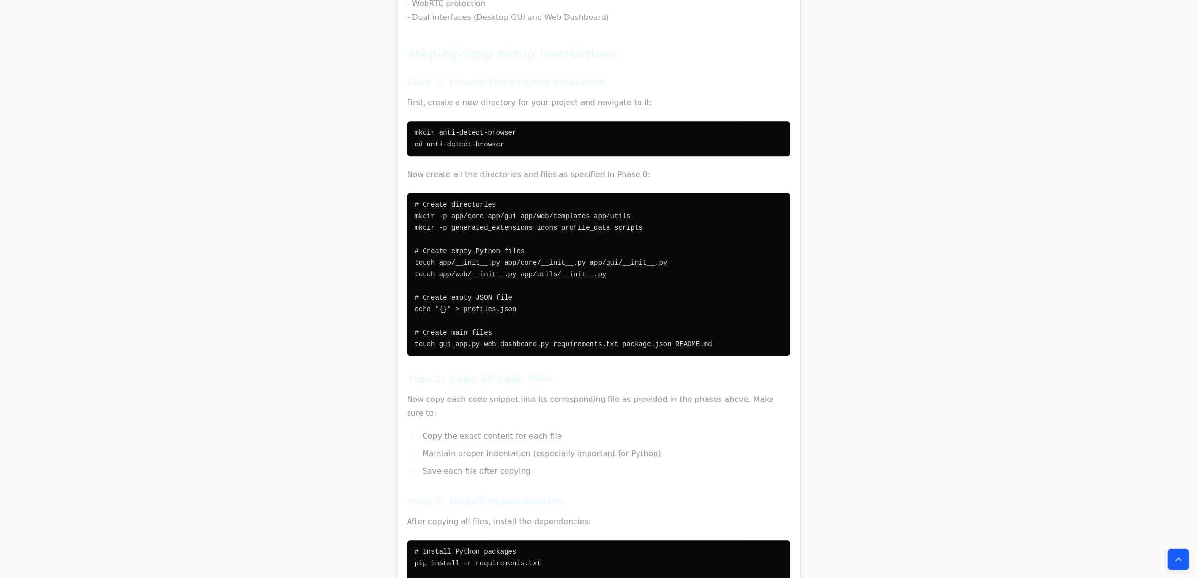
drag, startPoint x: 296, startPoint y: 200, endPoint x: 280, endPoint y: 571, distance: 372.0
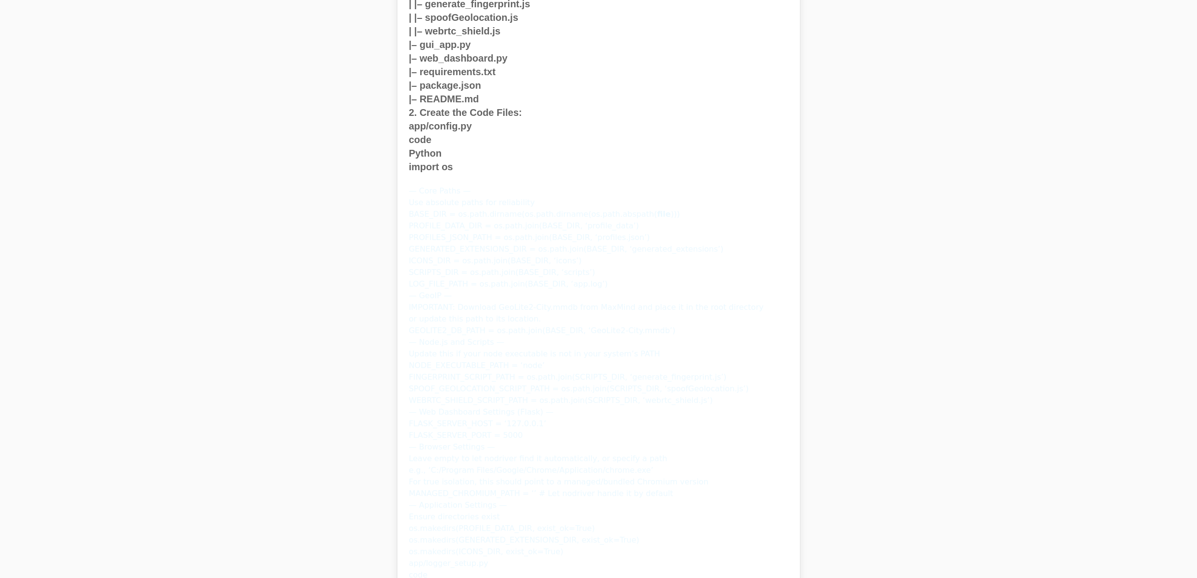
drag, startPoint x: 268, startPoint y: 488, endPoint x: 329, endPoint y: 113, distance: 380.0
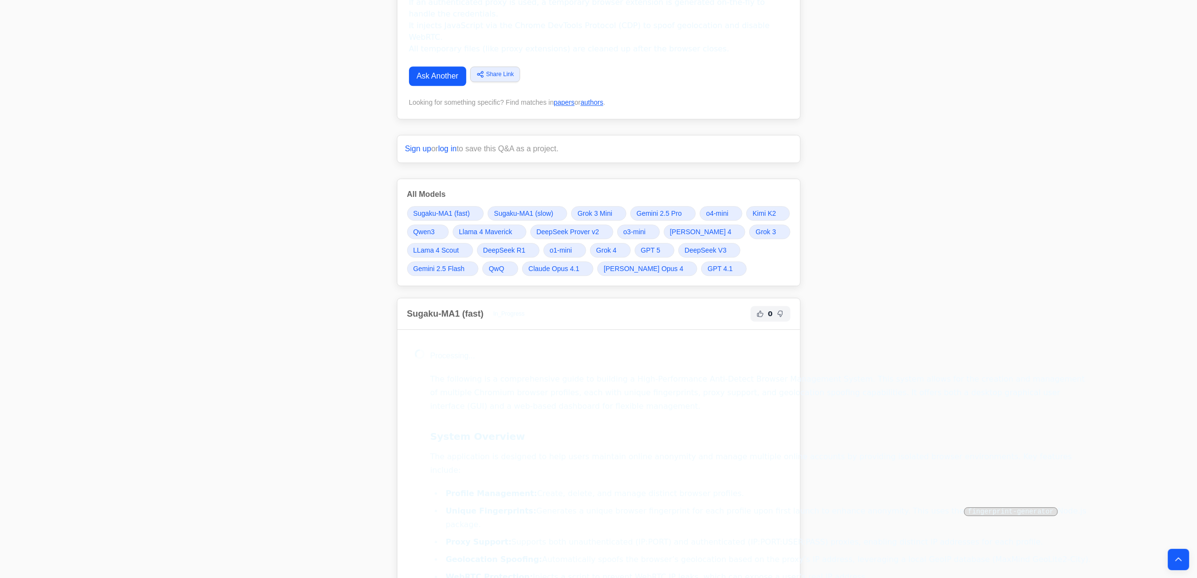
scroll to position [10802, 0]
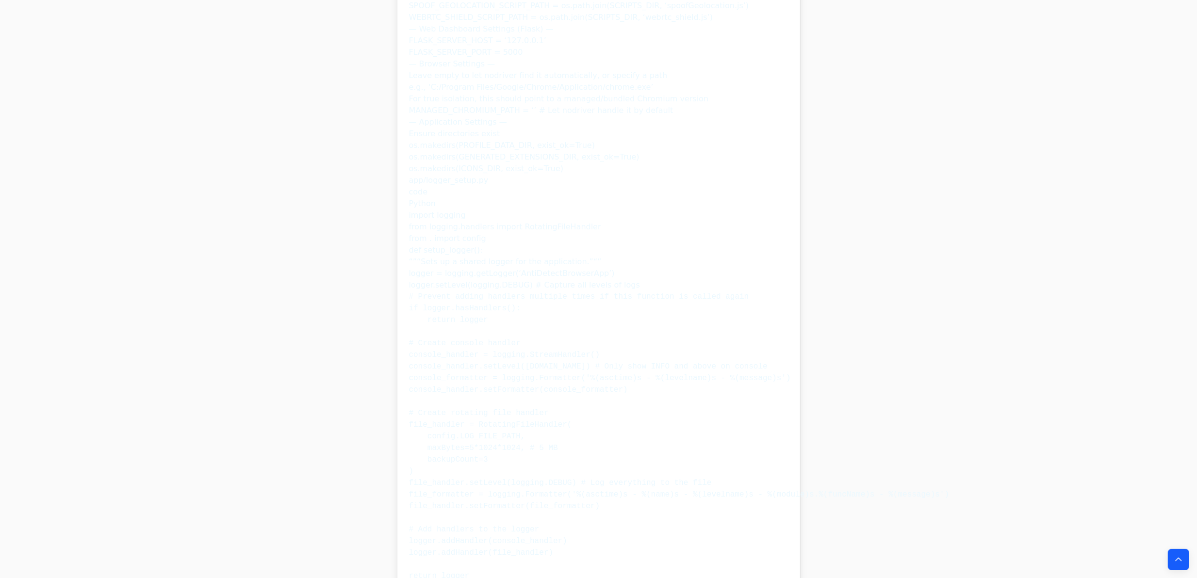
drag, startPoint x: 342, startPoint y: 36, endPoint x: 316, endPoint y: 108, distance: 76.7
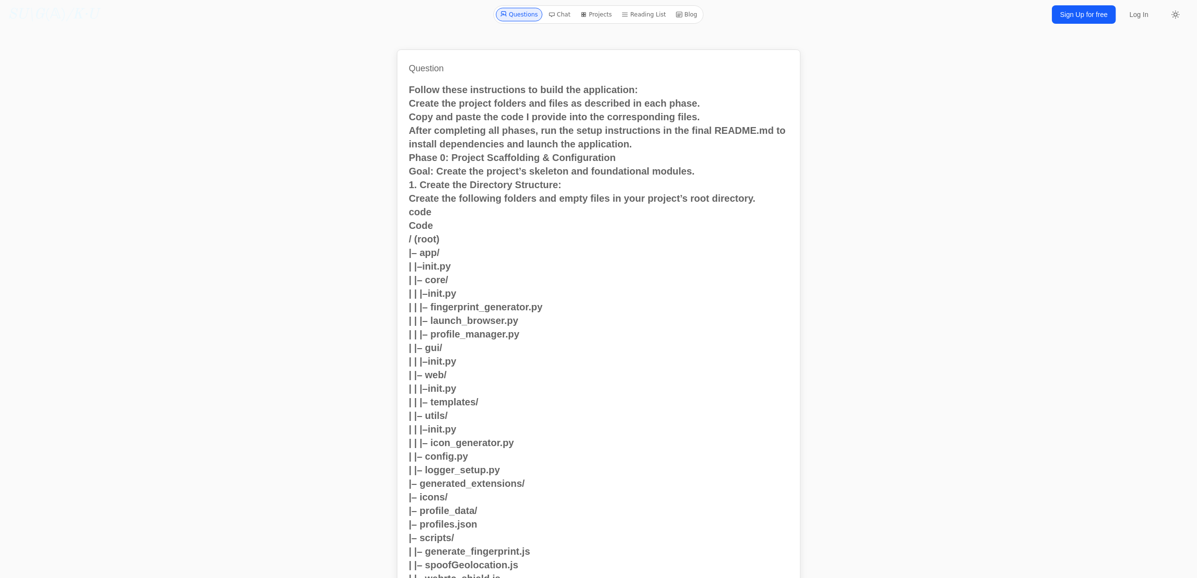
scroll to position [0, 0]
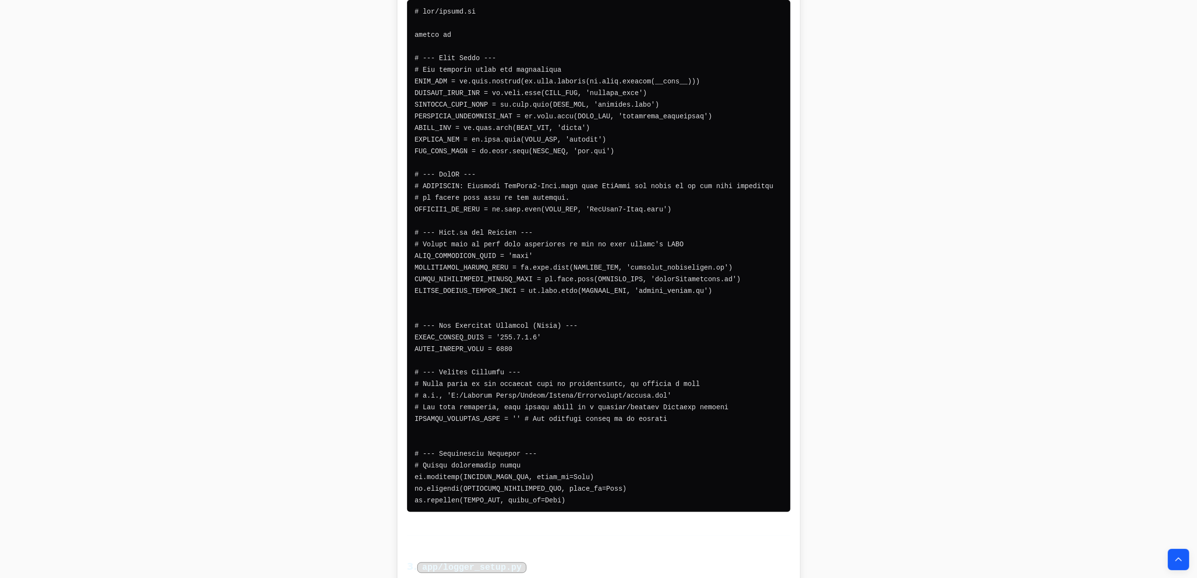
drag, startPoint x: 278, startPoint y: 158, endPoint x: 237, endPoint y: 480, distance: 324.3
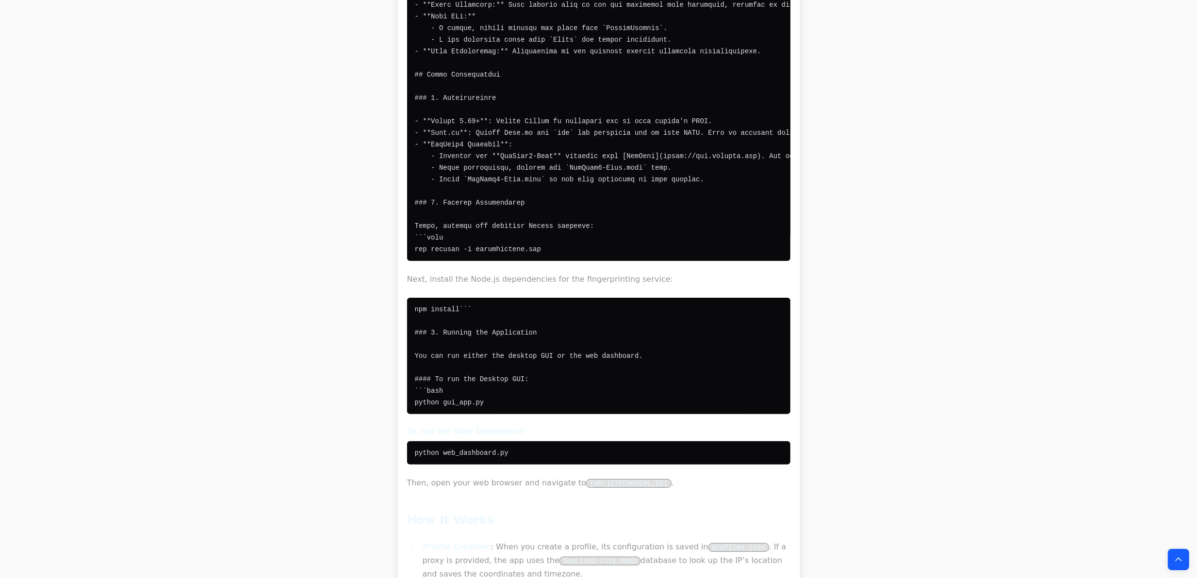
scroll to position [76791, 0]
